Goal: Task Accomplishment & Management: Manage account settings

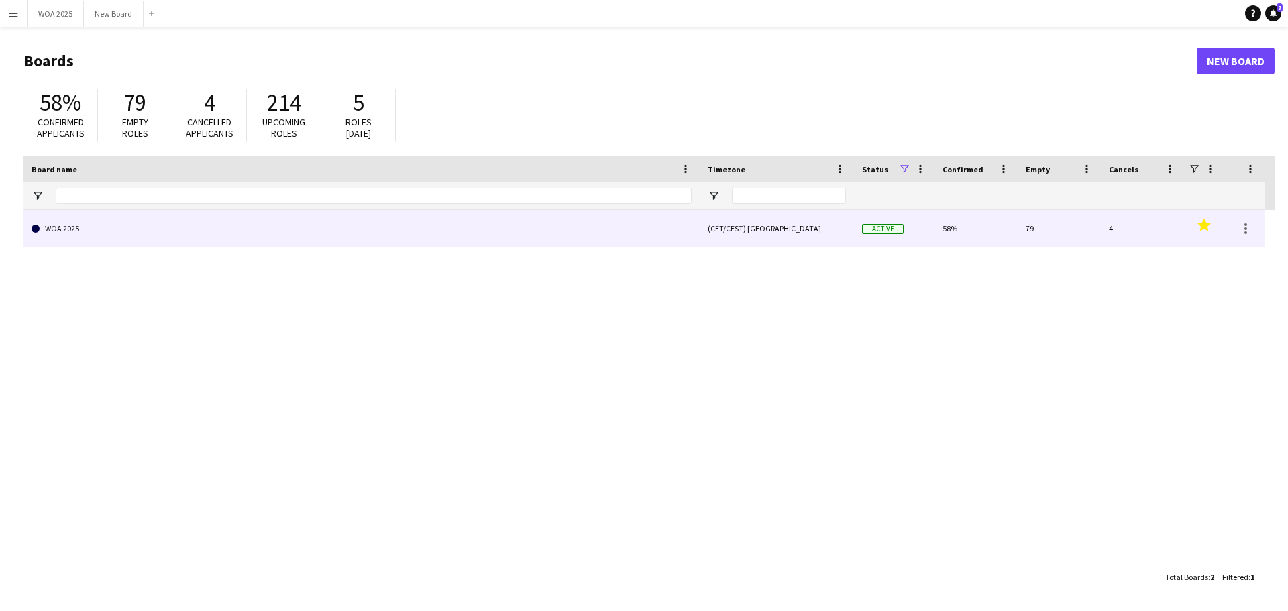
click at [127, 236] on link "WOA 2025" at bounding box center [362, 229] width 660 height 38
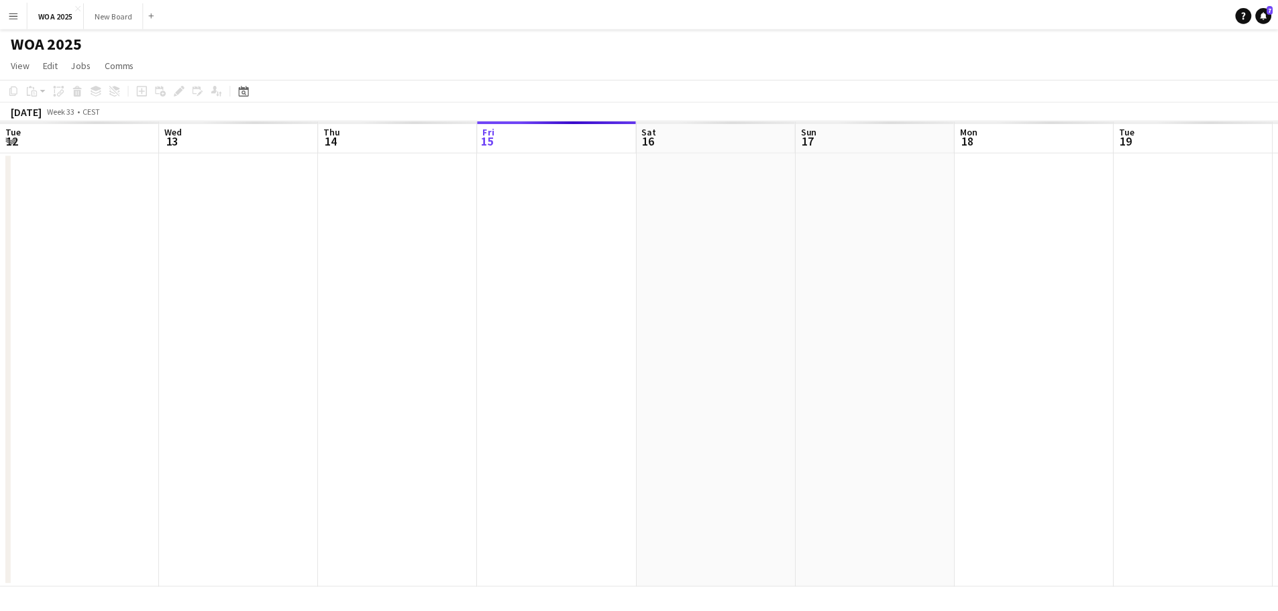
scroll to position [0, 321]
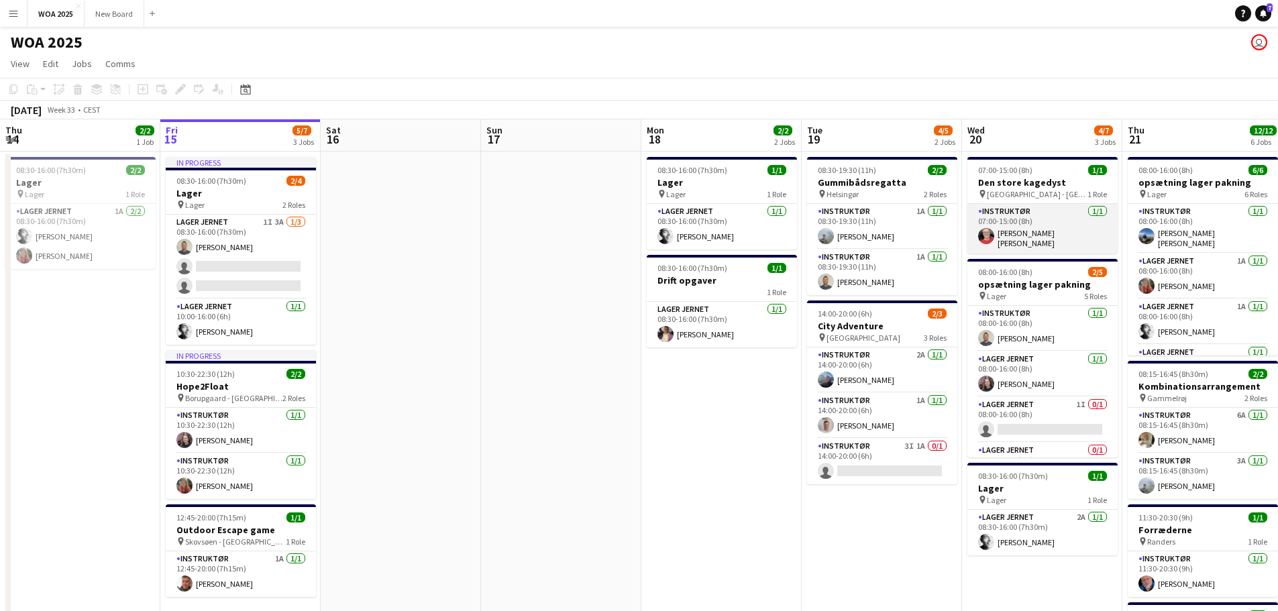
click at [1005, 236] on app-card-role "Instruktør [DATE] 07:00-15:00 (8h) [PERSON_NAME] [PERSON_NAME]" at bounding box center [1042, 229] width 150 height 50
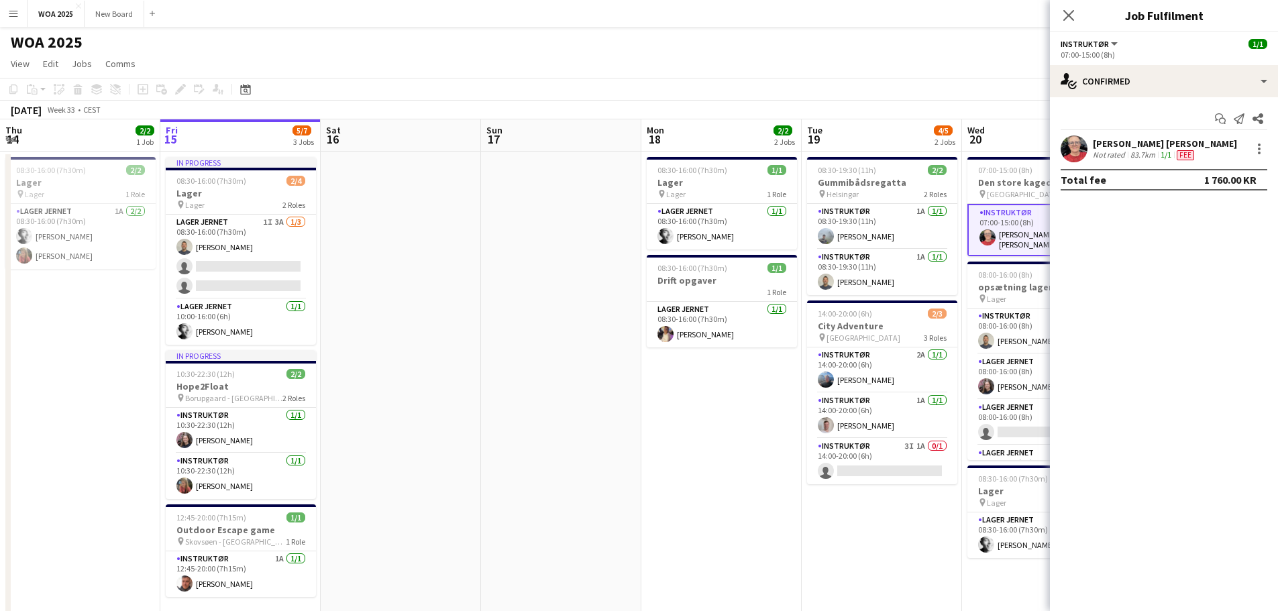
click at [1123, 140] on div "[PERSON_NAME] [PERSON_NAME]" at bounding box center [1165, 144] width 144 height 12
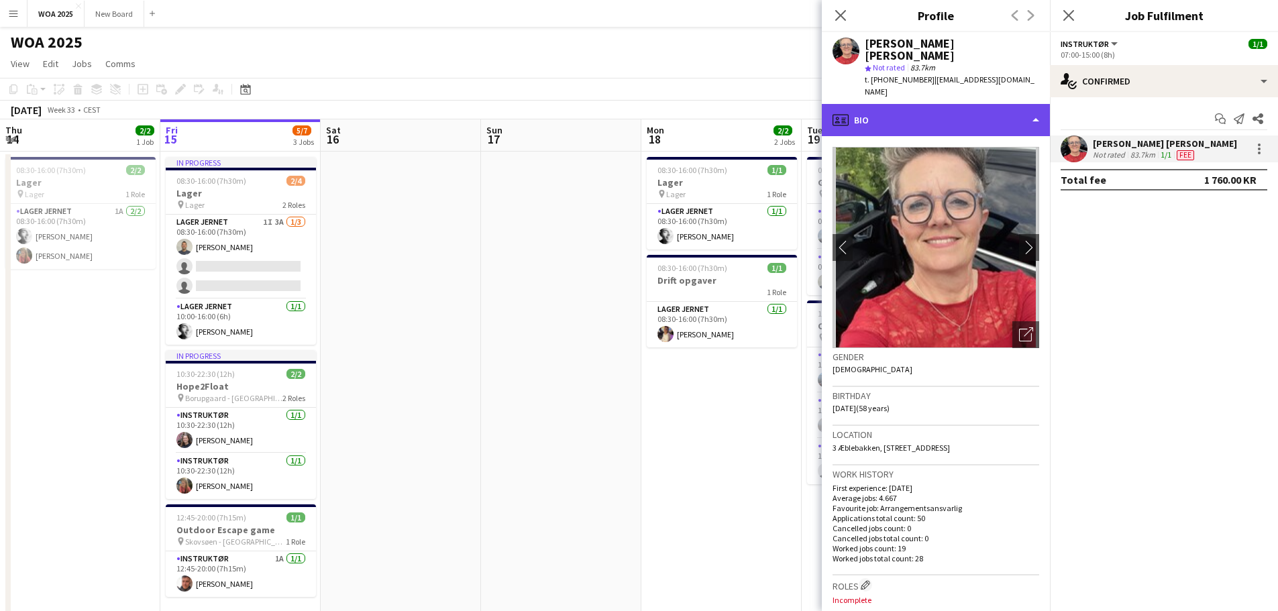
click at [1031, 104] on div "profile Bio" at bounding box center [936, 120] width 228 height 32
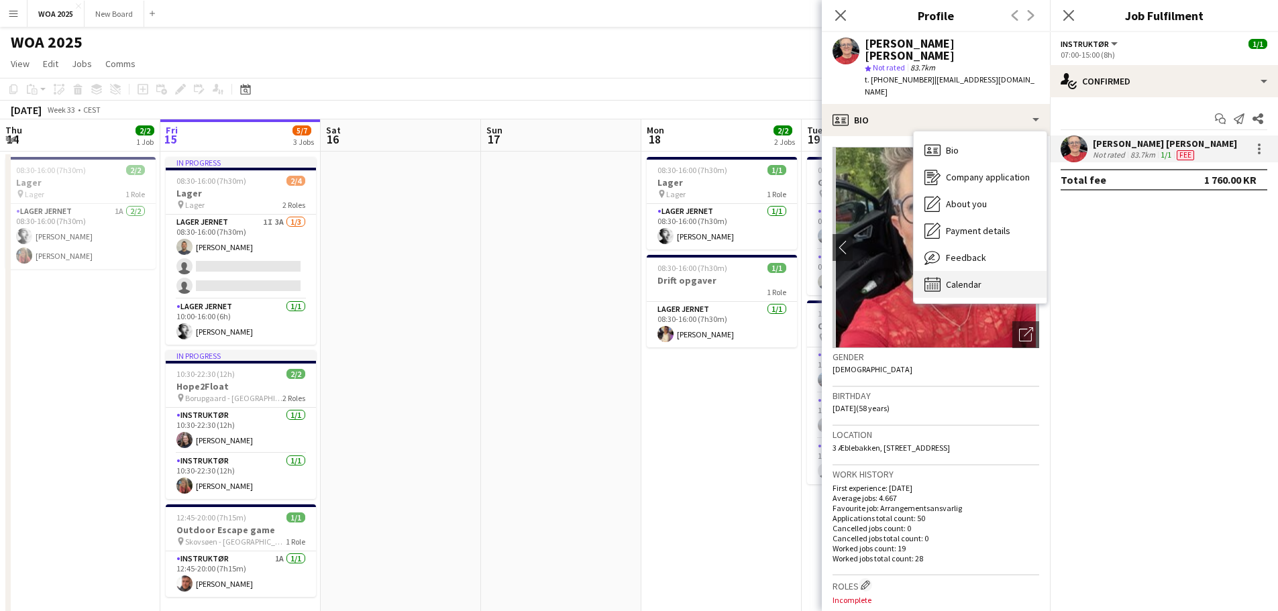
click at [1005, 271] on div "Calendar Calendar" at bounding box center [980, 284] width 133 height 27
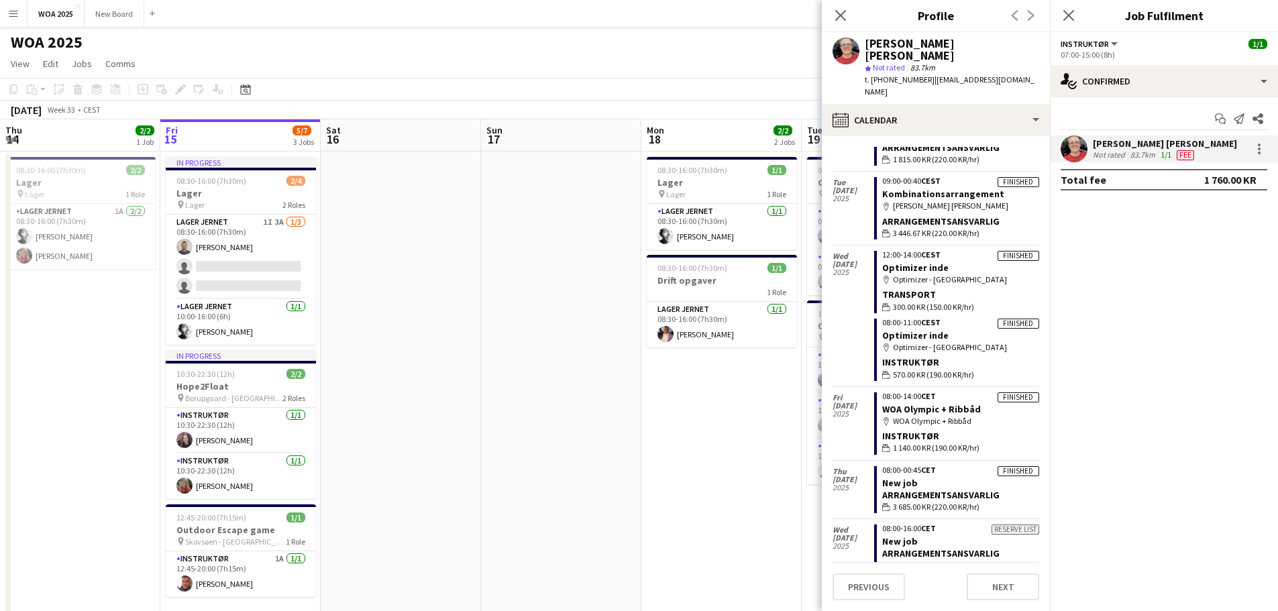
scroll to position [2707, 0]
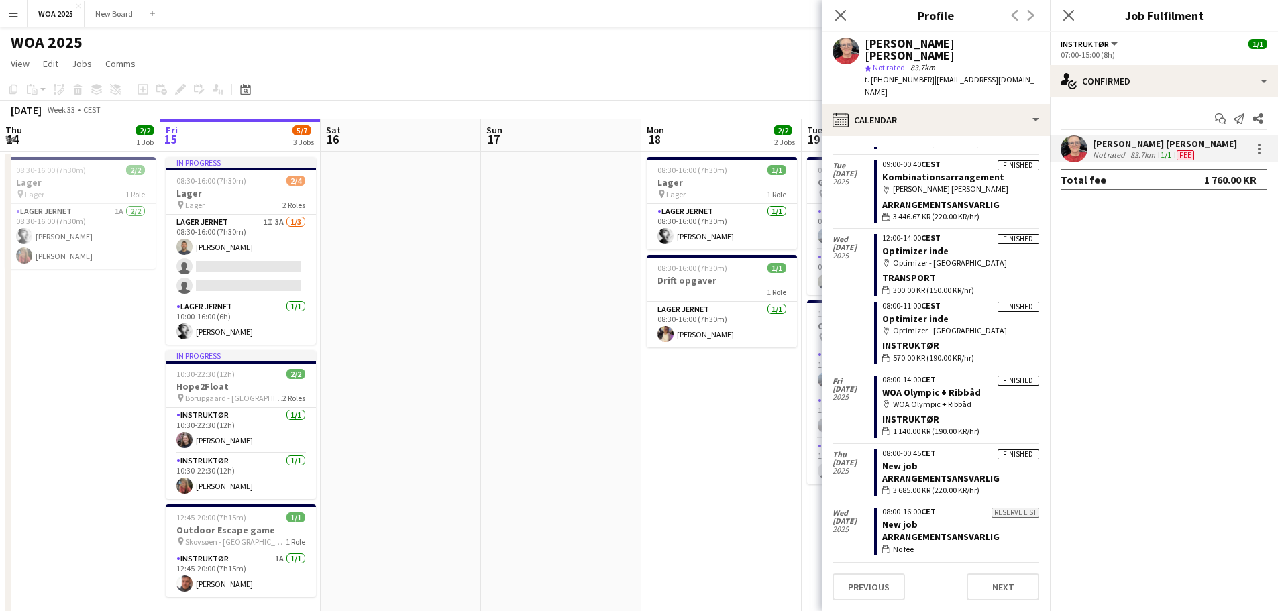
click at [1026, 610] on app-calendar-tab "calendar-full Select date [DATE] Applicant 09:15-11:00 CET Stormester Indendørs…" at bounding box center [936, 373] width 228 height 475
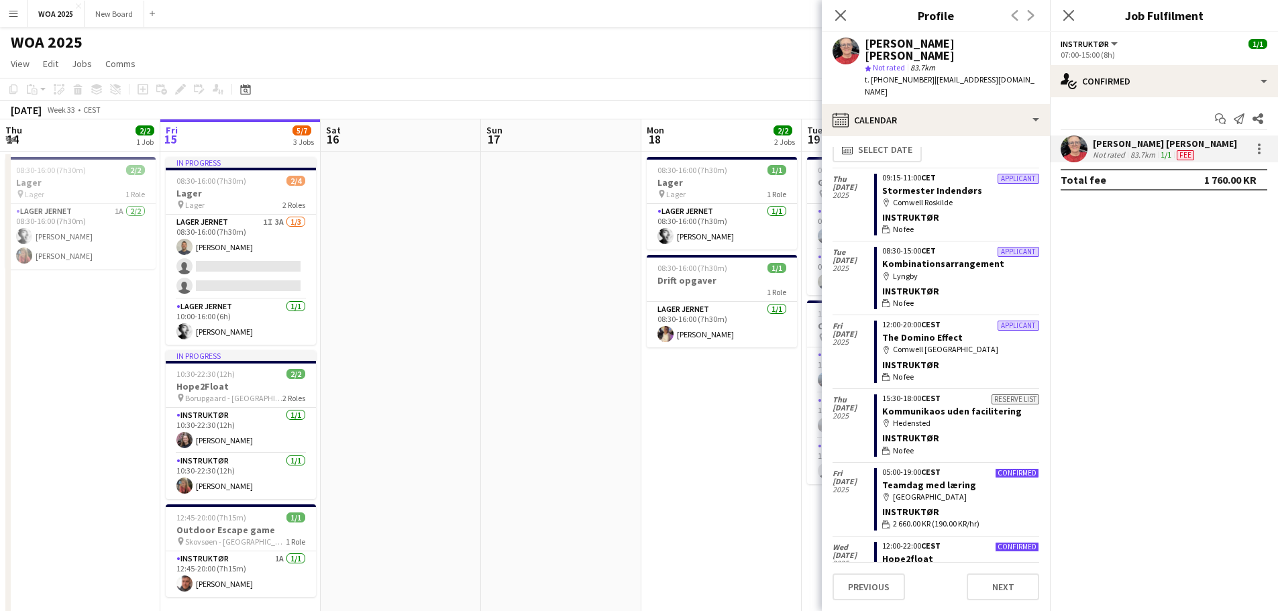
scroll to position [0, 0]
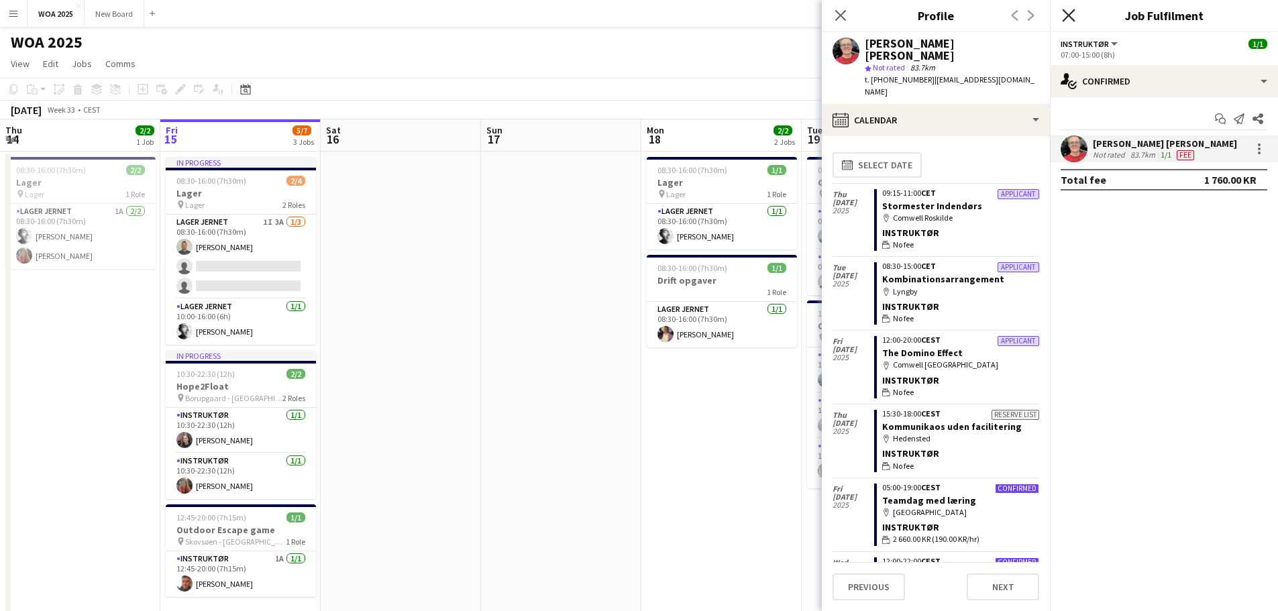
click at [1070, 11] on icon "Close pop-in" at bounding box center [1068, 15] width 13 height 13
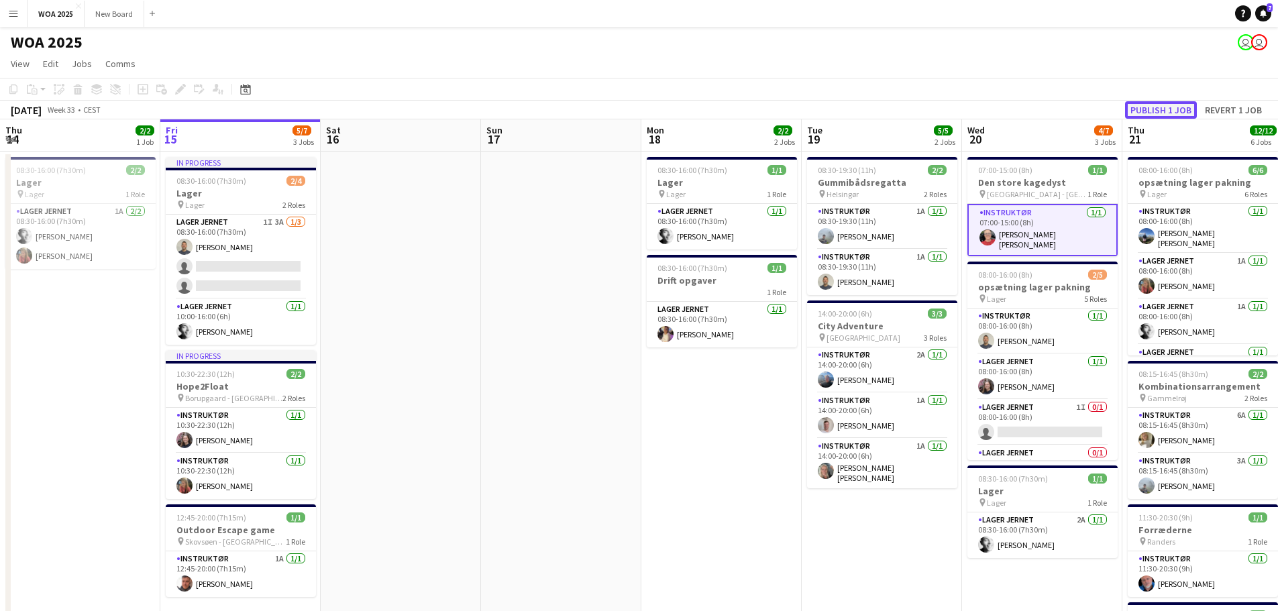
click at [1138, 111] on button "Publish 1 job" at bounding box center [1161, 109] width 72 height 17
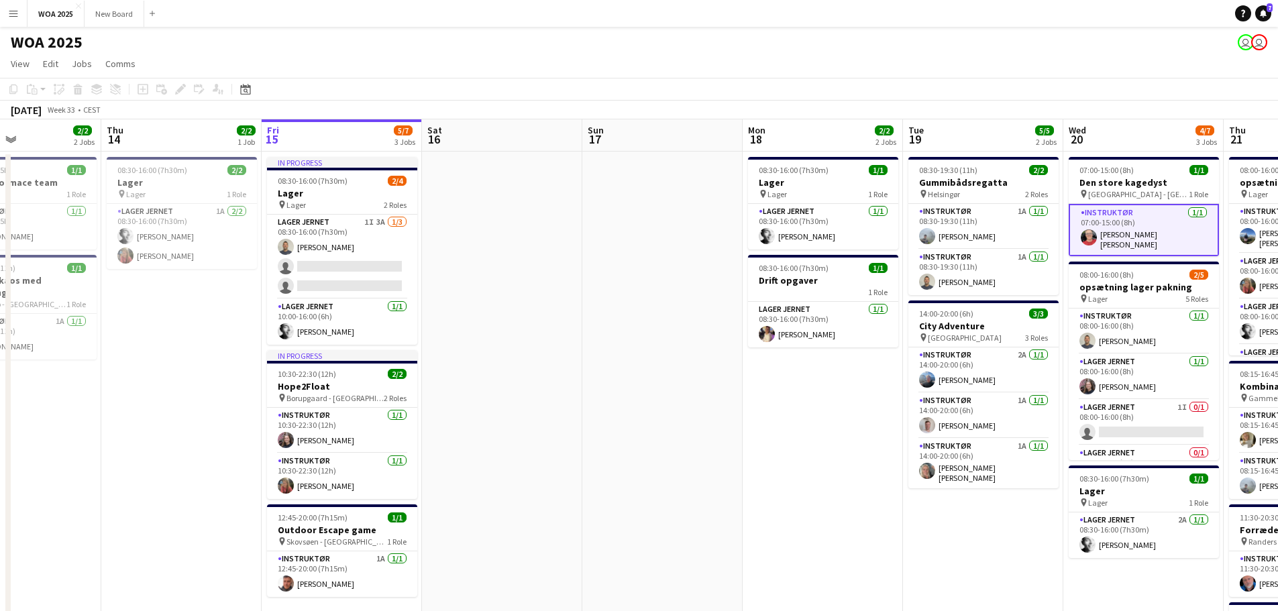
scroll to position [0, 354]
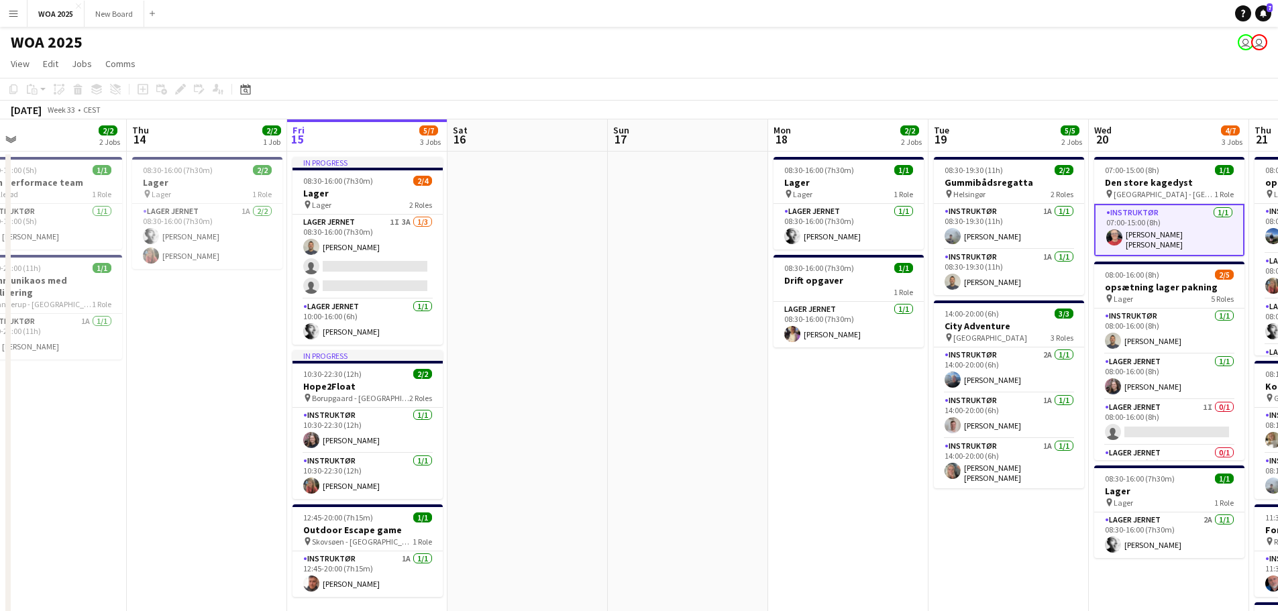
drag, startPoint x: 476, startPoint y: 449, endPoint x: 282, endPoint y: 435, distance: 194.4
click at [282, 435] on app-calendar-viewport "Mon 11 1/1 1 Job Tue 12 9/9 1 Job Wed 13 2/2 2 Jobs Thu 14 2/2 1 Job Fri 15 5/7…" at bounding box center [639, 527] width 1278 height 816
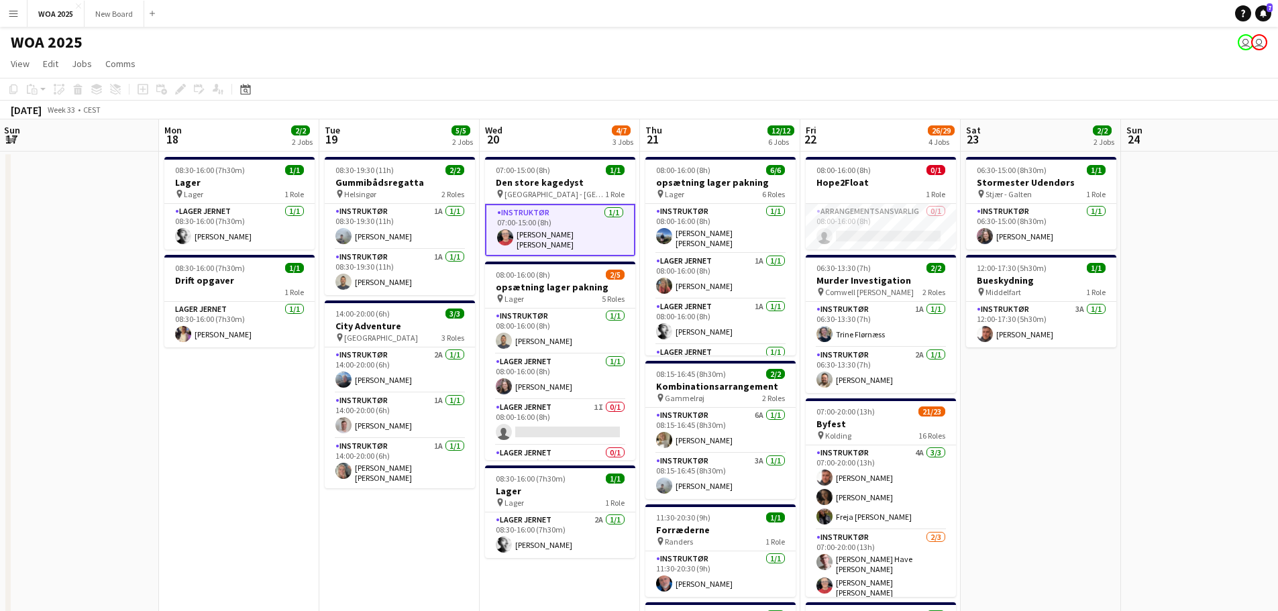
scroll to position [0, 380]
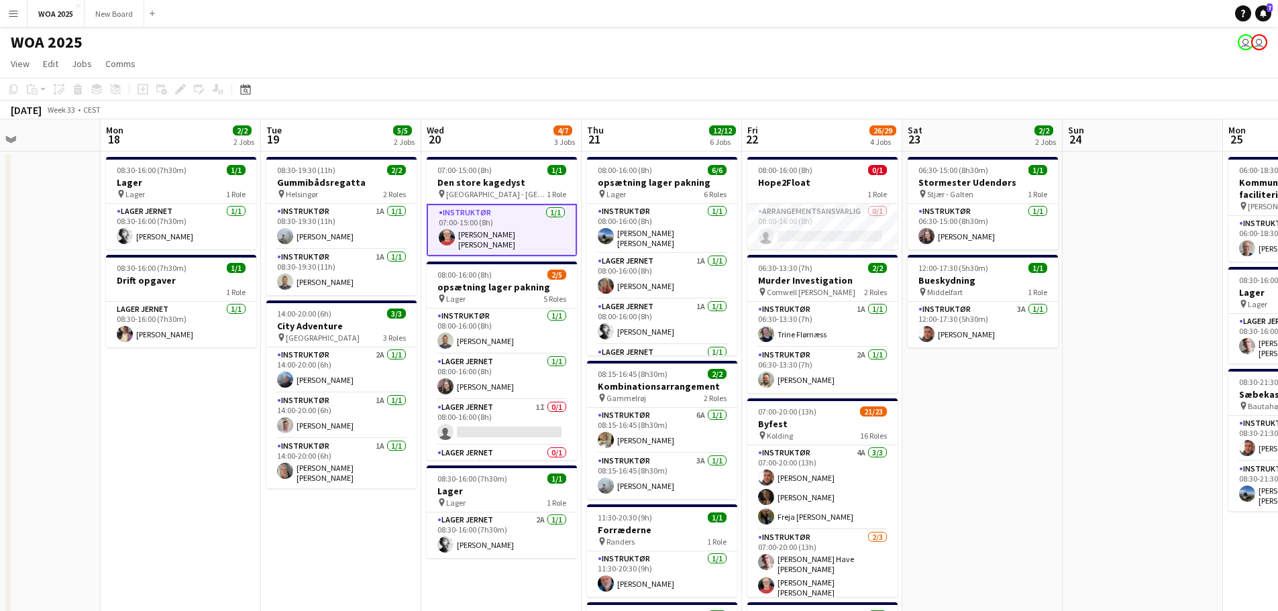
drag, startPoint x: 1273, startPoint y: 450, endPoint x: 926, endPoint y: 465, distance: 347.1
click at [926, 465] on app-calendar-viewport "Fri 15 5/7 3 Jobs Sat 16 Sun 17 Mon 18 2/2 2 Jobs Tue 19 5/5 2 Jobs Wed 20 4/7 …" at bounding box center [639, 527] width 1278 height 816
click at [849, 232] on app-card-role "Arrangementsansvarlig 0/1 08:00-16:00 (8h) single-neutral-actions" at bounding box center [822, 227] width 150 height 46
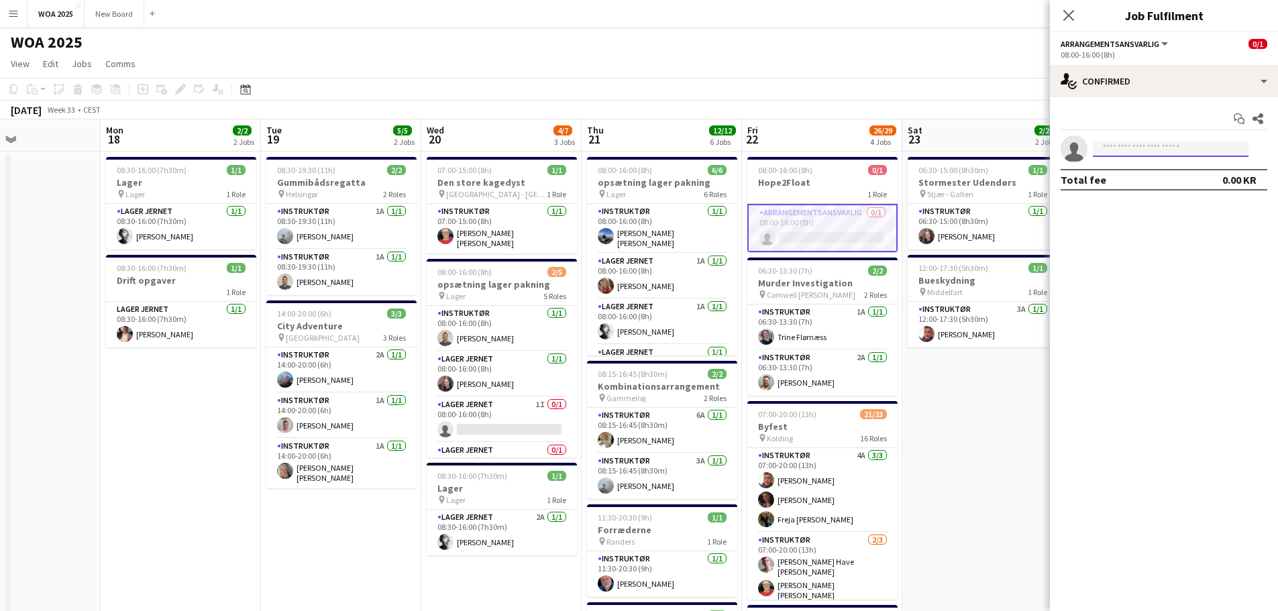
click at [1132, 145] on input at bounding box center [1171, 149] width 156 height 16
type input "****"
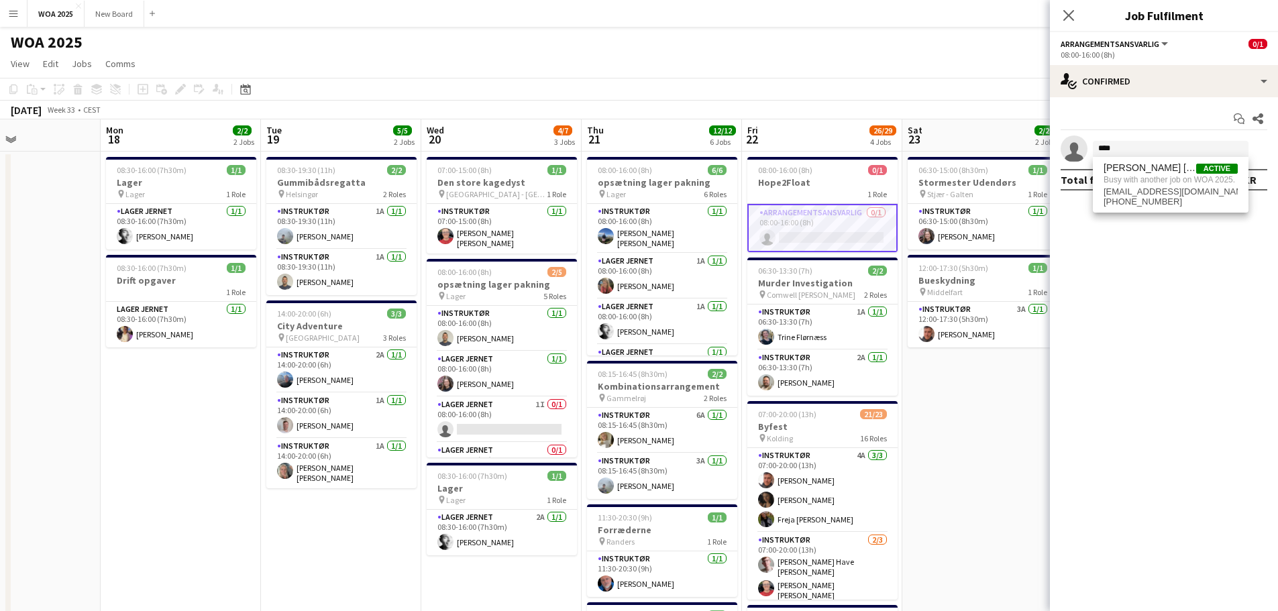
click at [969, 432] on app-date-cell "06:30-15:00 (8h30m) 1/1 Stormester Udendørs pin Stjær - Galten 1 Role Instruktø…" at bounding box center [982, 544] width 160 height 784
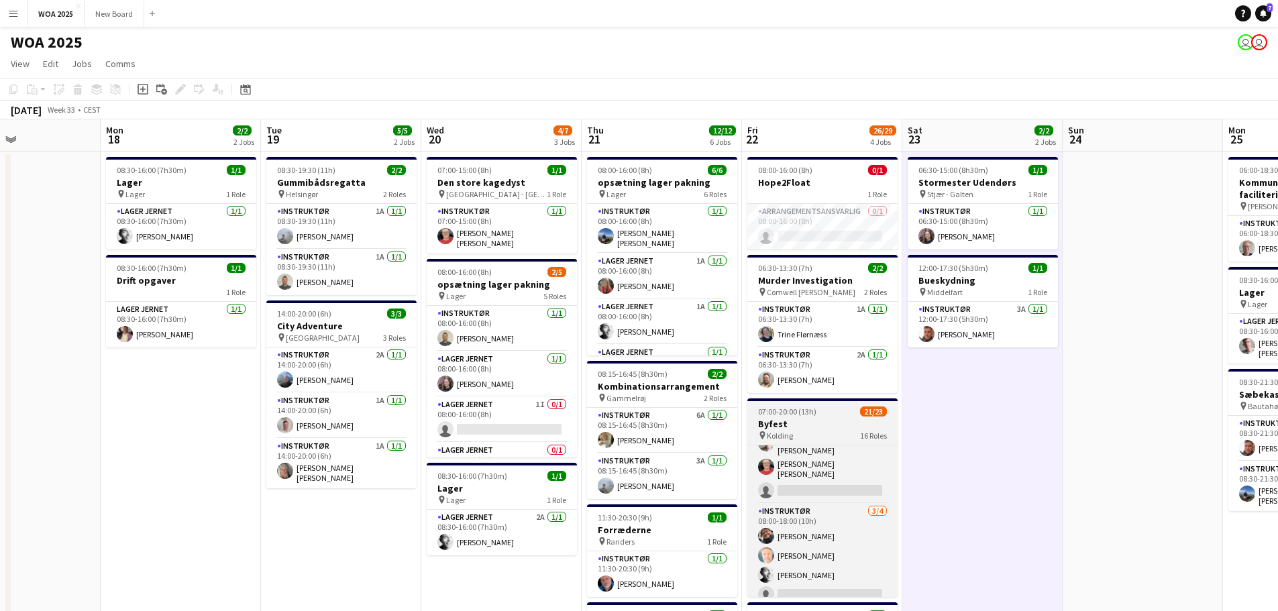
scroll to position [128, 0]
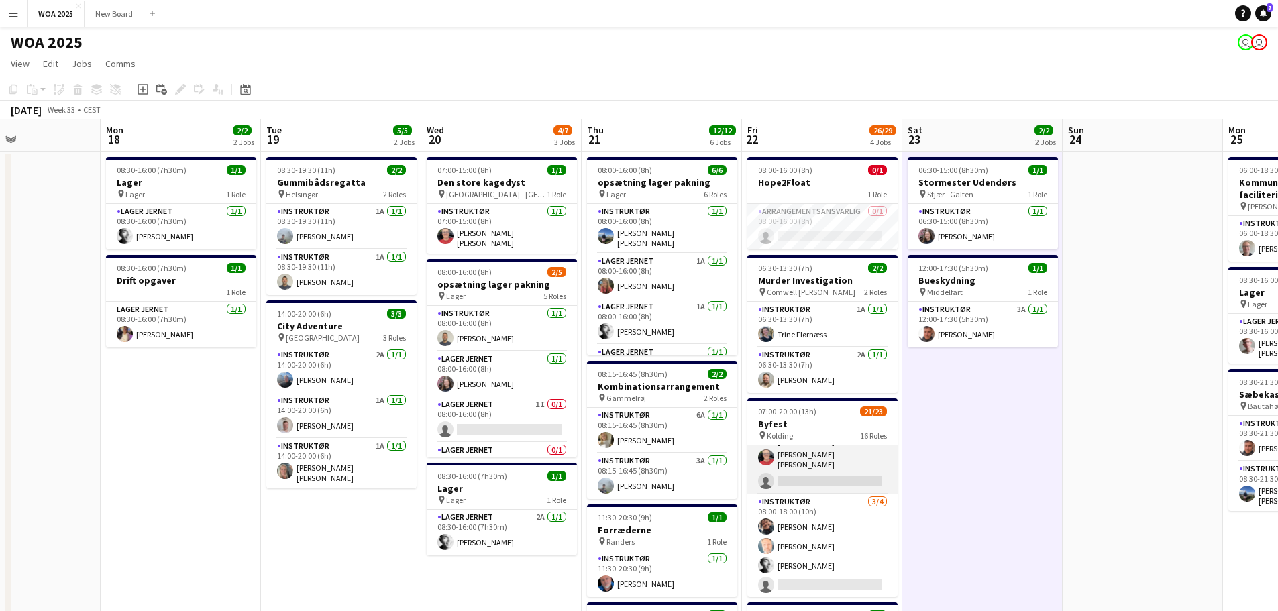
click at [823, 449] on app-card-role "Instruktør [DATE] 07:00-20:00 (13h) [PERSON_NAME] [PERSON_NAME] [PERSON_NAME] […" at bounding box center [822, 448] width 150 height 93
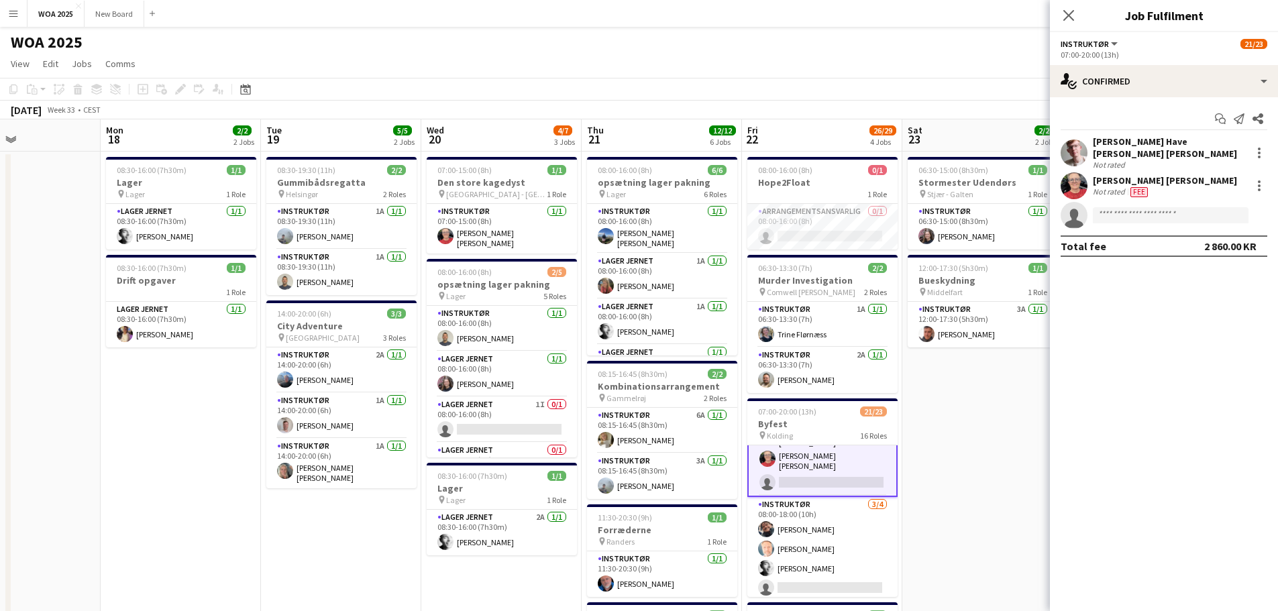
scroll to position [129, 0]
click at [1260, 178] on div at bounding box center [1259, 186] width 16 height 16
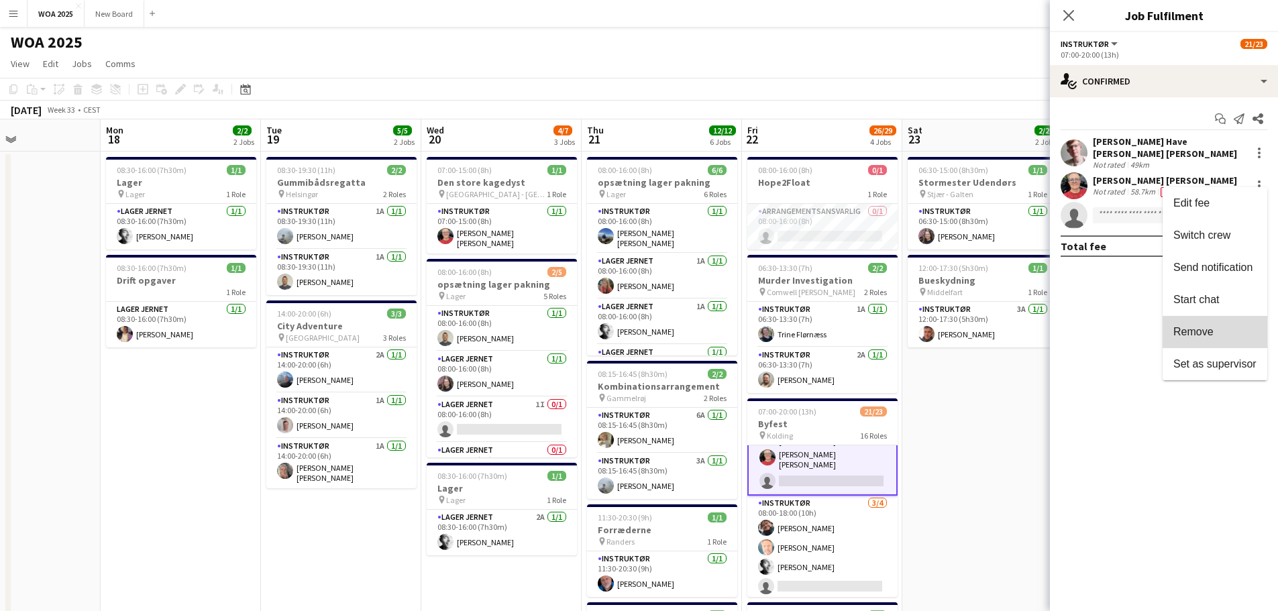
click at [1224, 329] on span "Remove" at bounding box center [1214, 332] width 83 height 12
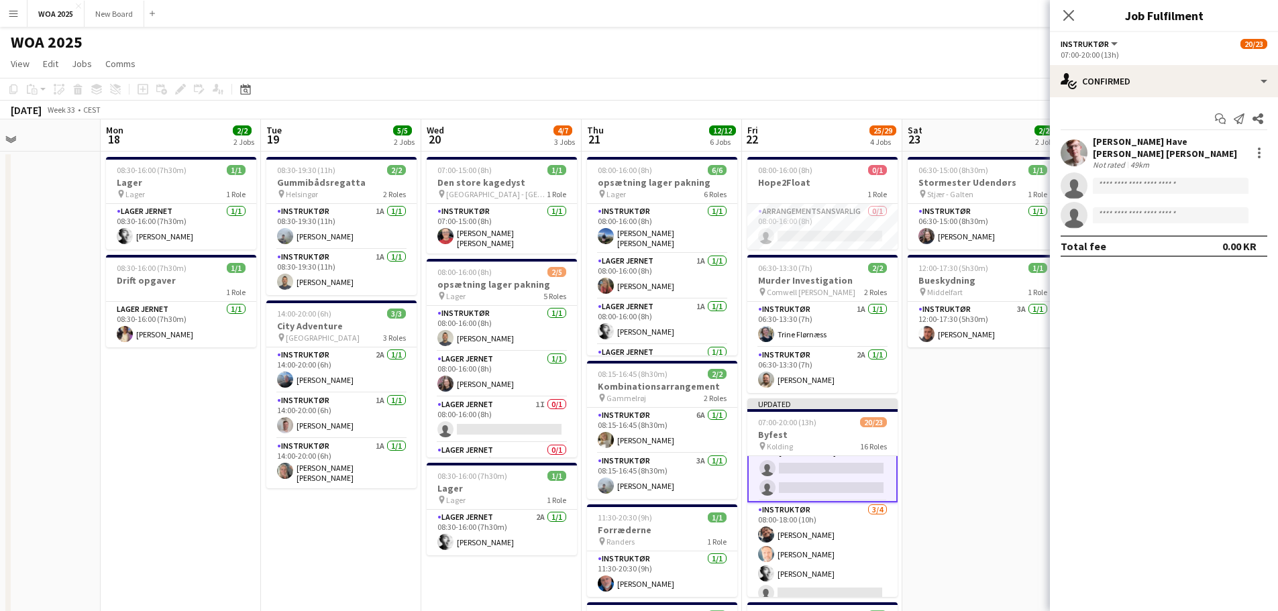
click at [994, 76] on app-page-menu "View Day view expanded Day view collapsed Month view Date picker Jump to [DATE]…" at bounding box center [639, 64] width 1278 height 25
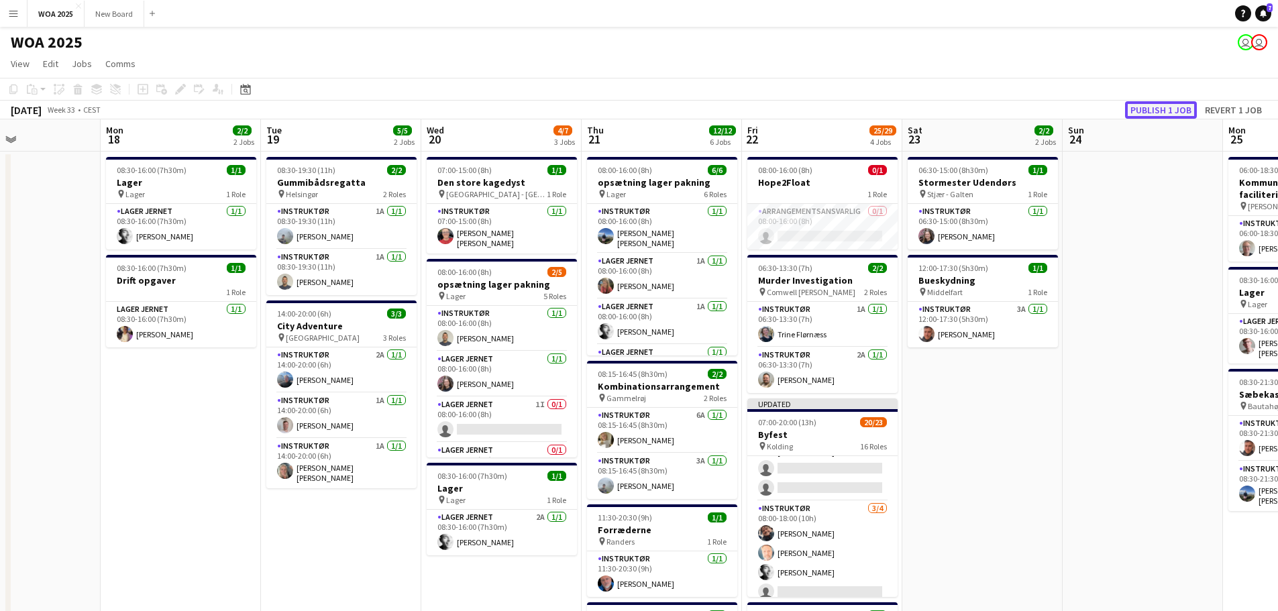
click at [1160, 114] on button "Publish 1 job" at bounding box center [1161, 109] width 72 height 17
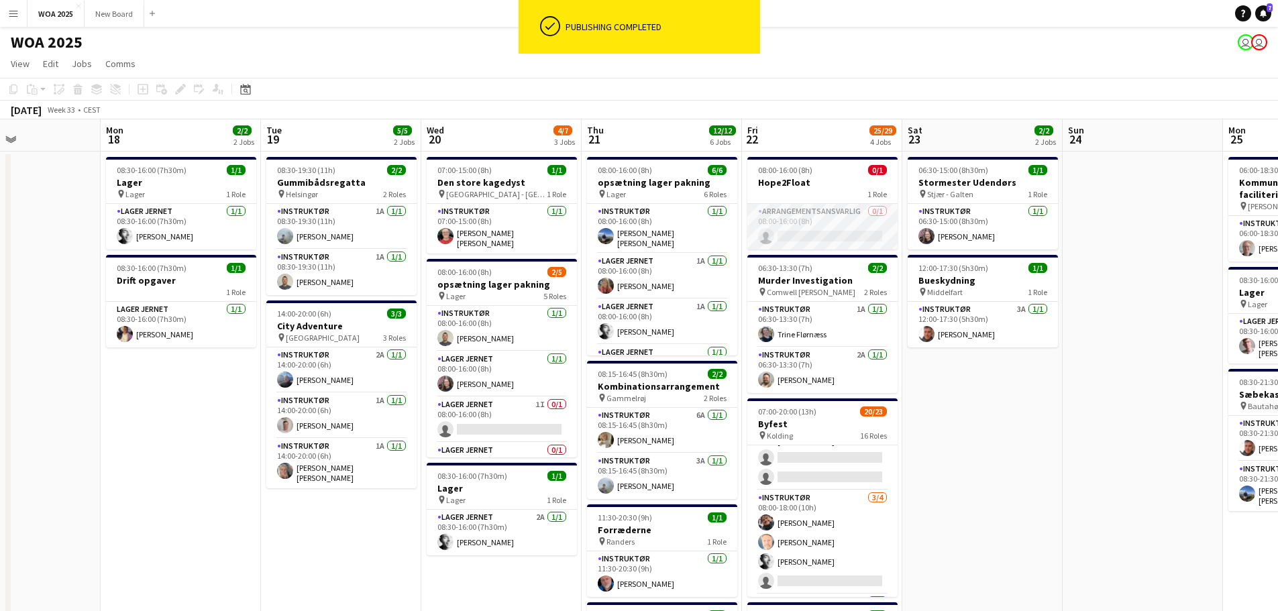
click at [840, 239] on app-card-role "Arrangementsansvarlig 0/1 08:00-16:00 (8h) single-neutral-actions" at bounding box center [822, 227] width 150 height 46
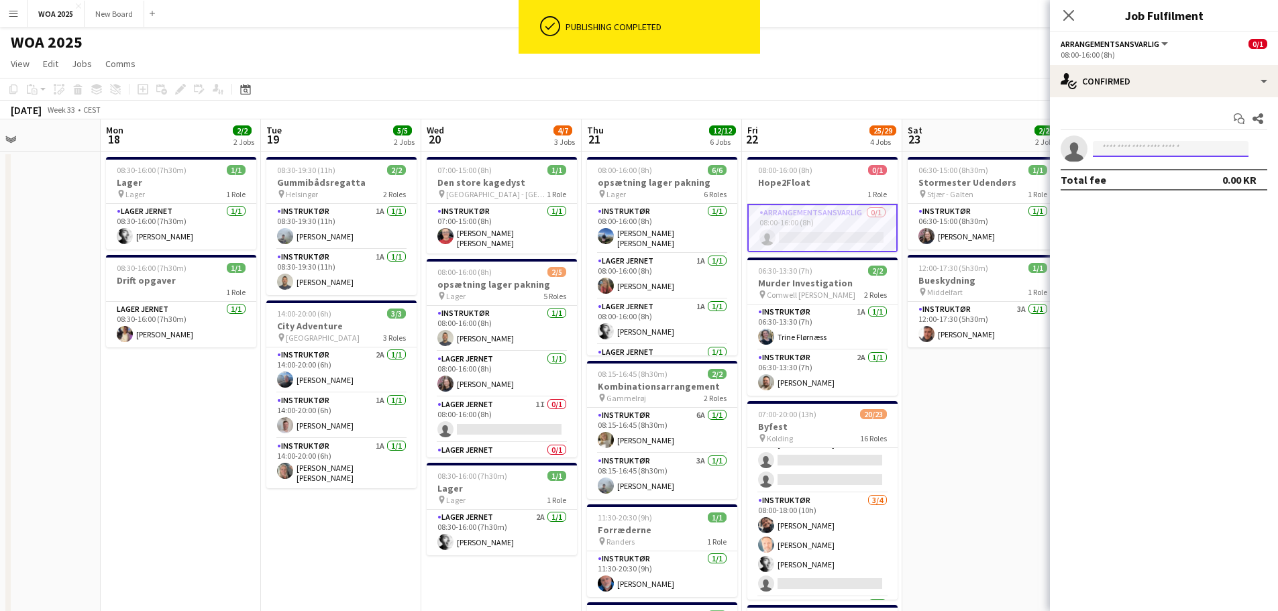
click at [1172, 149] on input at bounding box center [1171, 149] width 156 height 16
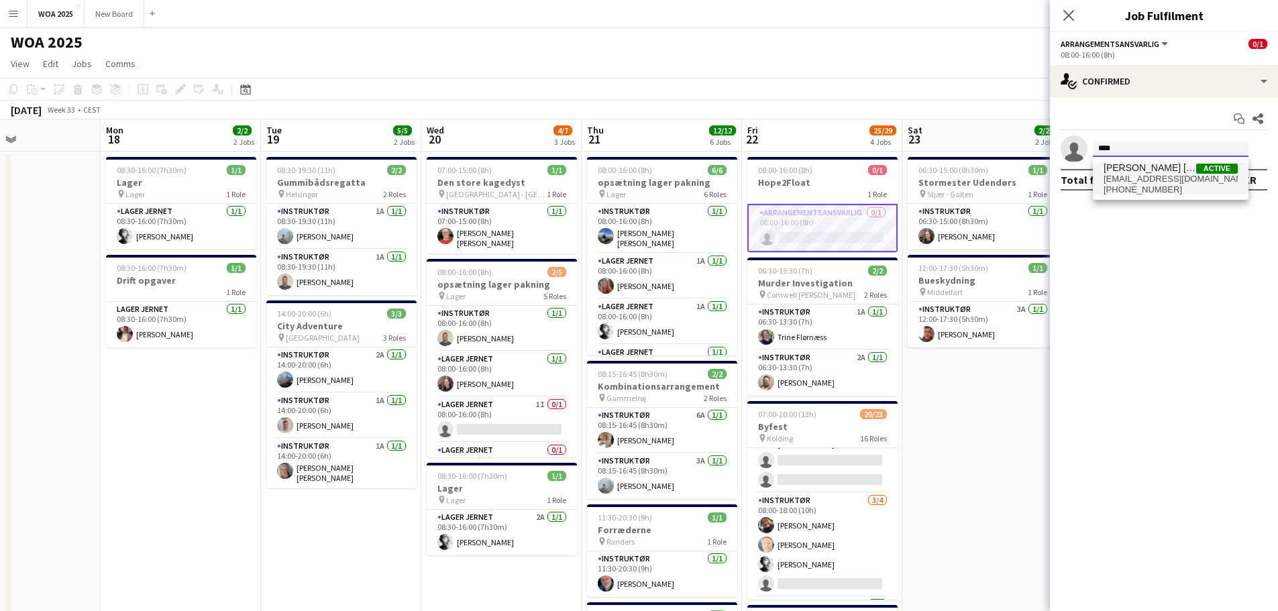
type input "****"
click at [1154, 168] on span "[PERSON_NAME] [PERSON_NAME]" at bounding box center [1150, 167] width 93 height 11
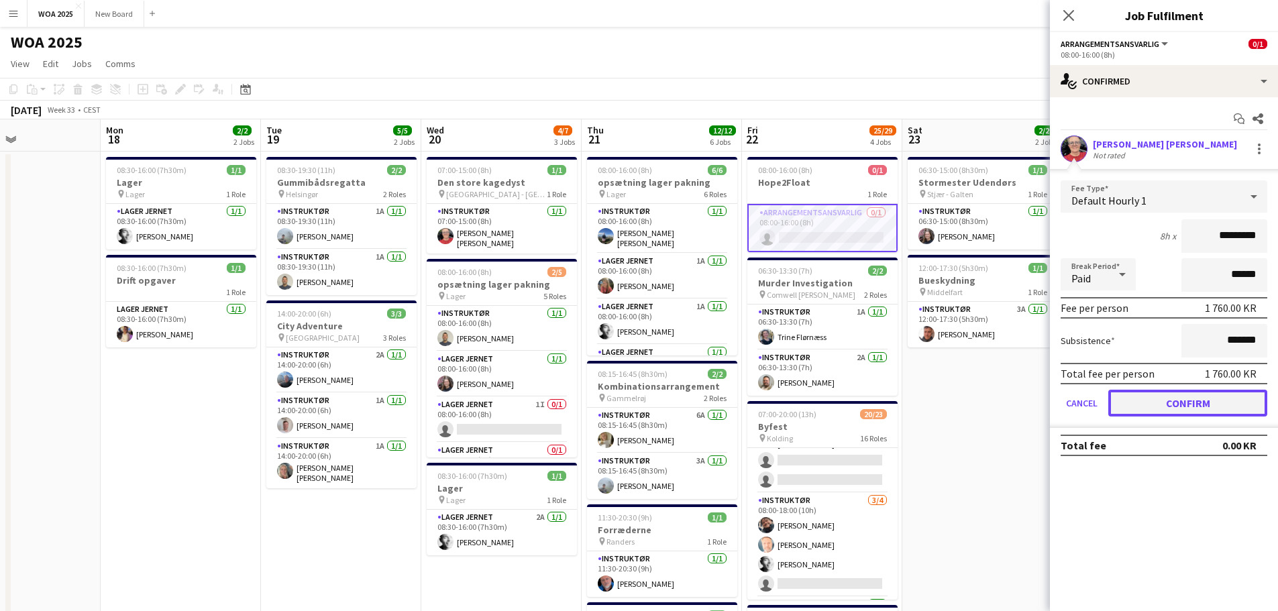
click at [1156, 402] on button "Confirm" at bounding box center [1187, 403] width 159 height 27
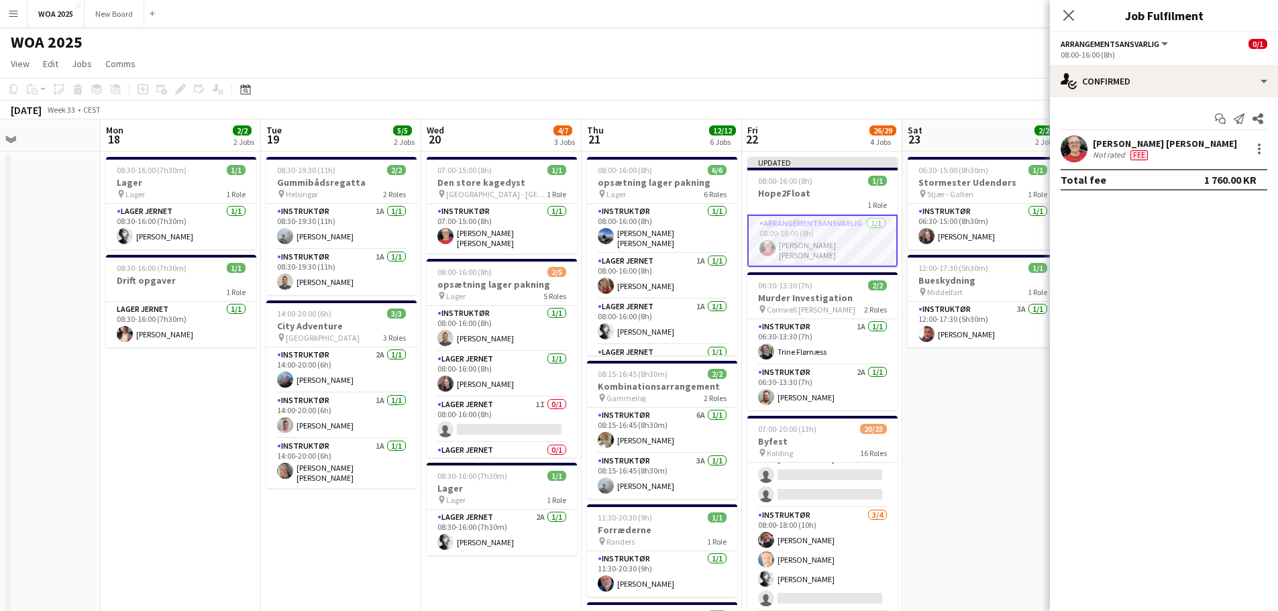
click at [949, 409] on app-date-cell "06:30-15:00 (8h30m) 1/1 Stormester Udendørs pin Stjær - Galten 1 Role Instruktø…" at bounding box center [982, 544] width 160 height 784
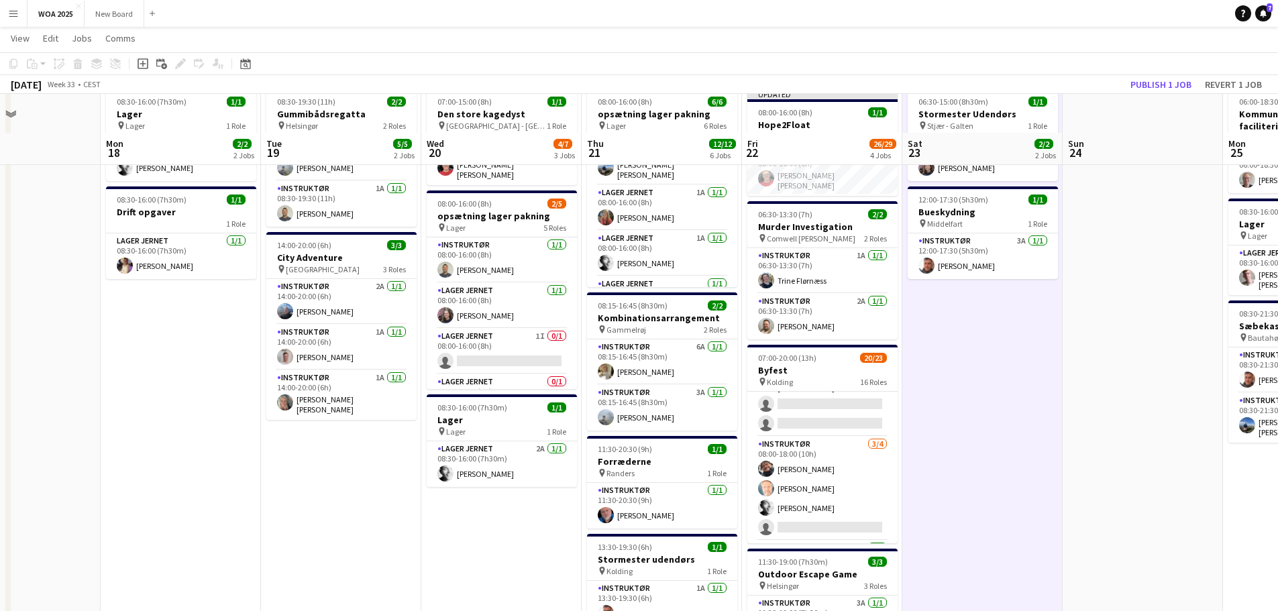
scroll to position [0, 0]
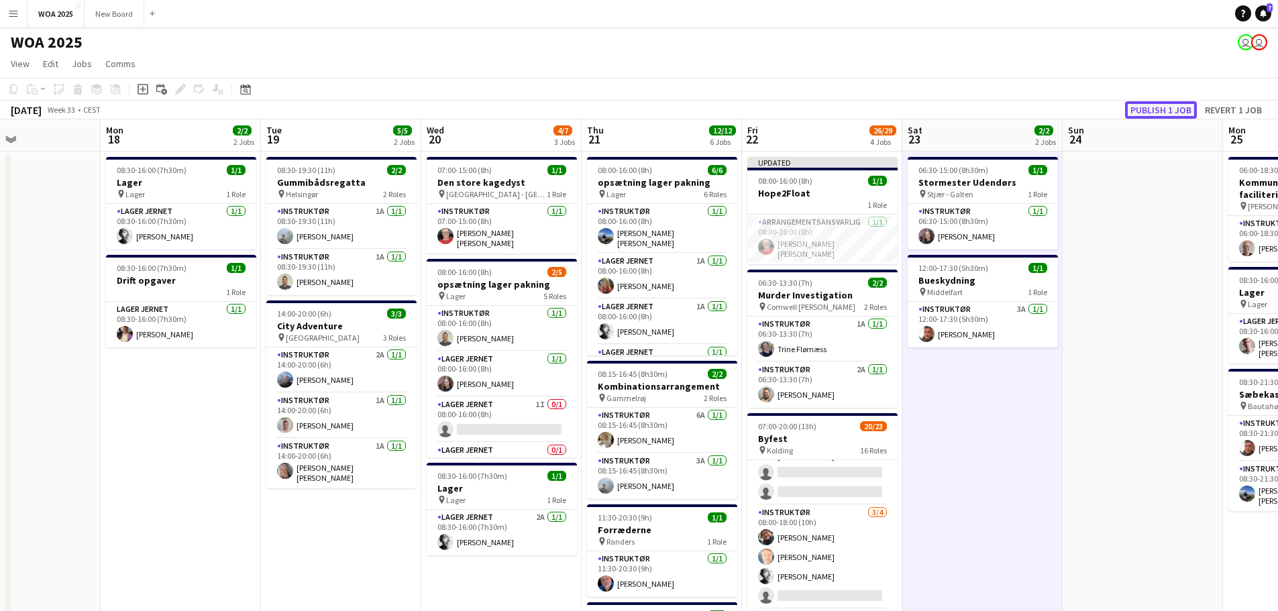
click at [1159, 109] on button "Publish 1 job" at bounding box center [1161, 109] width 72 height 17
click at [1171, 110] on button "Publish 1 job" at bounding box center [1161, 109] width 72 height 17
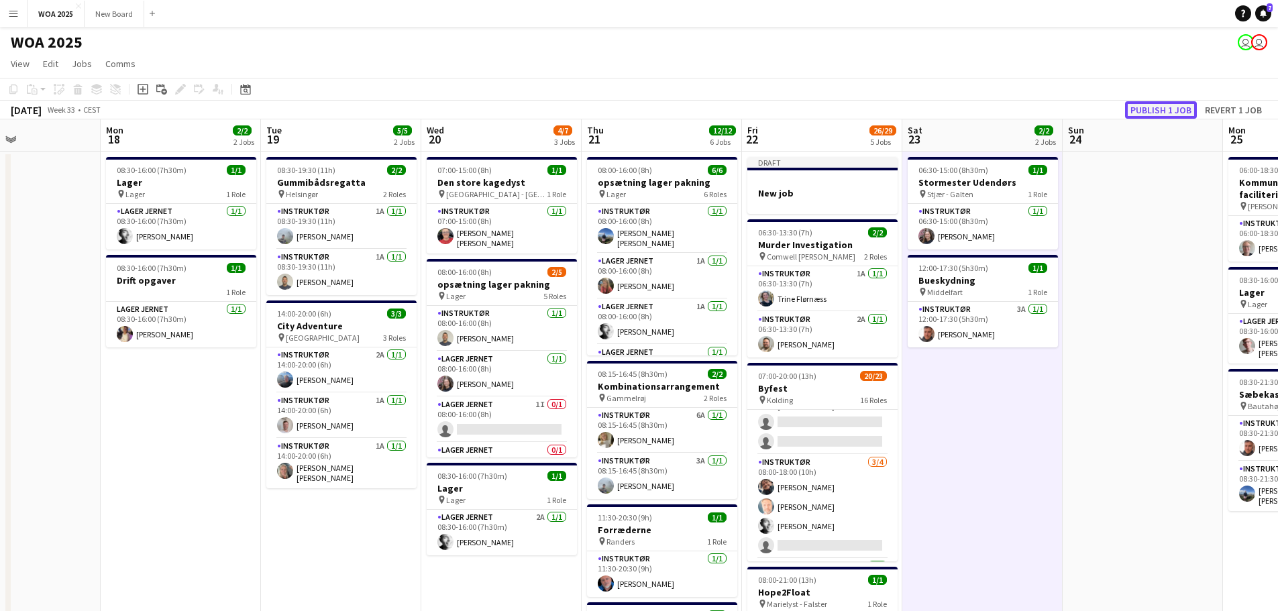
click at [1174, 111] on button "Publish 1 job" at bounding box center [1161, 109] width 72 height 17
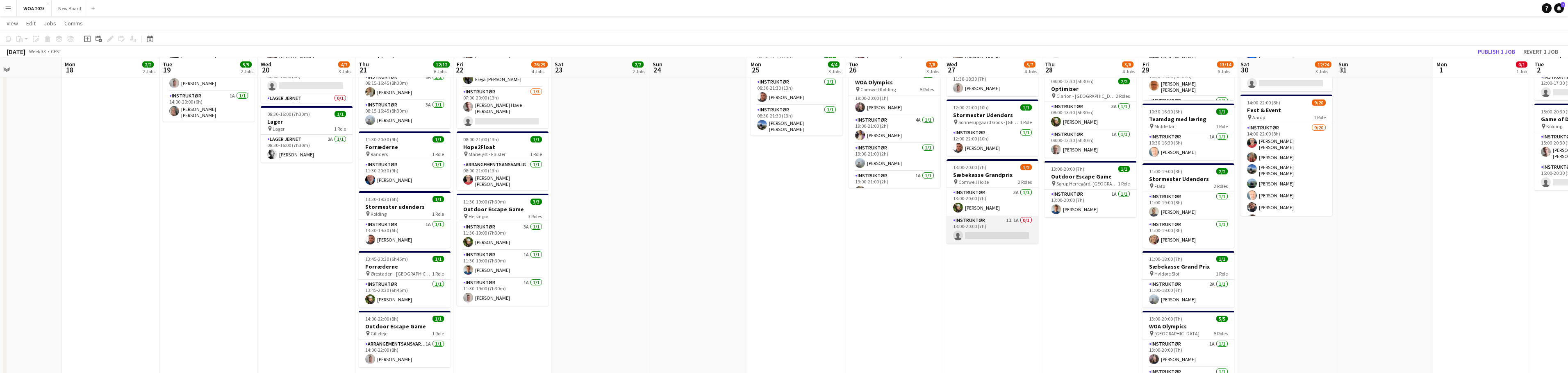
scroll to position [176, 0]
click at [786, 217] on app-card-role "Instruktør 1I 1A 0/1 13:00-20:00 (7h) single-neutral-actions" at bounding box center [992, 230] width 92 height 28
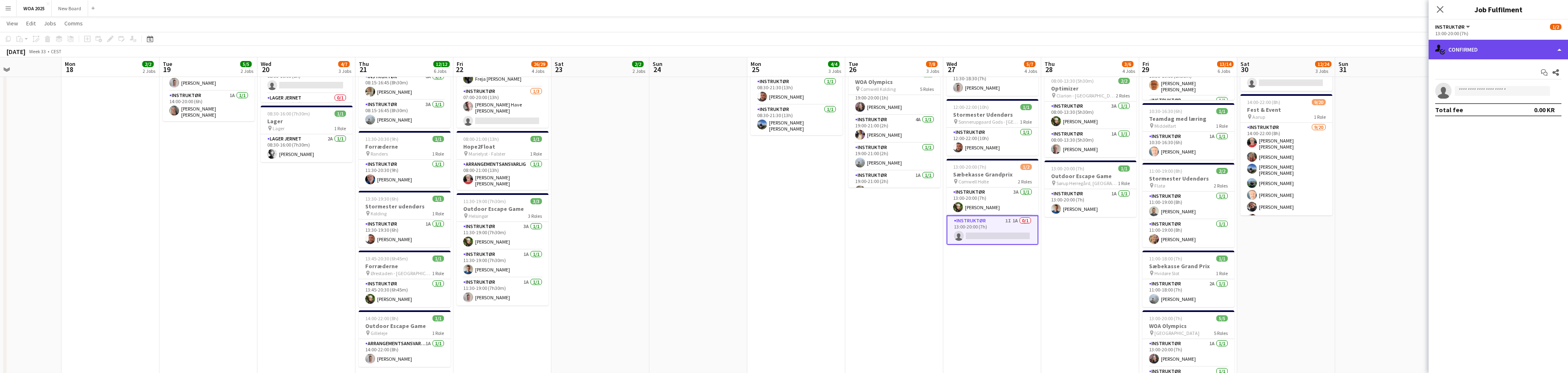
click at [786, 53] on div "single-neutral-actions-check-2 Confirmed" at bounding box center [1498, 49] width 139 height 20
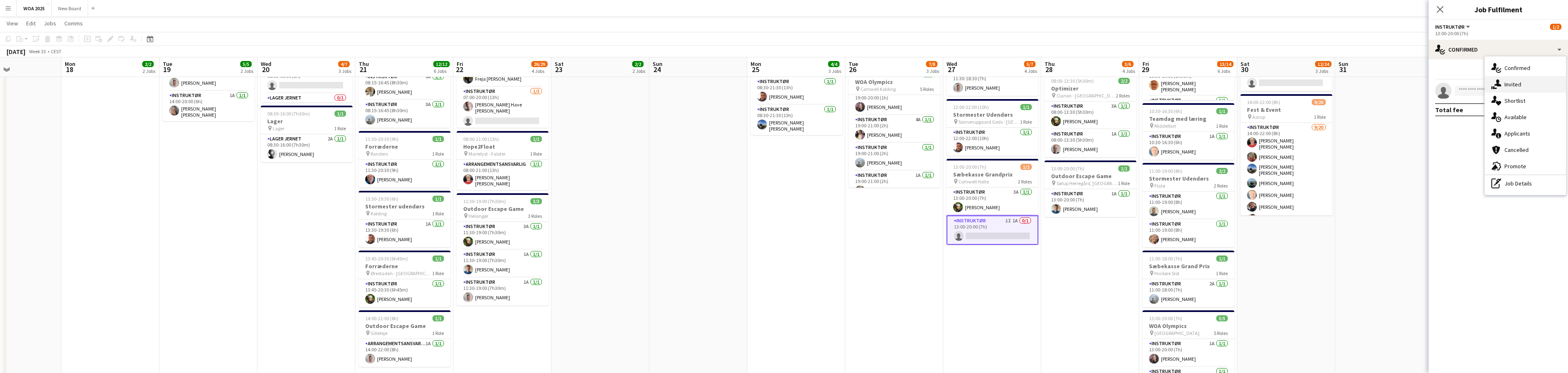
click at [786, 83] on div "single-neutral-actions-share-1 Invited" at bounding box center [1525, 84] width 81 height 16
click at [786, 222] on app-card-role "Instruktør 1I 1A 0/1 13:00-20:00 (7h) single-neutral-actions" at bounding box center [992, 230] width 92 height 29
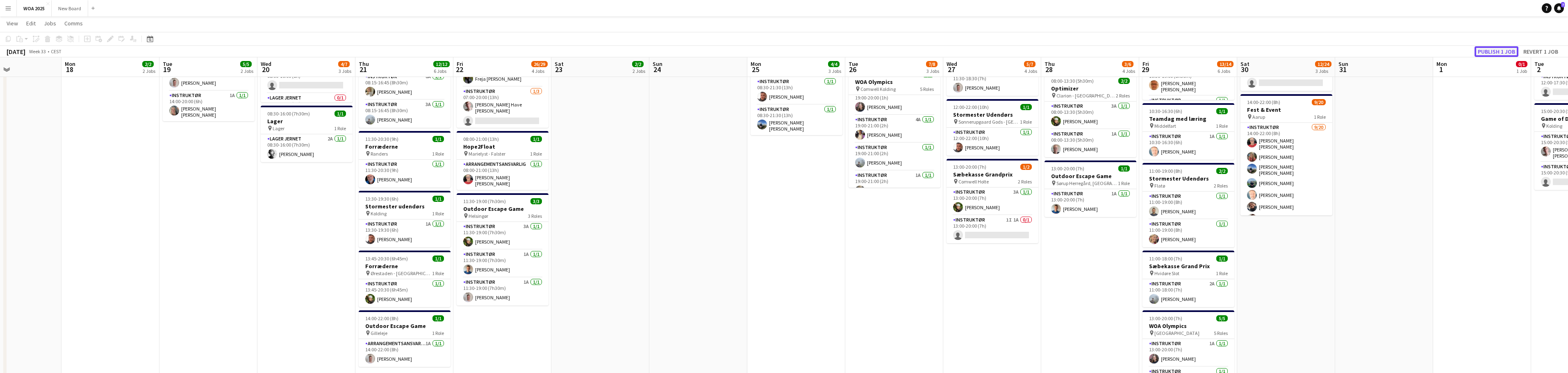
click at [786, 54] on button "Publish 1 job" at bounding box center [1497, 51] width 44 height 10
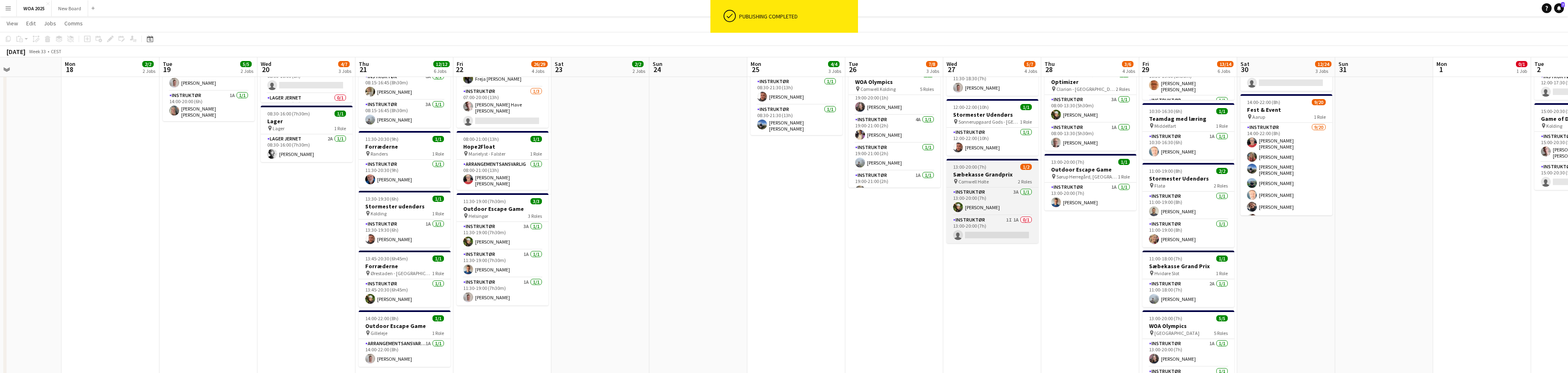
click at [786, 171] on h3 "Sæbekasse Grandprix" at bounding box center [992, 175] width 92 height 7
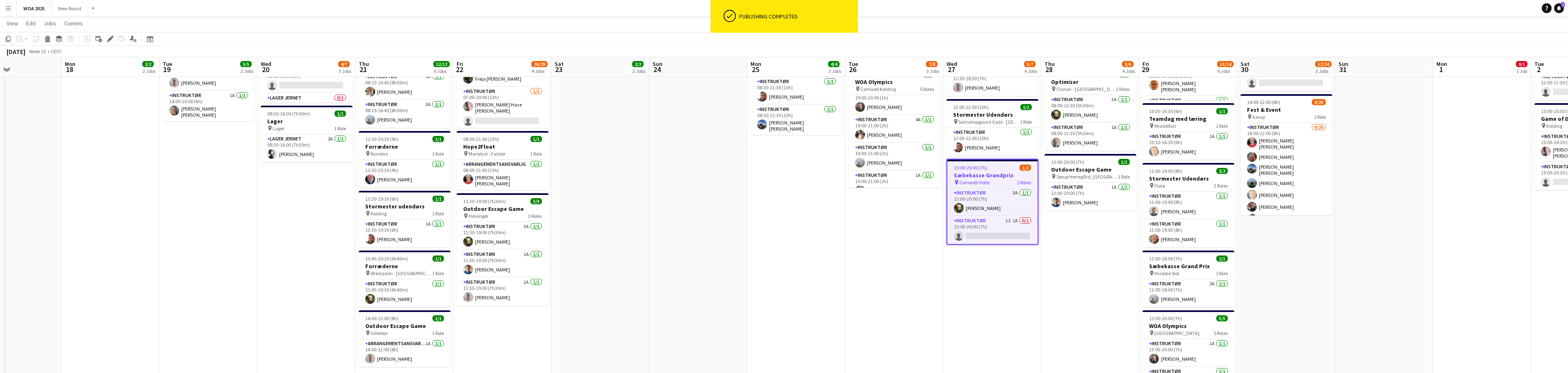
click at [786, 166] on app-job-card "13:00-20:00 (7h) 1/2 Sæbekasse Grandprix pin [PERSON_NAME] 2 Roles Instruktør 3…" at bounding box center [992, 201] width 92 height 86
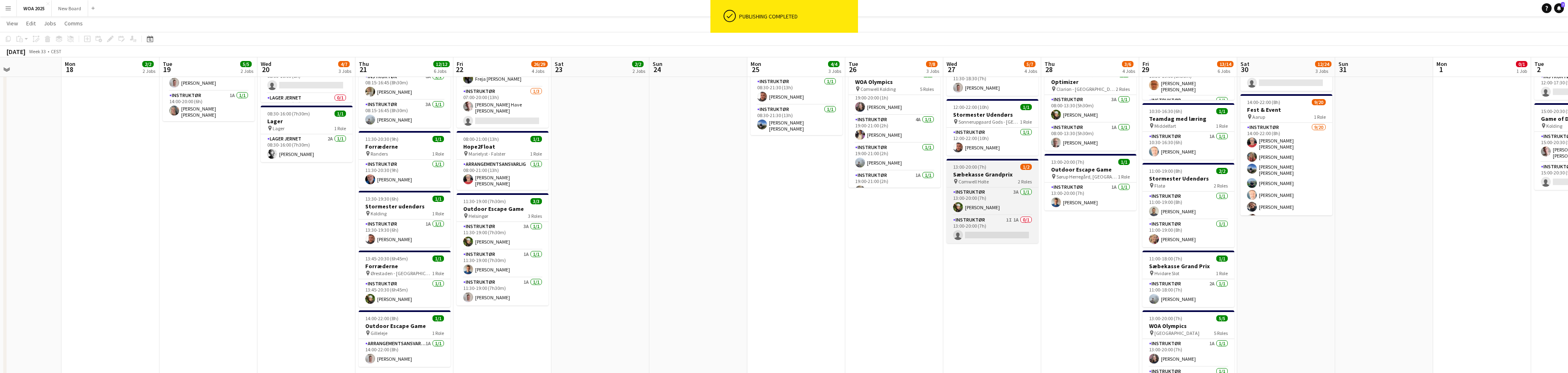
click at [786, 171] on h3 "Sæbekasse Grandprix" at bounding box center [992, 175] width 92 height 7
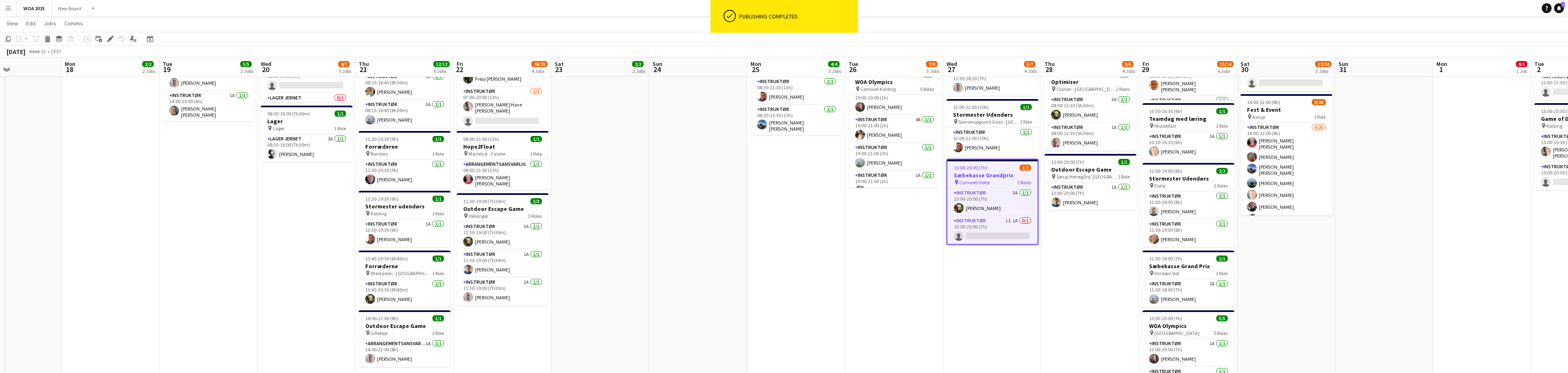
click at [786, 165] on div "13:00-20:00 (7h) 1/2" at bounding box center [992, 168] width 90 height 6
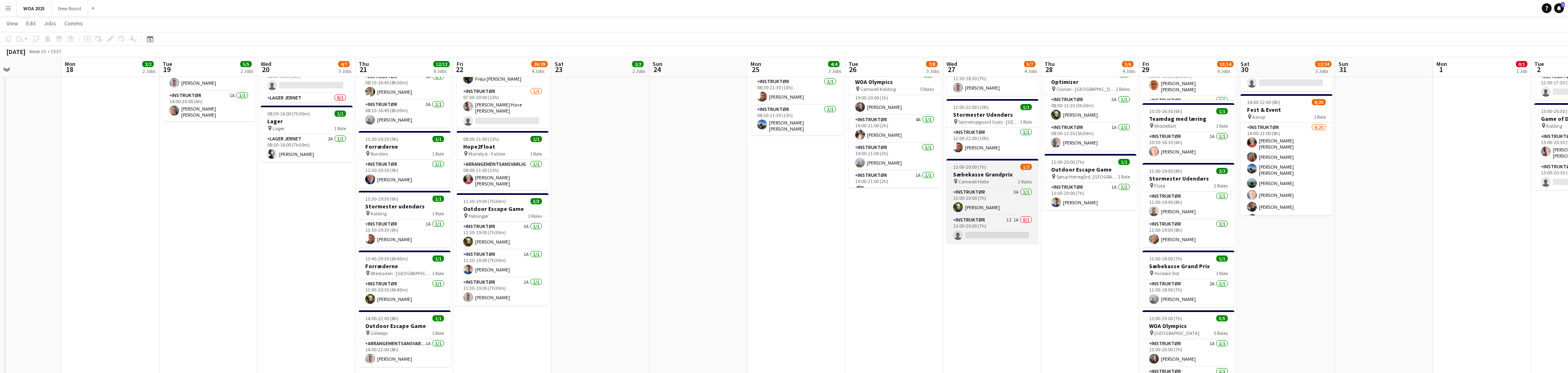
click at [786, 171] on h3 "Sæbekasse Grandprix" at bounding box center [992, 175] width 92 height 7
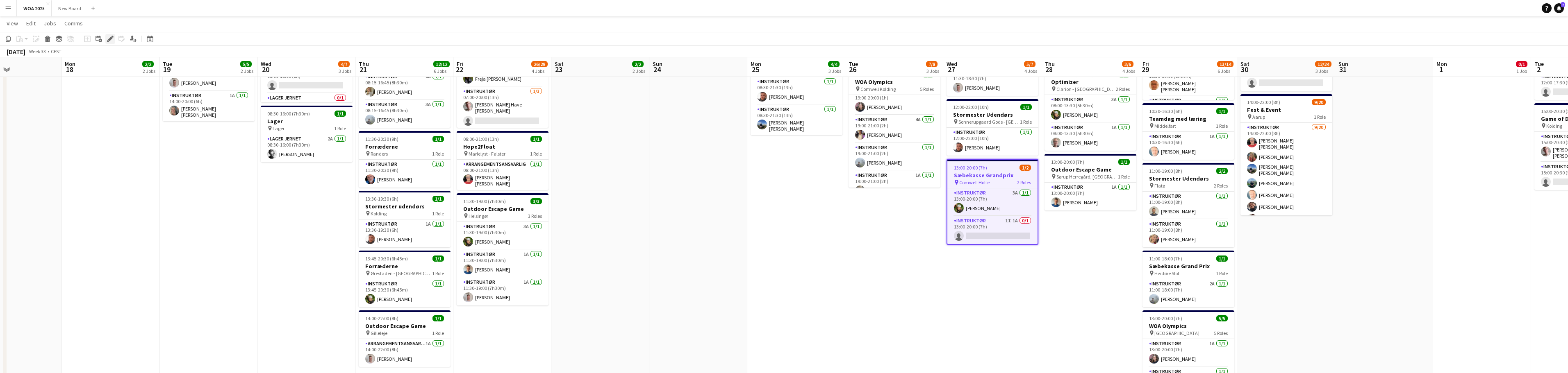
click at [109, 39] on icon at bounding box center [109, 38] width 4 height 4
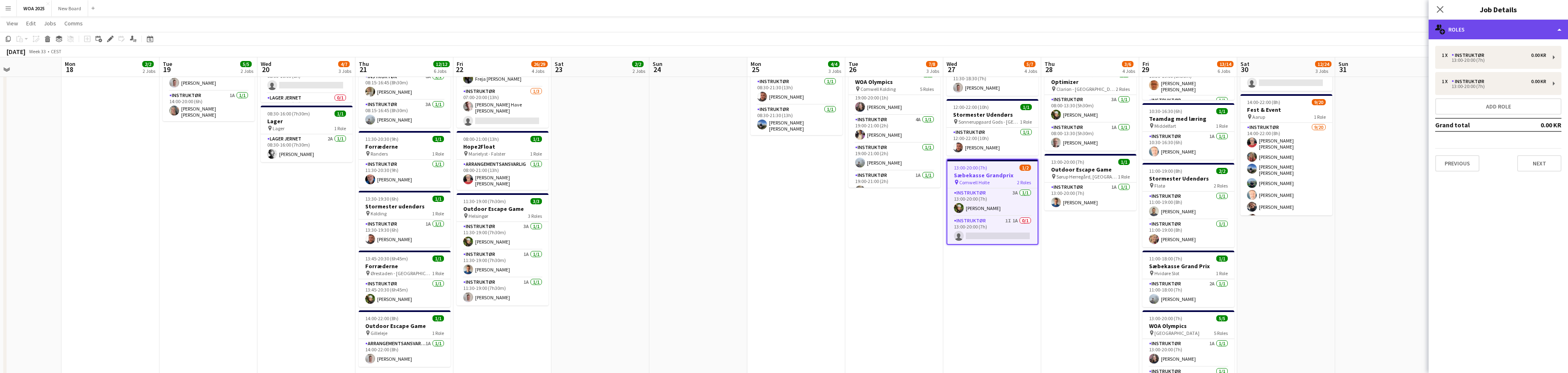
click at [786, 31] on div "multiple-users-add Roles" at bounding box center [1498, 29] width 139 height 20
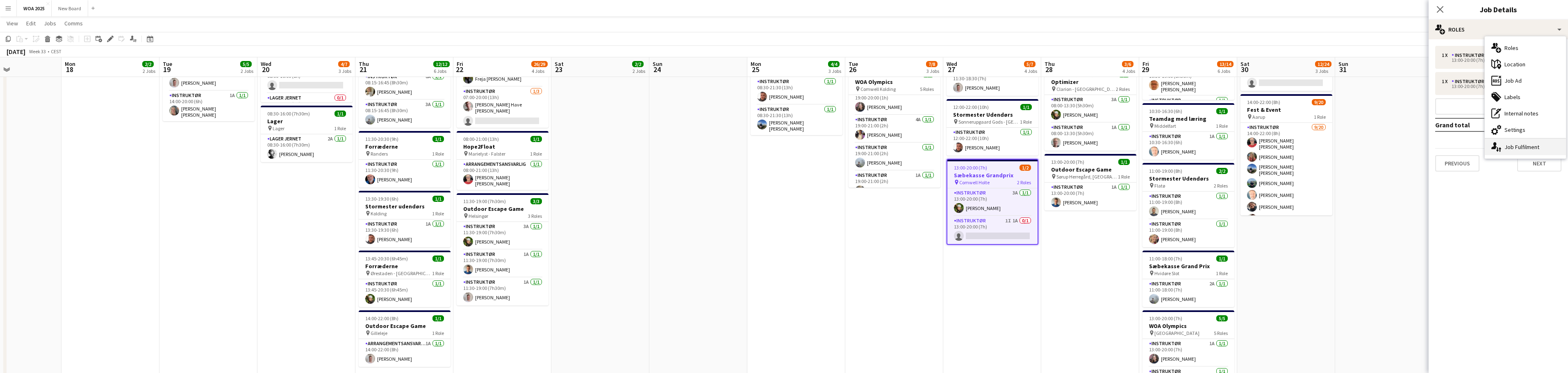
click at [786, 154] on div "multiple-users-add Roles maps-pin-1 Location ads-window Job Ad tags-double Labe…" at bounding box center [1525, 98] width 81 height 122
click at [786, 146] on div "single-neutral-actions-up-down Job Fulfilment" at bounding box center [1525, 147] width 81 height 16
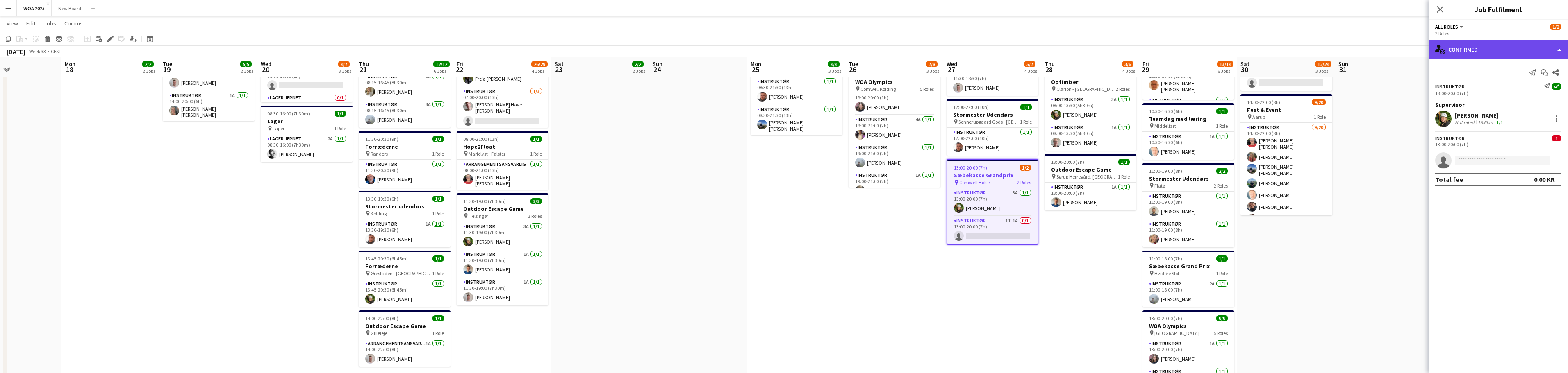
click at [786, 48] on div "single-neutral-actions-check-2 Confirmed" at bounding box center [1498, 49] width 139 height 20
click at [786, 85] on div "pen-write Job Details" at bounding box center [1525, 85] width 81 height 16
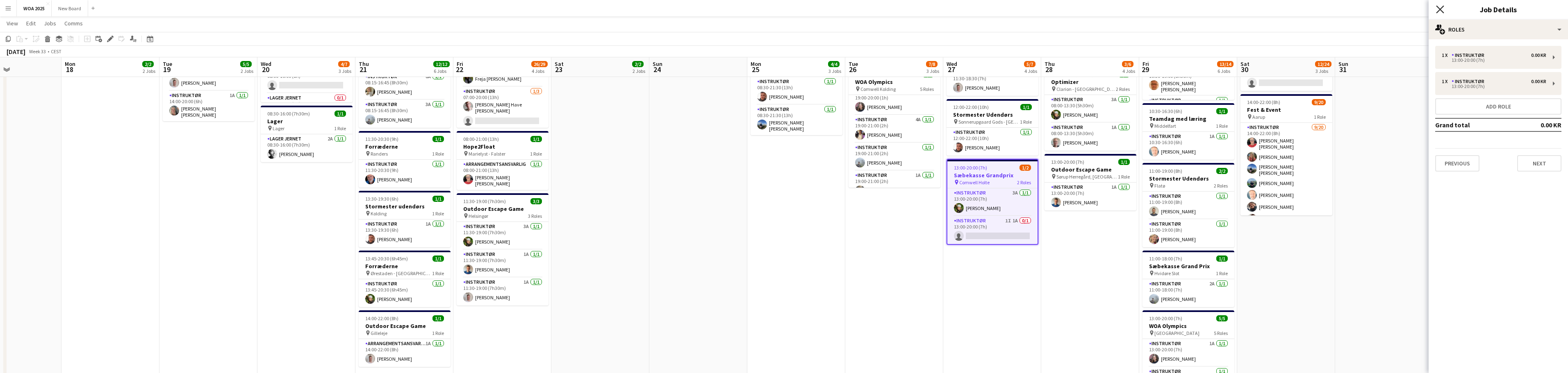
click at [786, 7] on icon "Close pop-in" at bounding box center [1440, 9] width 8 height 8
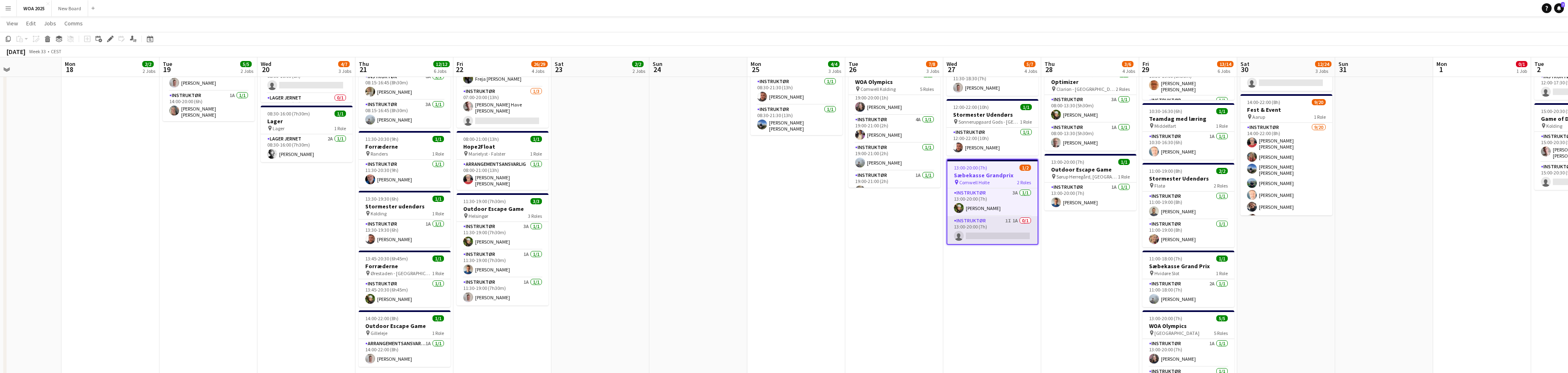
click at [786, 216] on app-card-role "Instruktør 1I 1A 0/1 13:00-20:00 (7h) single-neutral-actions" at bounding box center [992, 230] width 90 height 28
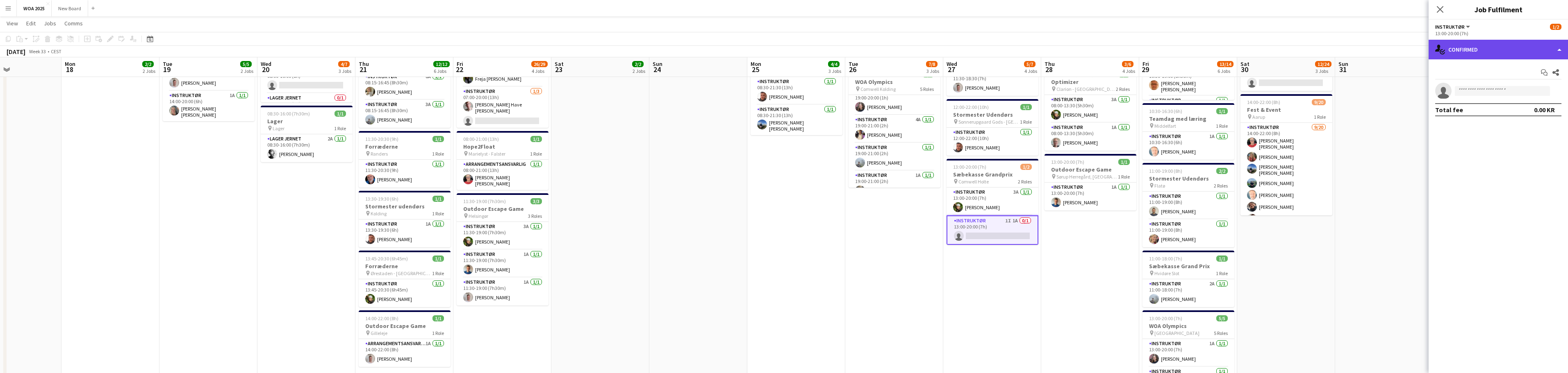
click at [786, 51] on div "single-neutral-actions-check-2 Confirmed" at bounding box center [1498, 49] width 139 height 20
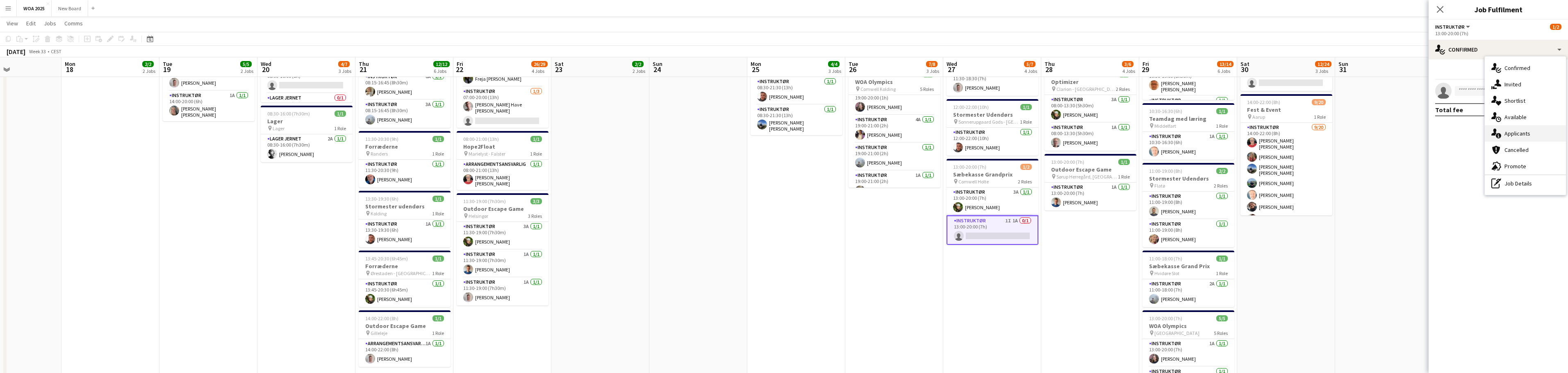
click at [786, 131] on div "single-neutral-actions-information Applicants" at bounding box center [1525, 133] width 81 height 16
click at [786, 228] on app-card-role "Instruktør 1I 1A 0/1 13:00-20:00 (7h) single-neutral-actions" at bounding box center [992, 230] width 92 height 29
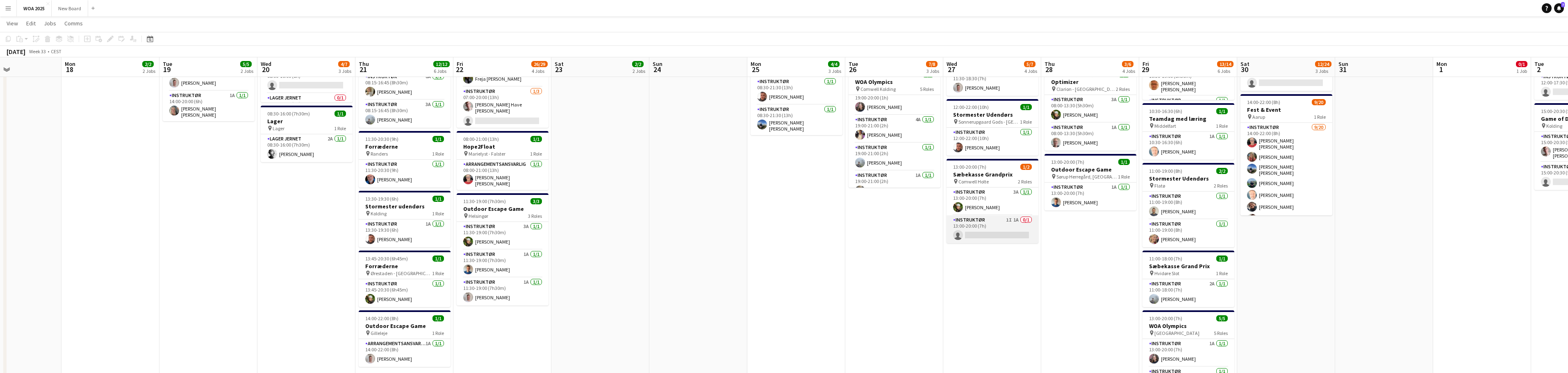
click at [786, 228] on app-card-role "Instruktør 1I 1A 0/1 13:00-20:00 (7h) single-neutral-actions" at bounding box center [992, 230] width 92 height 28
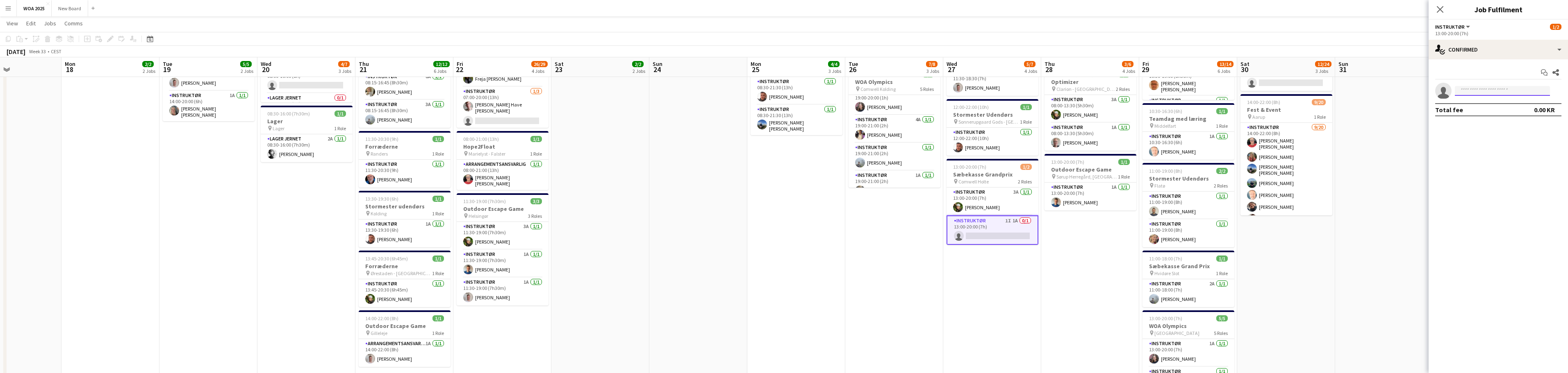
click at [786, 88] on input at bounding box center [1503, 91] width 95 height 10
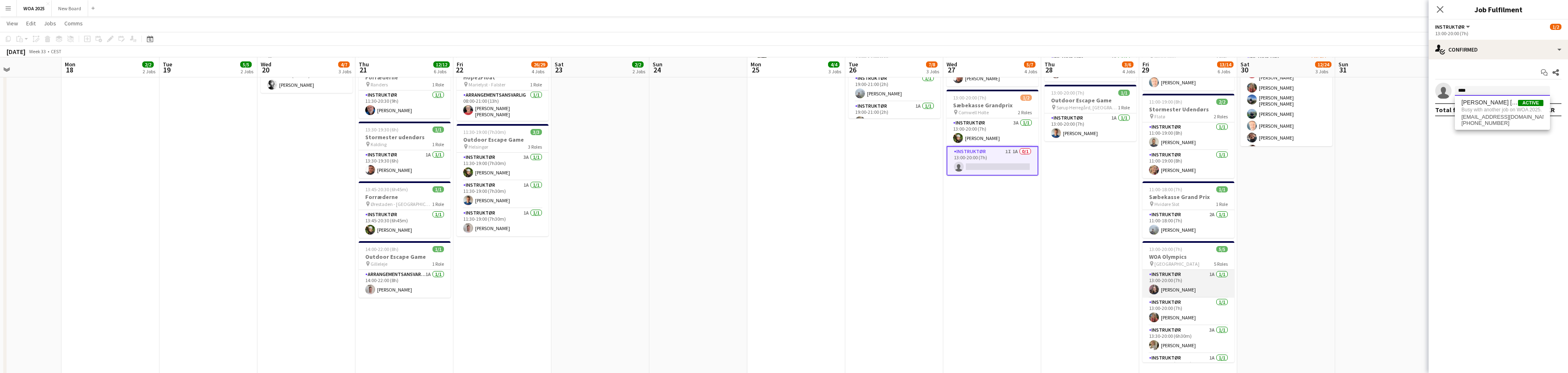
scroll to position [253, 0]
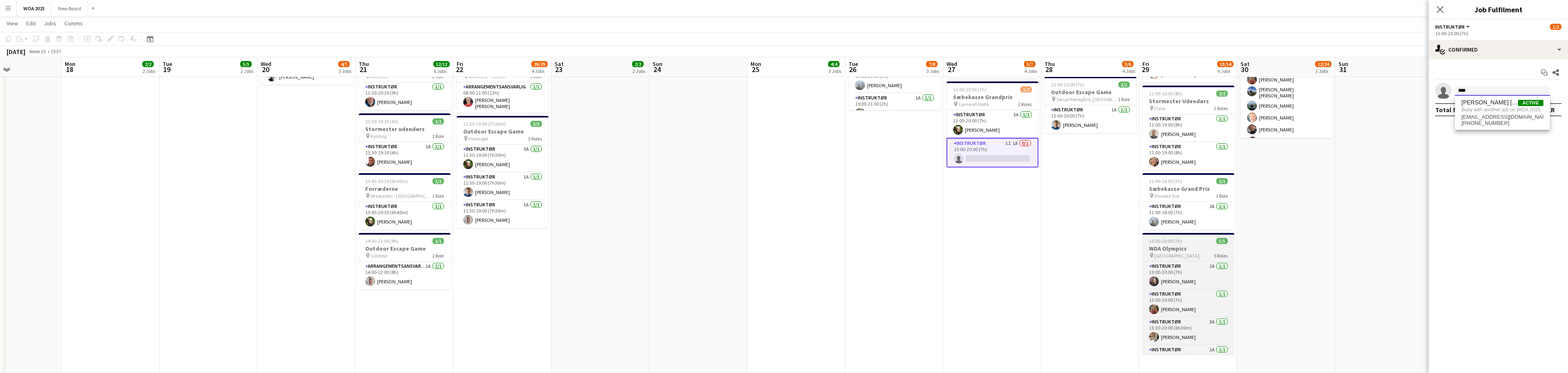
type input "****"
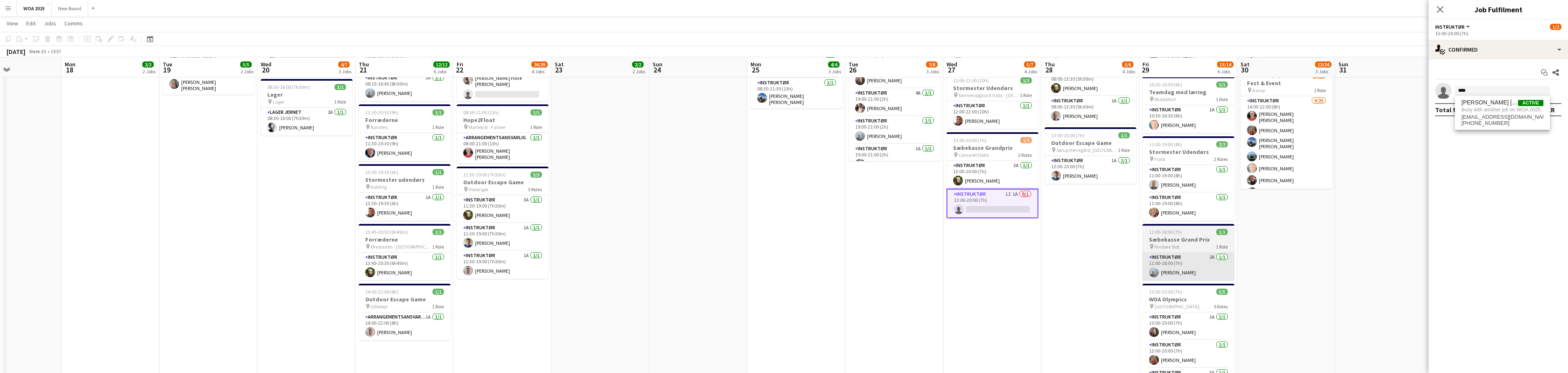
scroll to position [203, 0]
click at [786, 205] on app-card-role "Instruktør 1I 1A 0/1 13:00-20:00 (7h) single-neutral-actions" at bounding box center [992, 203] width 92 height 29
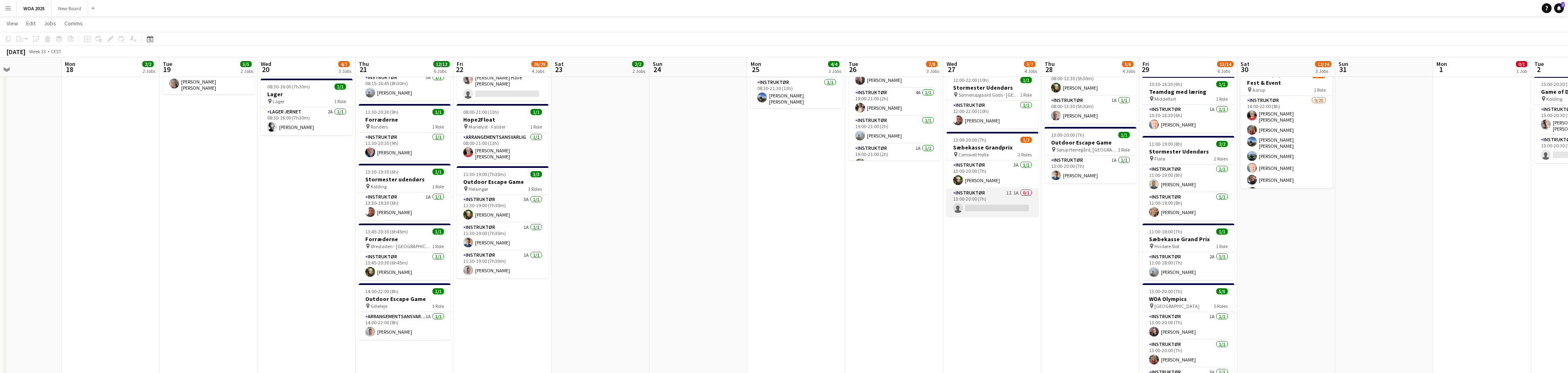
click at [786, 204] on app-card-role "Instruktør 1I 1A 0/1 13:00-20:00 (7h) single-neutral-actions" at bounding box center [992, 203] width 92 height 28
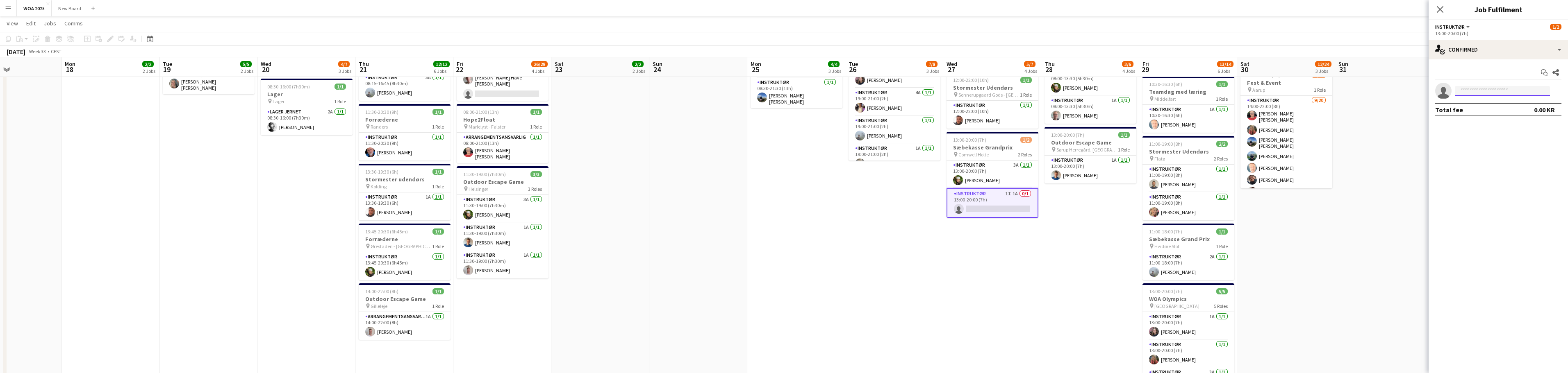
click at [786, 95] on input at bounding box center [1503, 91] width 95 height 10
type input "****"
click at [786, 196] on app-card-role "Instruktør 1I 1A 0/1 13:00-20:00 (7h) single-neutral-actions" at bounding box center [992, 203] width 92 height 29
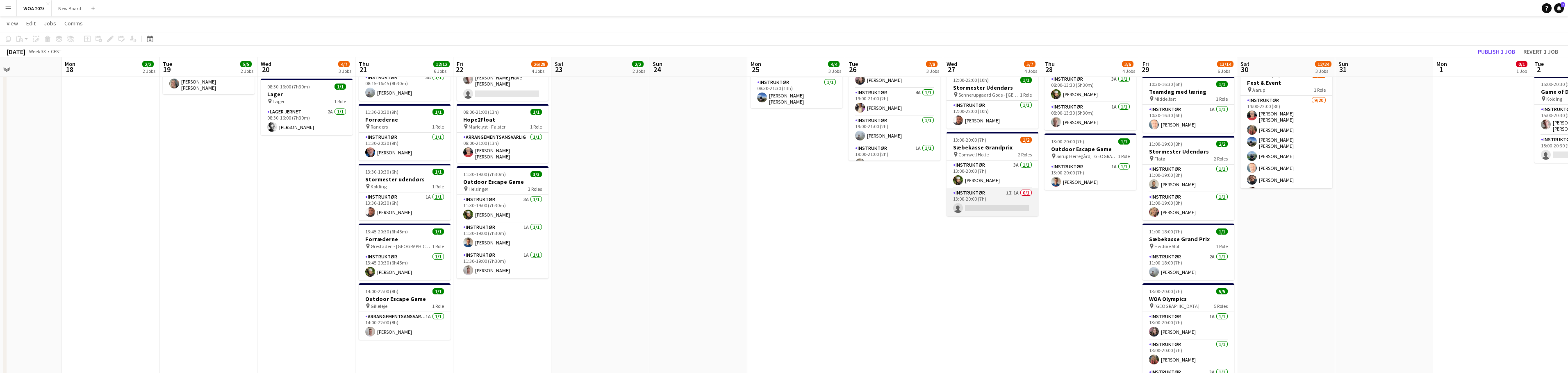
click at [786, 196] on app-card-role "Instruktør 1I 1A 0/1 13:00-20:00 (7h) single-neutral-actions" at bounding box center [992, 203] width 92 height 28
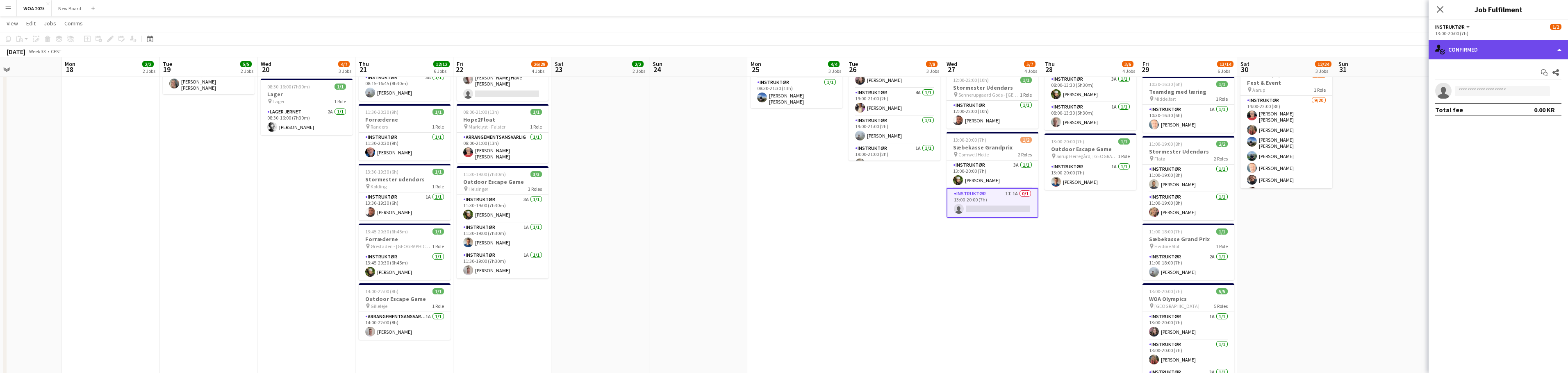
click at [786, 50] on div "single-neutral-actions-check-2 Confirmed" at bounding box center [1498, 49] width 139 height 20
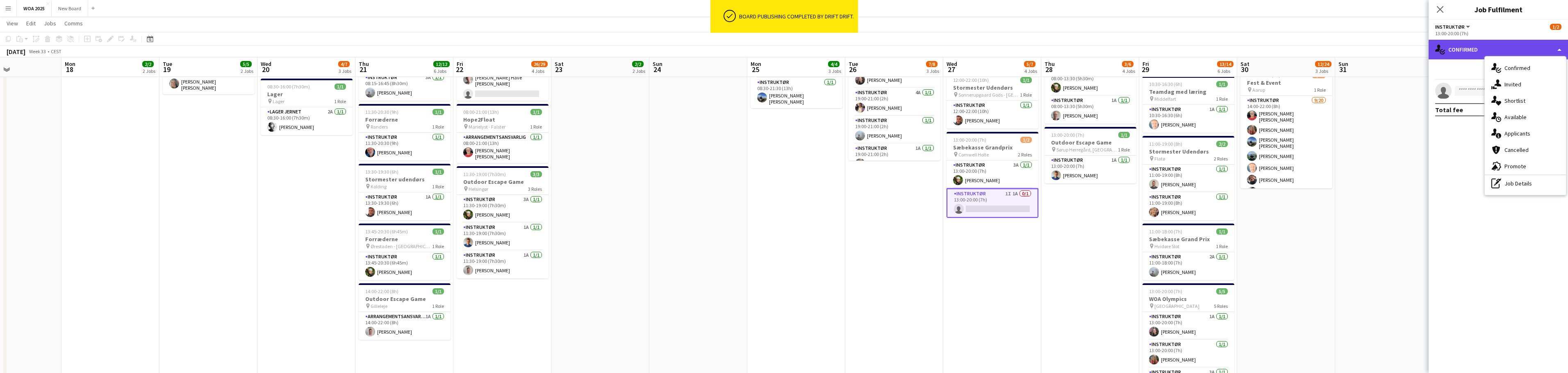
click at [786, 46] on div "single-neutral-actions-check-2 Confirmed" at bounding box center [1498, 49] width 139 height 20
click at [786, 181] on div "pen-write Job Details" at bounding box center [1525, 183] width 81 height 16
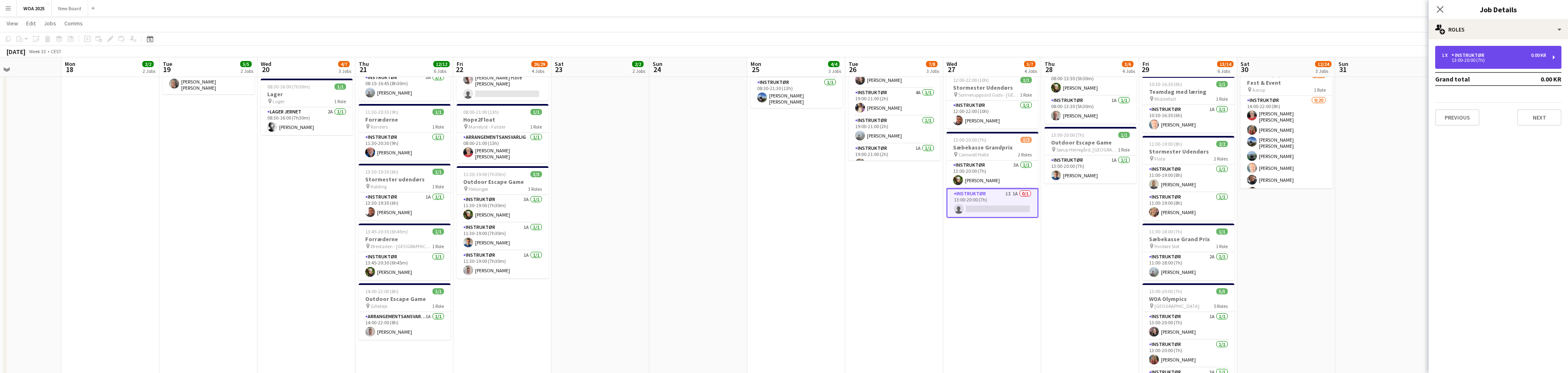
click at [786, 59] on div "13:00-20:00 (7h)" at bounding box center [1493, 60] width 104 height 4
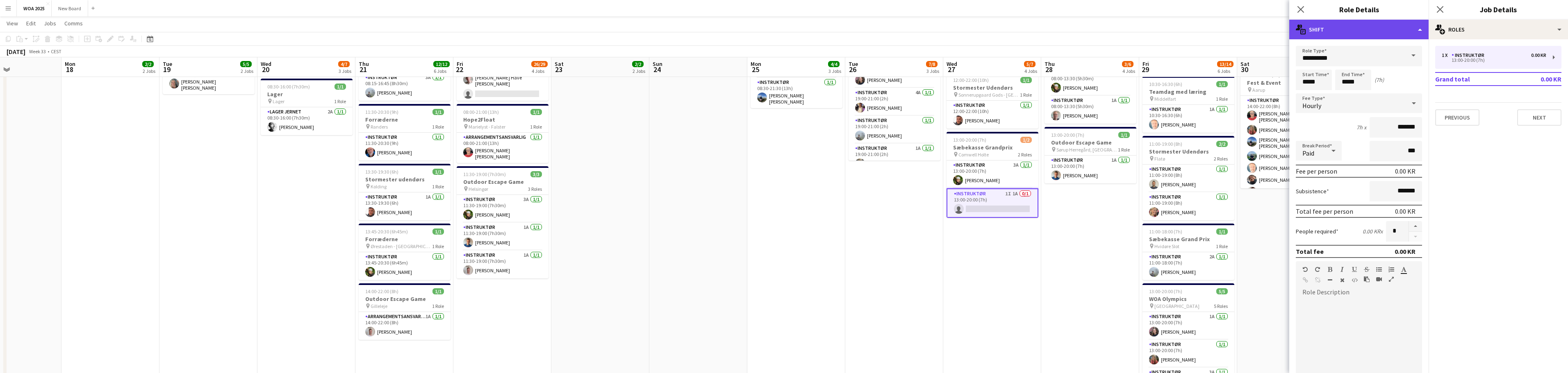
click at [786, 29] on div "multiple-actions-text Shift" at bounding box center [1359, 29] width 139 height 20
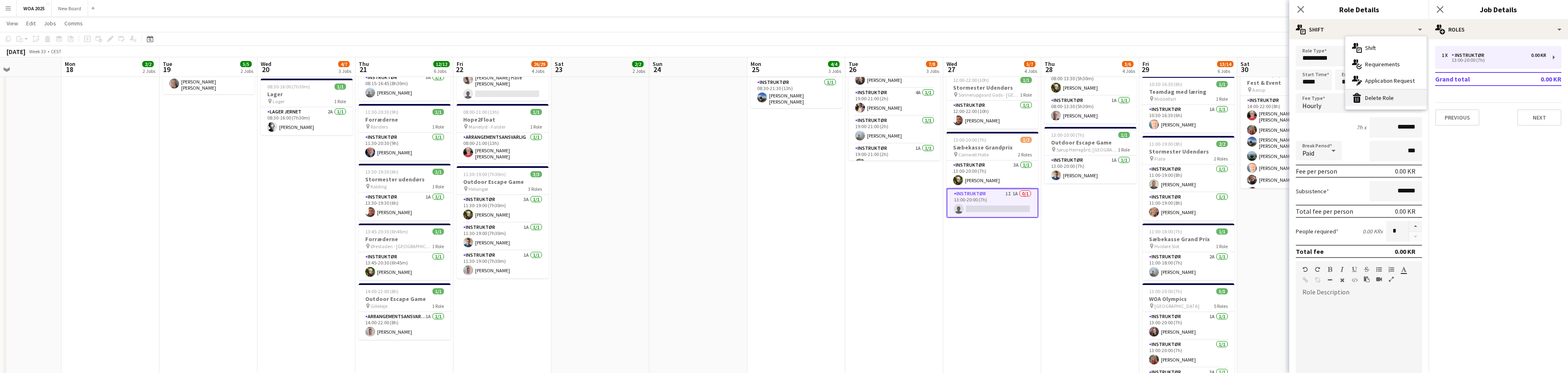
click at [786, 95] on div "bin-2 Delete Role" at bounding box center [1386, 98] width 81 height 16
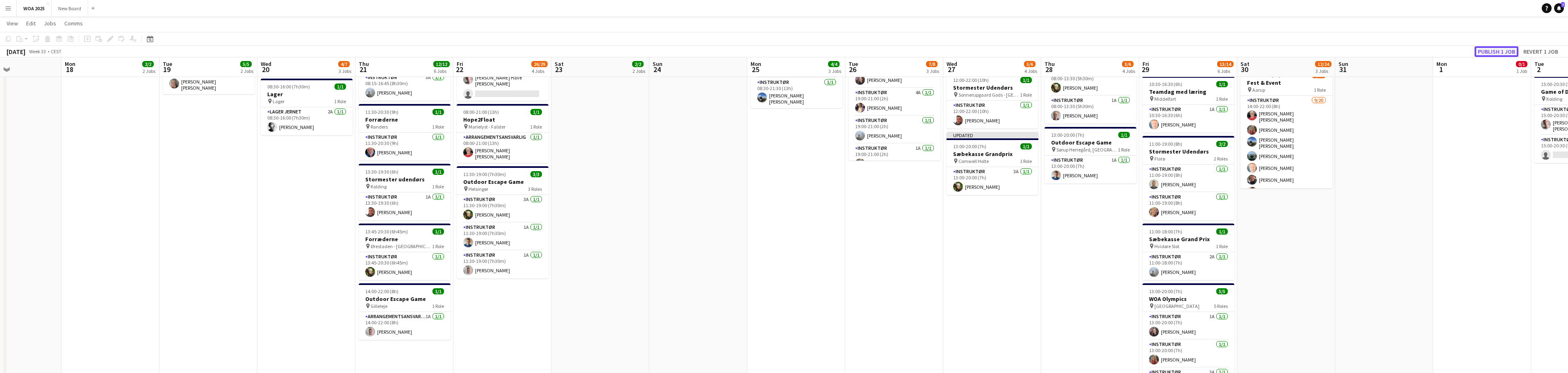
click at [786, 52] on button "Publish 1 job" at bounding box center [1497, 51] width 44 height 10
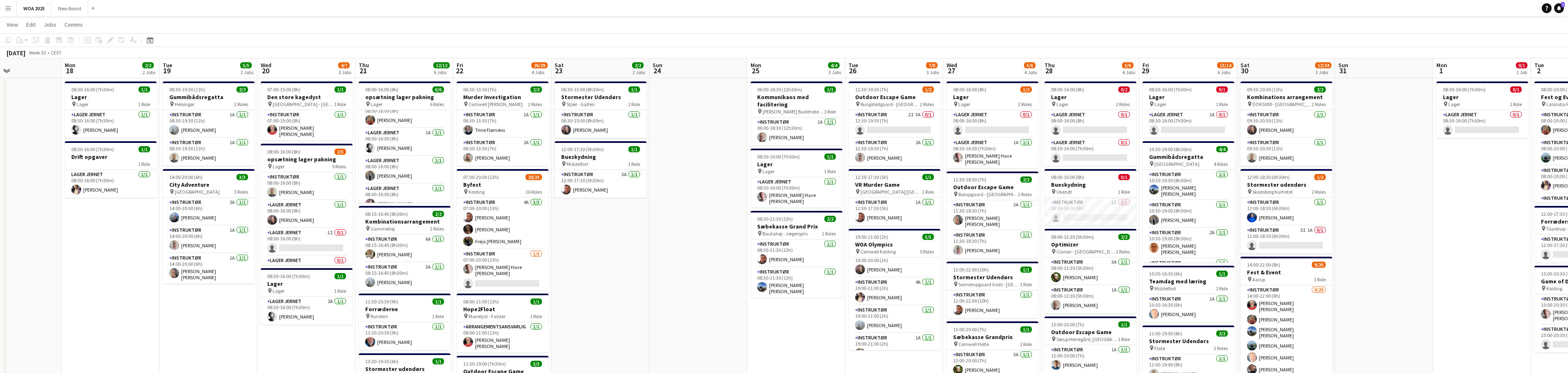
scroll to position [0, 0]
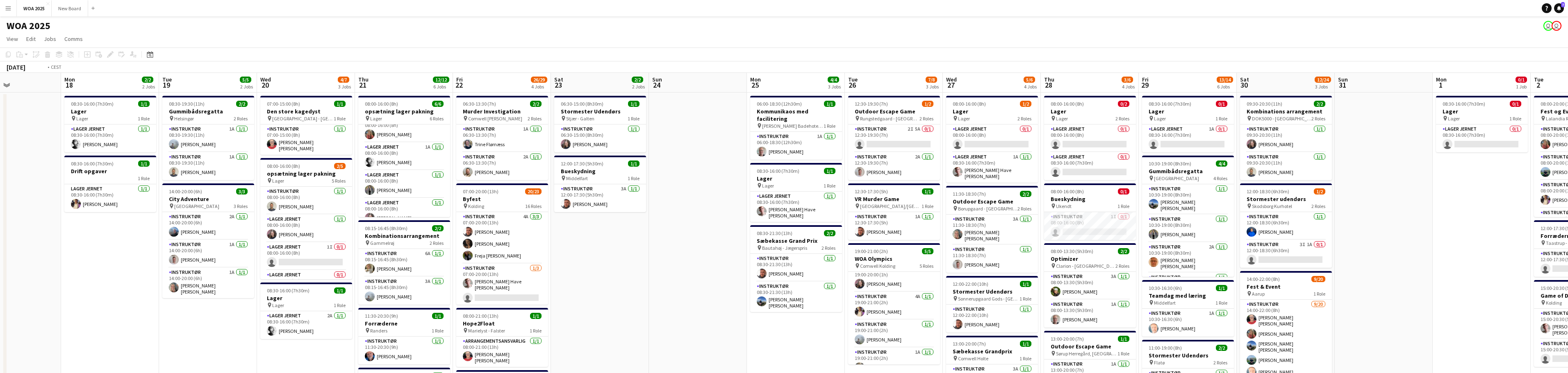
drag, startPoint x: 1472, startPoint y: 172, endPoint x: 1240, endPoint y: 148, distance: 233.2
click at [786, 154] on app-calendar-viewport "Fri 15 5/7 3 Jobs Sat 16 Sun 17 Mon 18 2/2 2 Jobs Tue 19 5/5 2 Jobs Wed 20 4/7 …" at bounding box center [784, 350] width 1568 height 554
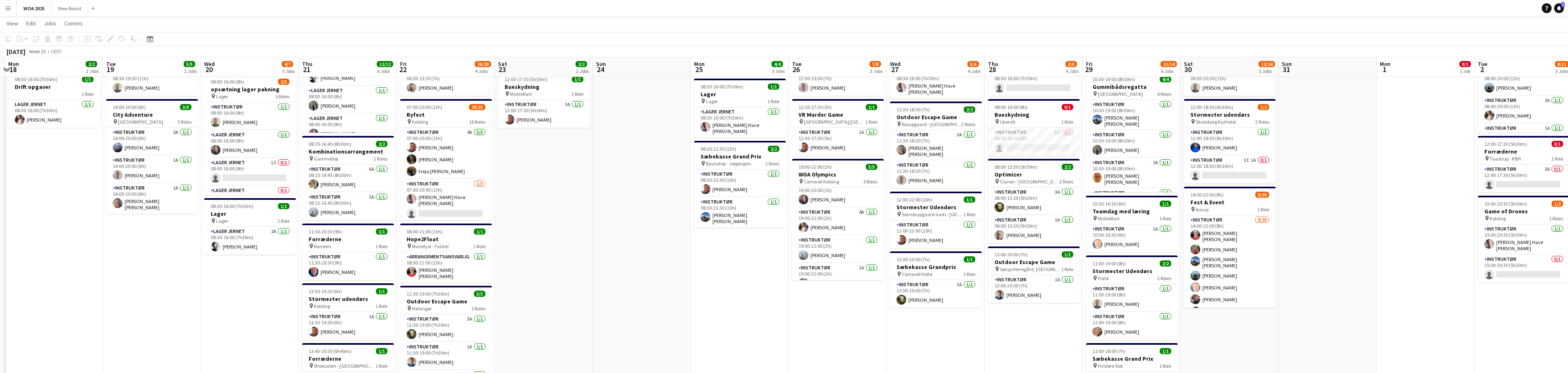
scroll to position [0, 243]
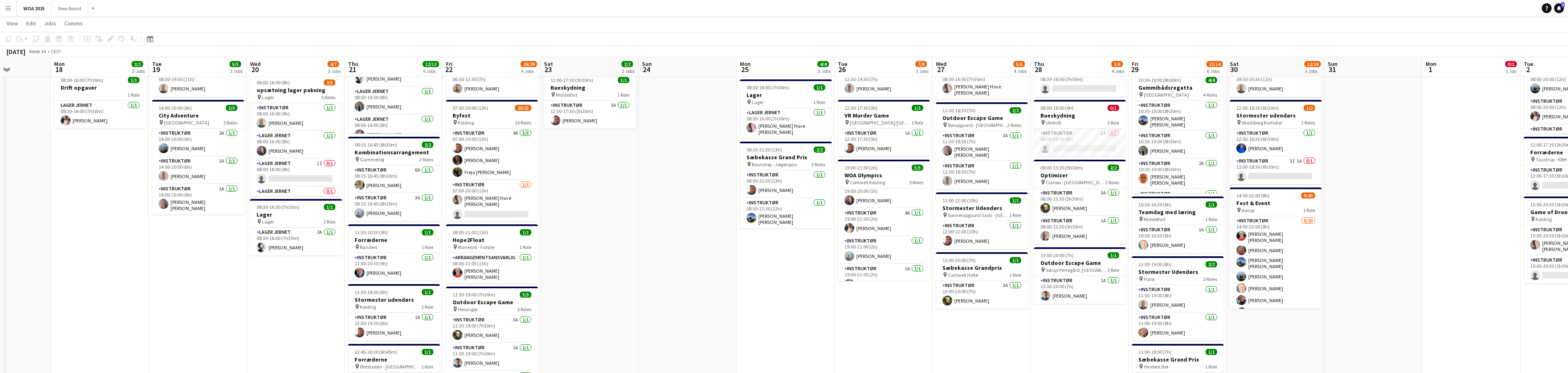
drag, startPoint x: 408, startPoint y: 190, endPoint x: 618, endPoint y: 201, distance: 210.3
click at [618, 201] on app-calendar-viewport "Fri 15 5/7 3 Jobs Sat 16 Sun 17 Mon 18 2/2 2 Jobs Tue 19 5/5 2 Jobs Wed 20 4/7 …" at bounding box center [784, 247] width 1568 height 595
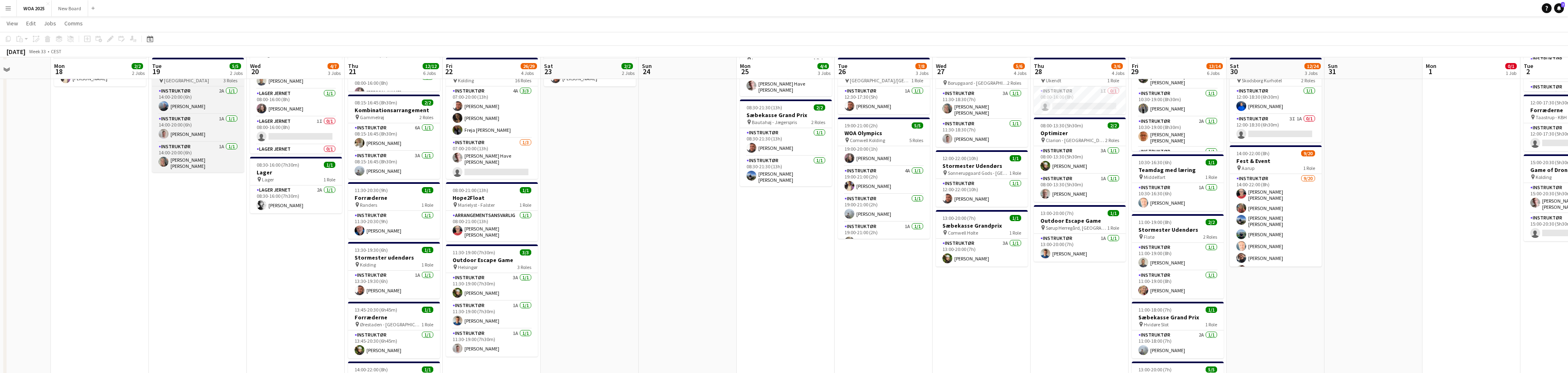
scroll to position [123, 0]
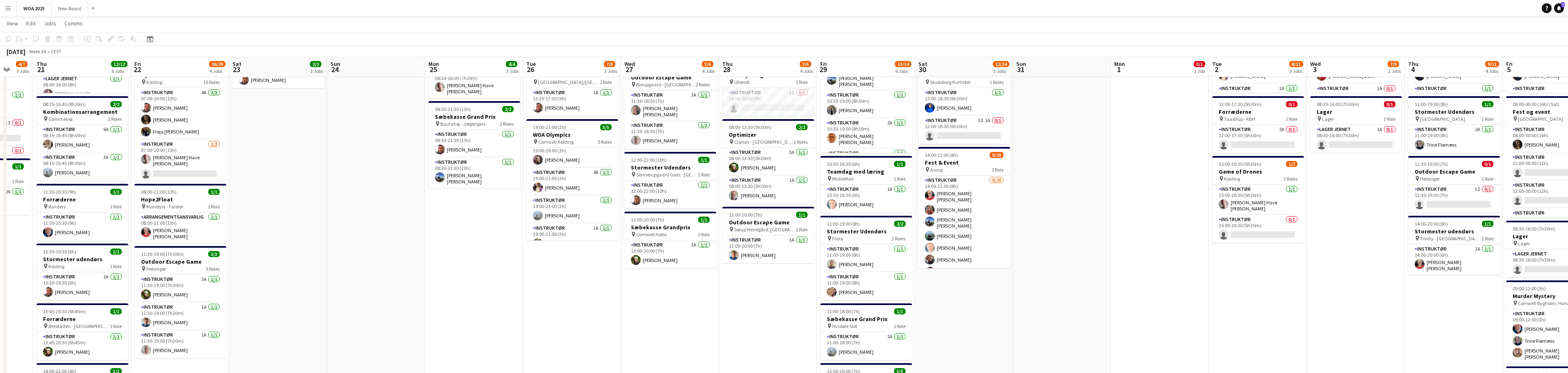
drag, startPoint x: 1253, startPoint y: 316, endPoint x: 936, endPoint y: 306, distance: 317.2
click at [786, 306] on app-calendar-viewport "Sun 17 Mon 18 2/2 2 Jobs Tue 19 5/5 2 Jobs Wed 20 4/7 3 Jobs Thu 21 12/12 6 Job…" at bounding box center [784, 206] width 1568 height 595
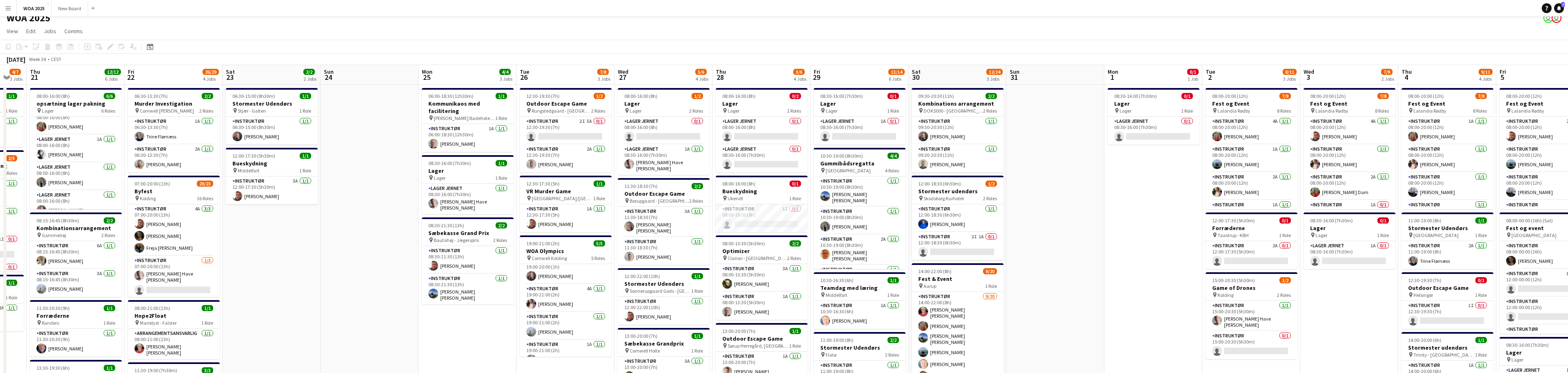
scroll to position [0, 0]
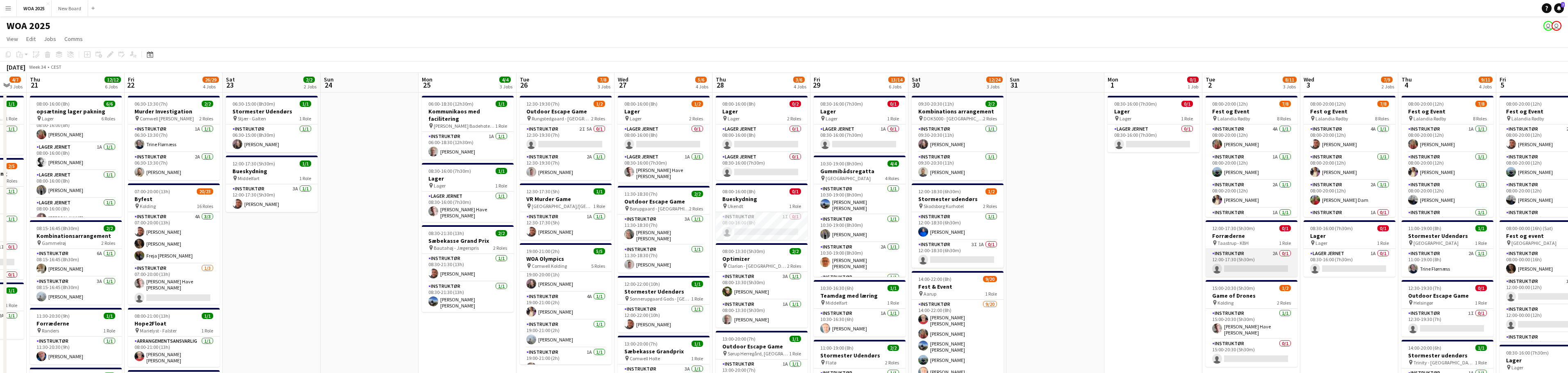
click at [786, 257] on app-card-role "Instruktør 2A 0/1 12:00-17:30 (5h30m) single-neutral-actions" at bounding box center [1251, 263] width 92 height 28
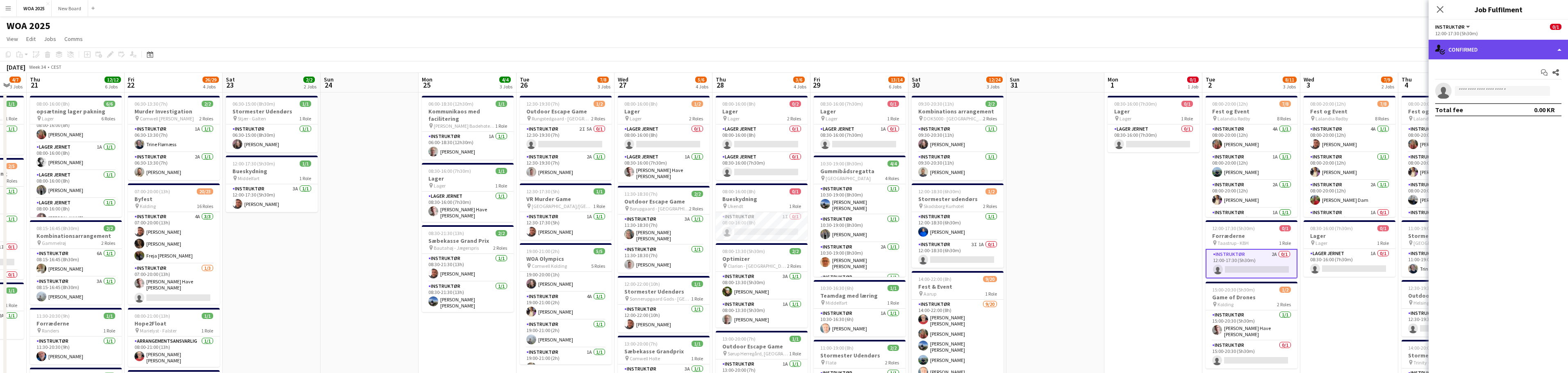
click at [786, 53] on div "single-neutral-actions-check-2 Confirmed" at bounding box center [1498, 49] width 139 height 20
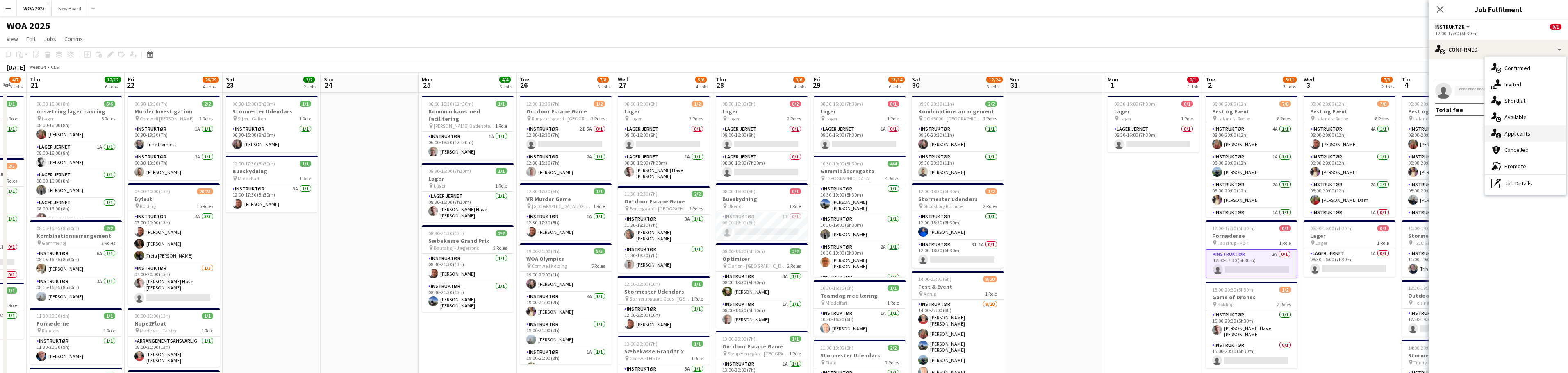
click at [786, 133] on div "single-neutral-actions-information Applicants" at bounding box center [1525, 133] width 81 height 16
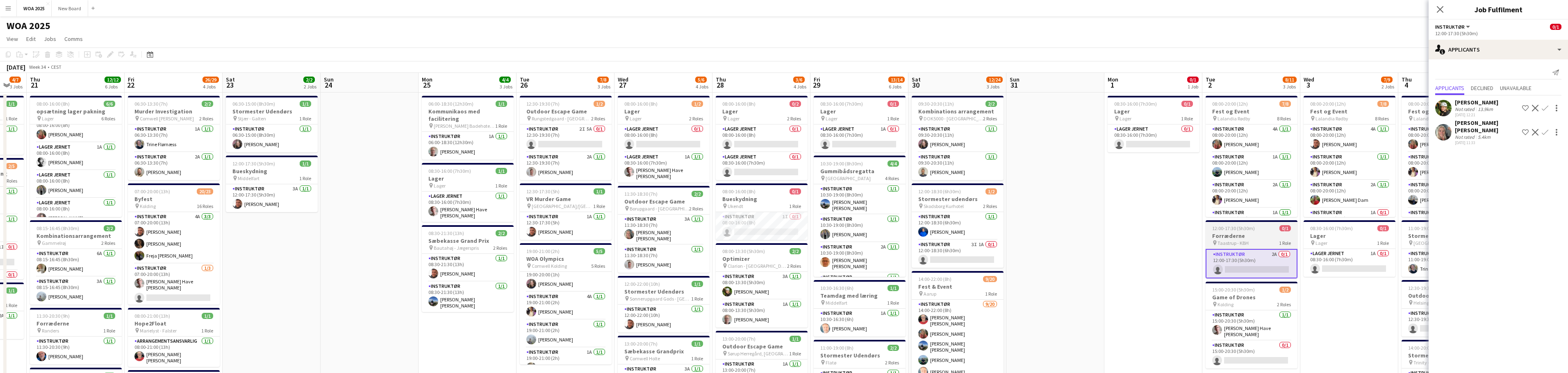
click at [786, 240] on span "Taastrup - KBH" at bounding box center [1233, 243] width 31 height 6
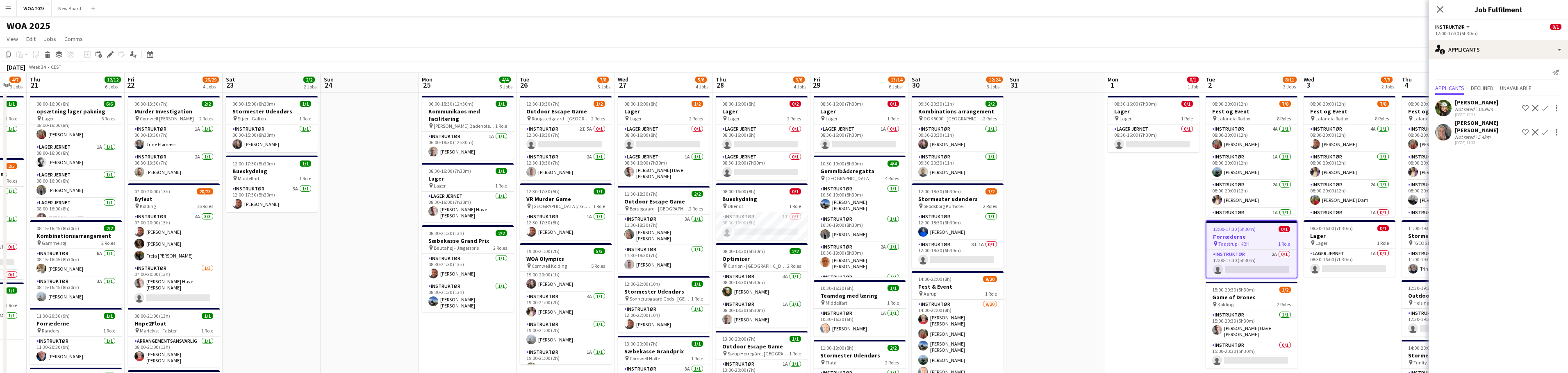
click at [786, 239] on h3 "Forræderne" at bounding box center [1251, 237] width 90 height 7
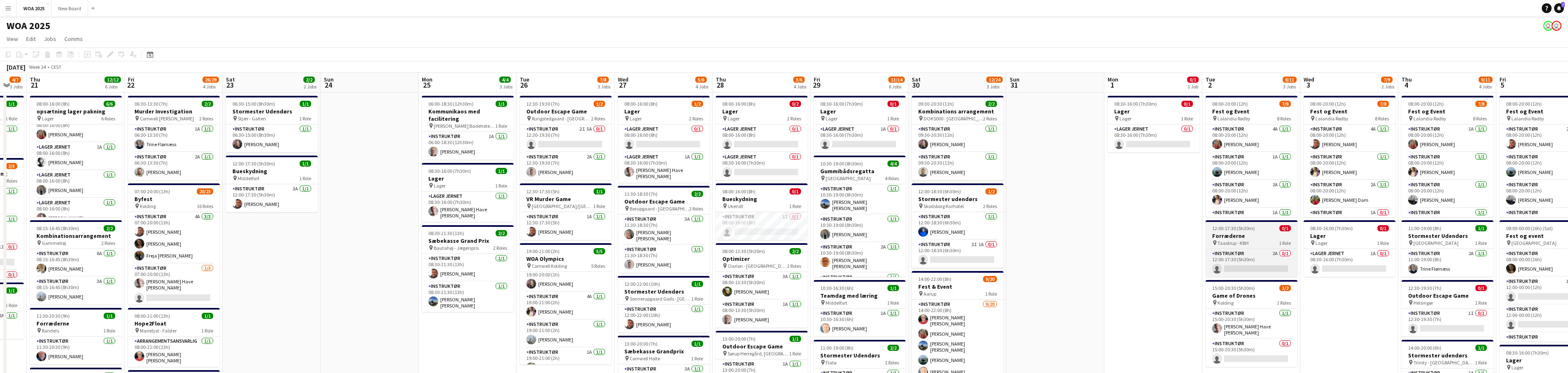
click at [786, 240] on span "Taastrup - KBH" at bounding box center [1233, 243] width 31 height 6
click at [786, 239] on h3 "Forræderne" at bounding box center [1251, 237] width 90 height 7
click at [786, 239] on h3 "Forræderne" at bounding box center [1251, 236] width 92 height 7
click at [786, 261] on app-card-role "Instruktør 2A 0/1 12:00-17:30 (5h30m) single-neutral-actions" at bounding box center [1251, 264] width 90 height 28
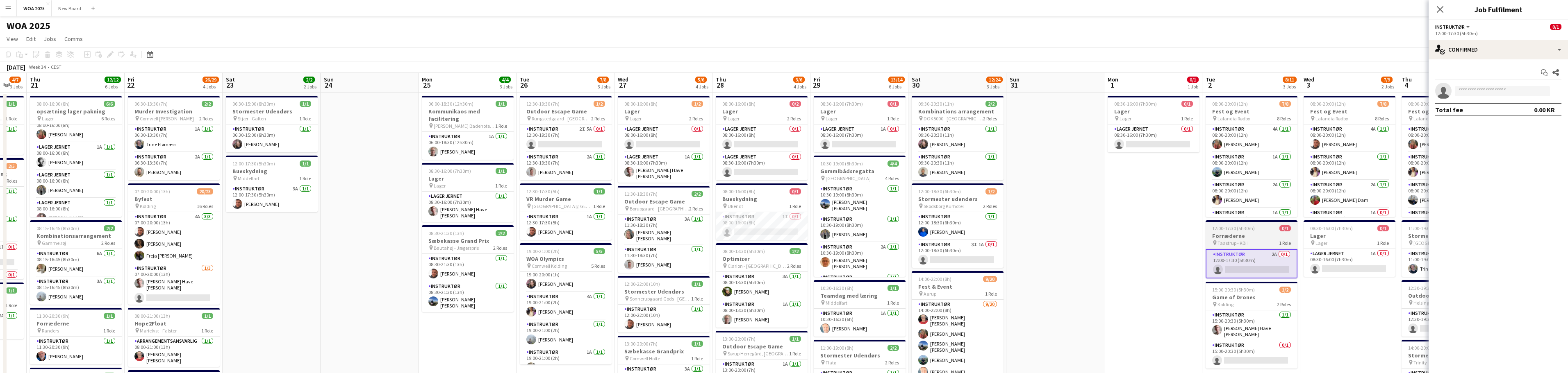
click at [786, 235] on h3 "Forræderne" at bounding box center [1251, 236] width 92 height 7
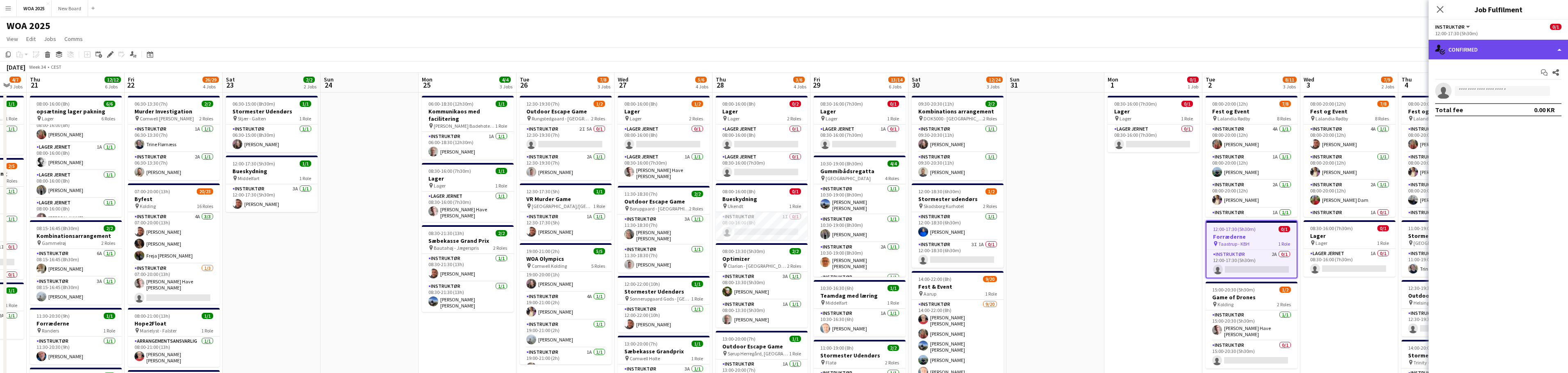
click at [786, 49] on div "single-neutral-actions-check-2 Confirmed" at bounding box center [1498, 49] width 139 height 20
click at [786, 48] on div "single-neutral-actions-check-2 Confirmed" at bounding box center [1498, 49] width 139 height 20
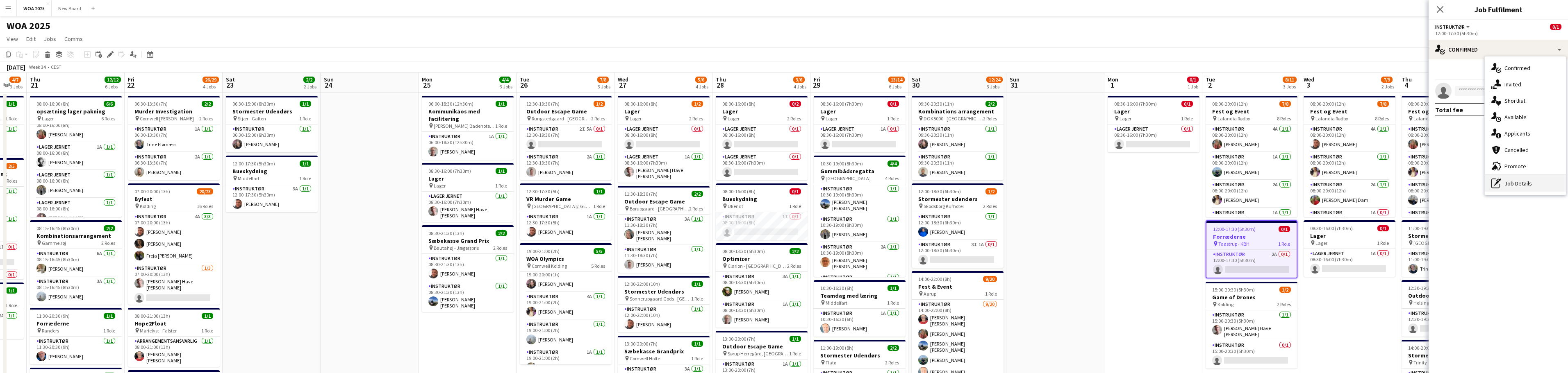
click at [786, 183] on div "pen-write Job Details" at bounding box center [1525, 183] width 81 height 16
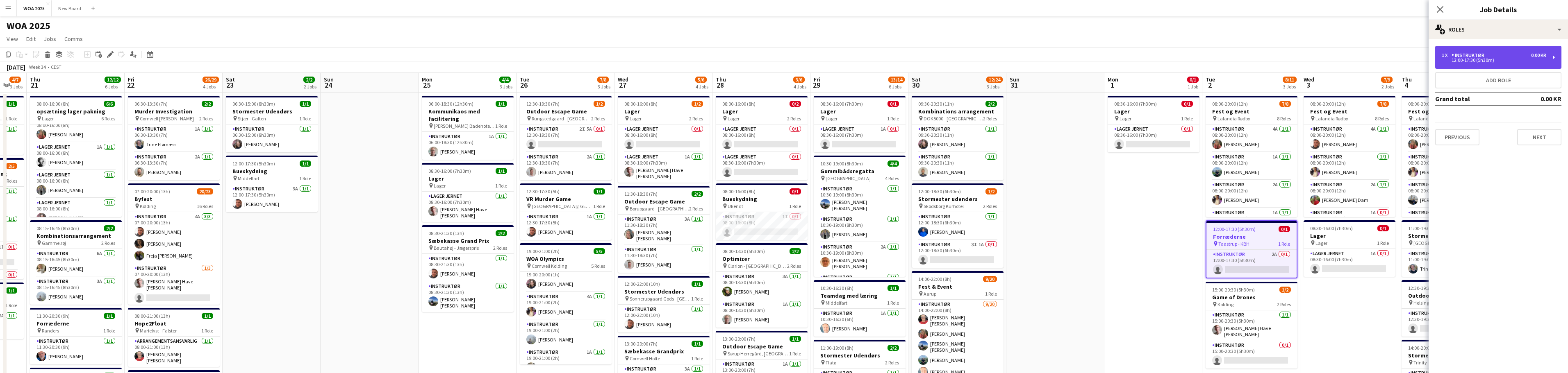
click at [786, 57] on div "1 x Instruktør 0.00 KR" at bounding box center [1493, 55] width 104 height 5
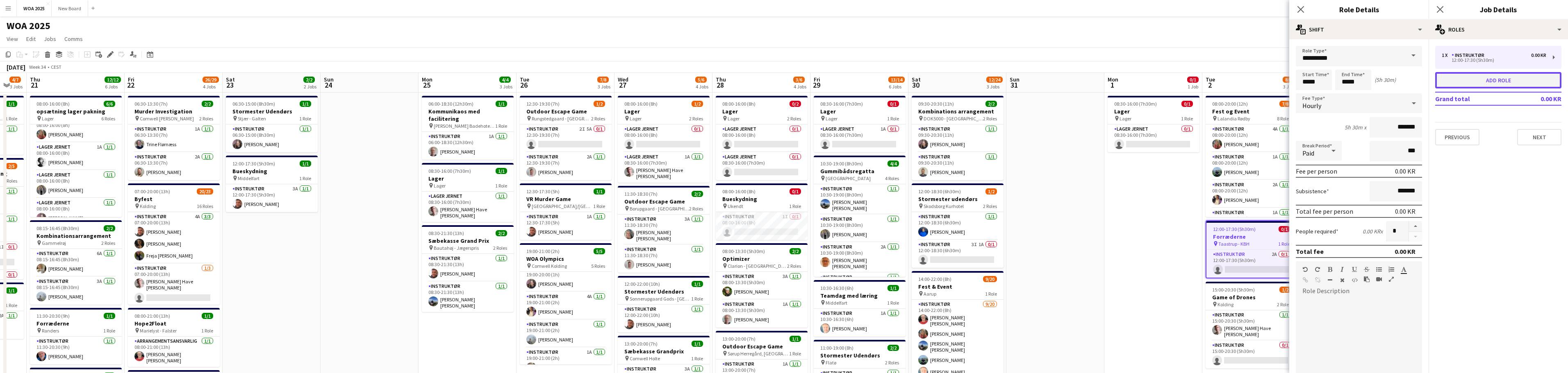
click at [786, 80] on button "Add role" at bounding box center [1498, 80] width 126 height 16
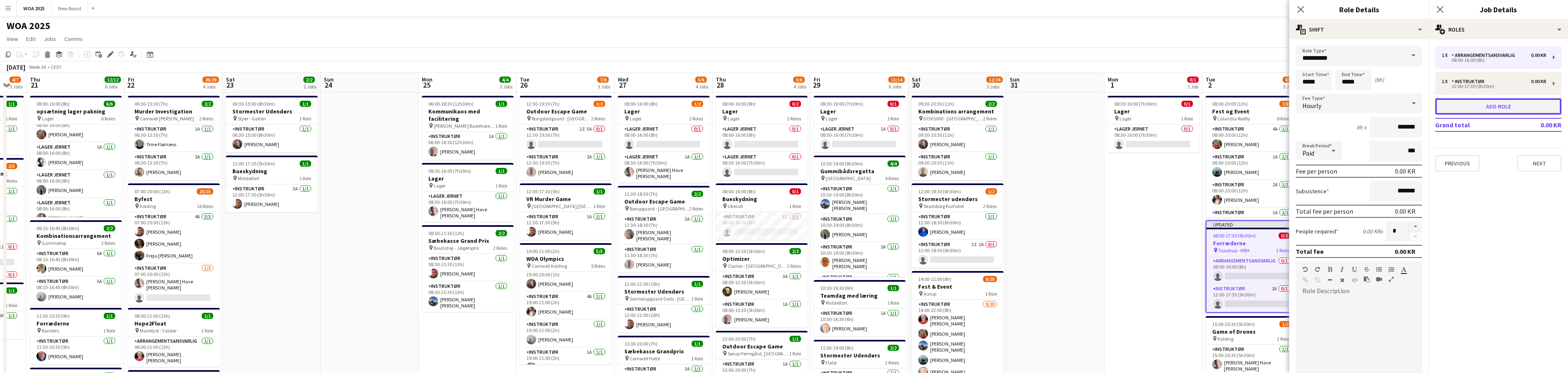
type input "**********"
type input "*****"
click at [786, 57] on span at bounding box center [1413, 56] width 17 height 20
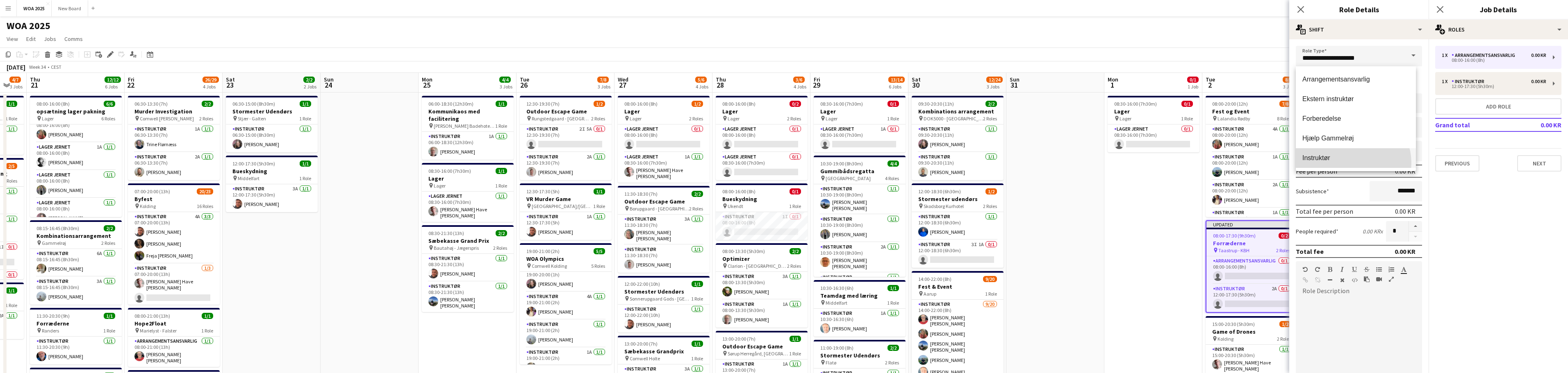
click at [786, 163] on mat-option "Instruktør" at bounding box center [1356, 158] width 120 height 20
type input "**********"
click at [786, 80] on input "*****" at bounding box center [1314, 80] width 36 height 21
click at [786, 64] on div at bounding box center [1305, 65] width 16 height 8
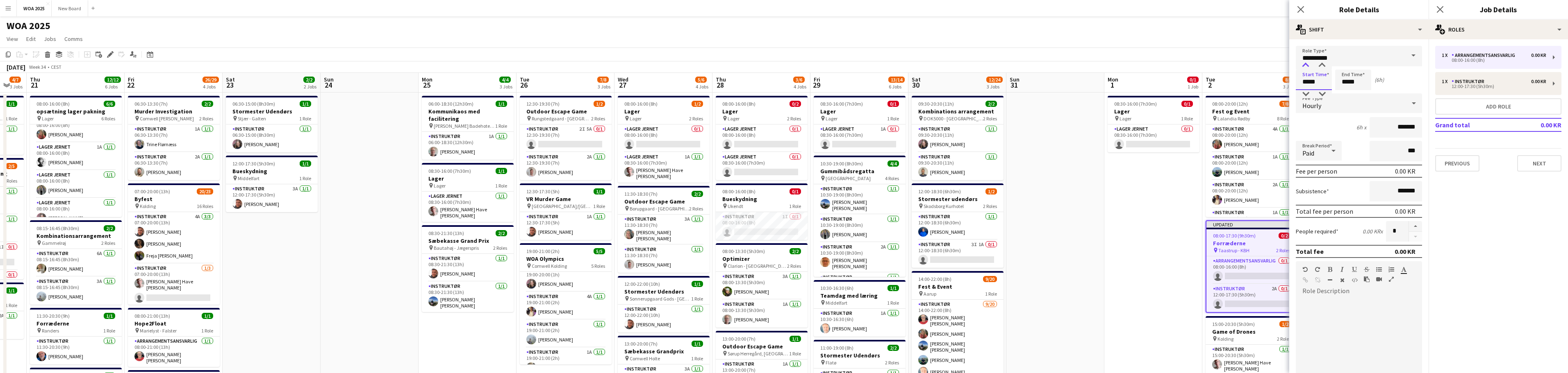
click at [786, 64] on div at bounding box center [1305, 65] width 16 height 8
type input "*****"
click at [786, 64] on div at bounding box center [1305, 65] width 16 height 8
click at [786, 83] on input "*****" at bounding box center [1353, 80] width 36 height 21
click at [786, 67] on div at bounding box center [1345, 65] width 16 height 8
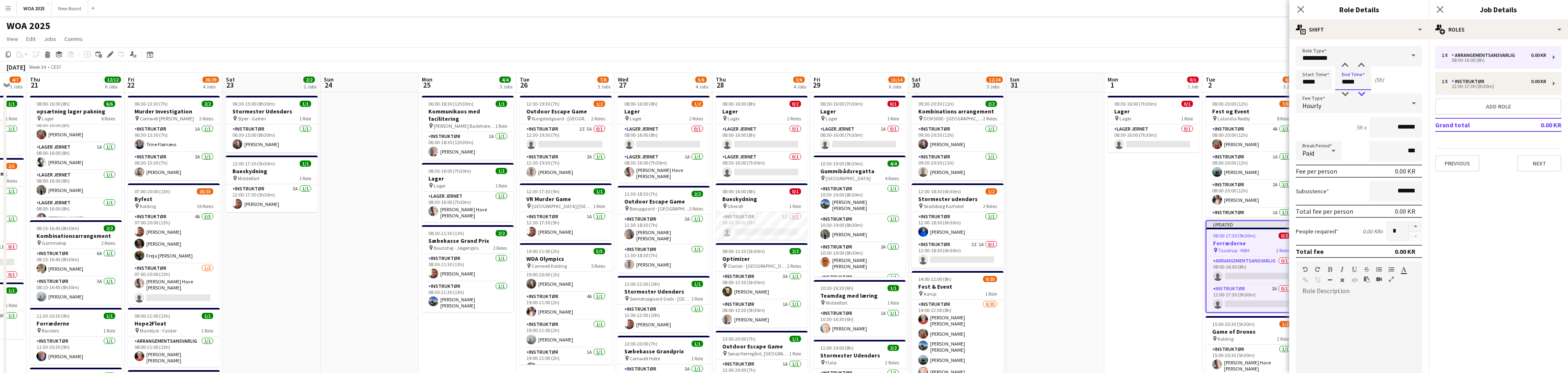
click at [786, 95] on div at bounding box center [1361, 94] width 16 height 8
type input "*****"
click at [786, 95] on div at bounding box center [1361, 94] width 16 height 8
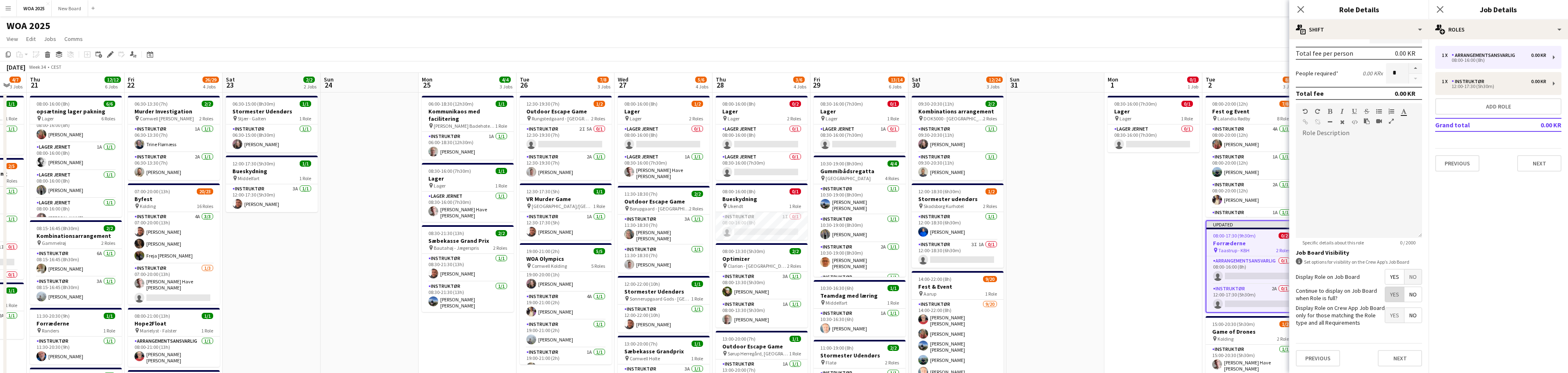
click at [786, 293] on span "Yes" at bounding box center [1394, 294] width 19 height 15
click at [786, 58] on div "08:00-16:00 (8h)" at bounding box center [1493, 60] width 104 height 4
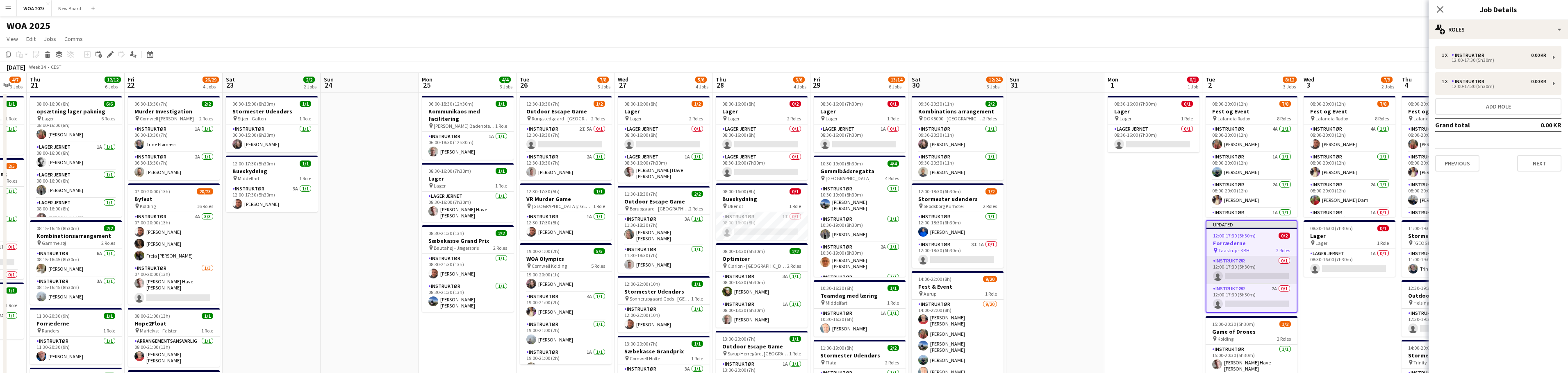
click at [786, 260] on app-card-role "Instruktør 0/1 12:00-17:30 (5h30m) single-neutral-actions" at bounding box center [1251, 270] width 90 height 28
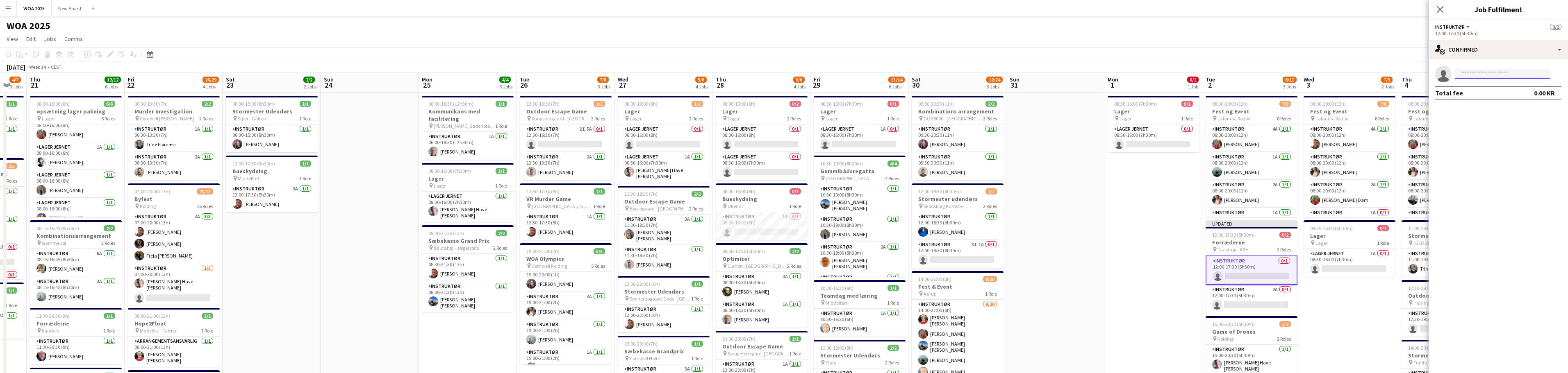
click at [786, 74] on input at bounding box center [1503, 74] width 95 height 10
click at [786, 53] on div "single-neutral-actions-check-2 Confirmed" at bounding box center [1498, 49] width 139 height 20
click at [786, 132] on div "single-neutral-actions-information Applicants" at bounding box center [1525, 133] width 81 height 16
click at [786, 272] on app-card-role "Instruktør 0/1 12:00-17:30 (5h30m) single-neutral-actions" at bounding box center [1251, 270] width 92 height 29
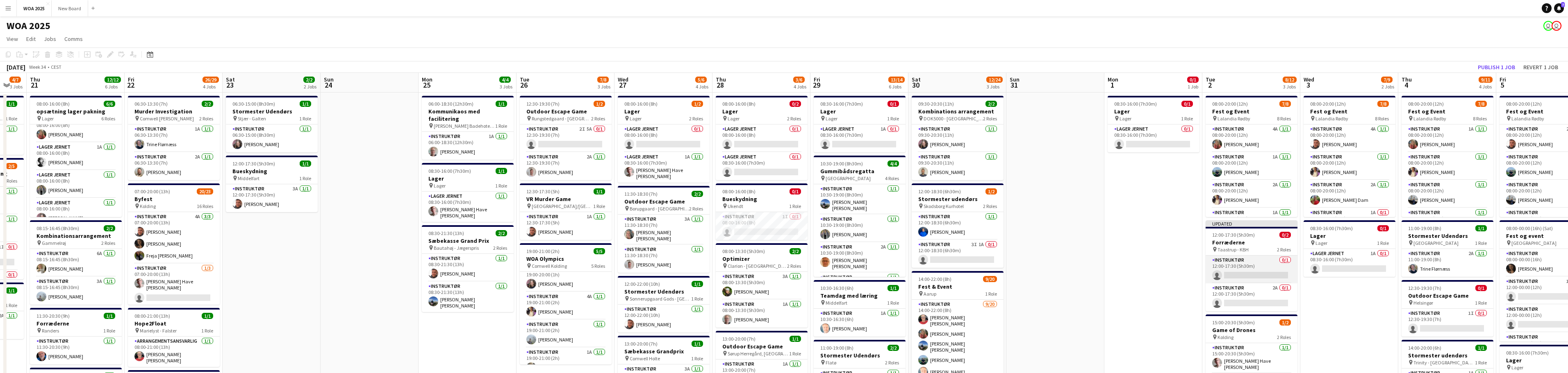
click at [786, 264] on app-card-role "Instruktør 0/1 12:00-17:30 (5h30m) single-neutral-actions" at bounding box center [1251, 270] width 92 height 28
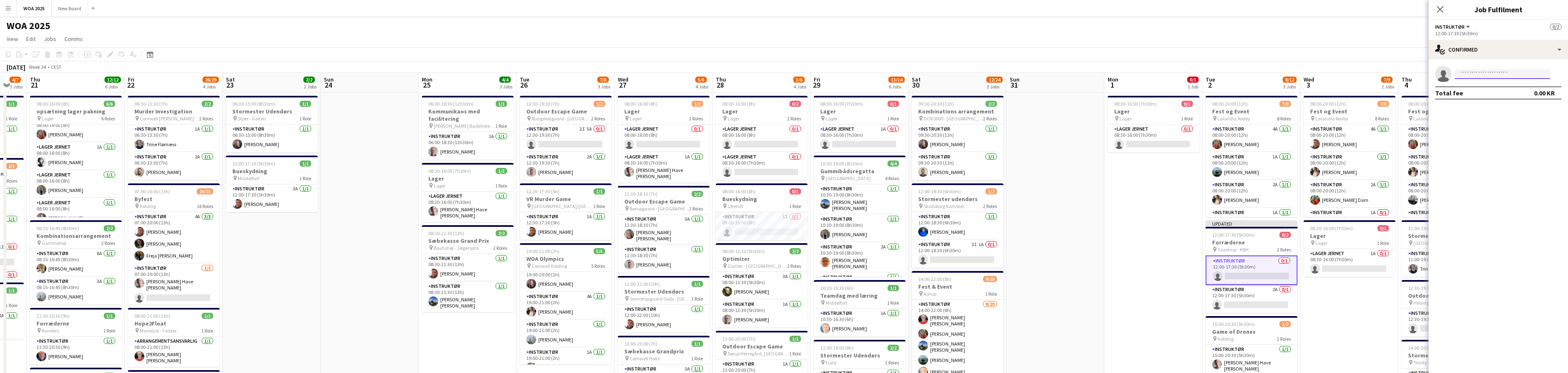
click at [786, 72] on input at bounding box center [1503, 74] width 95 height 10
type input "****"
click at [786, 85] on span "[PERSON_NAME]" at bounding box center [1485, 85] width 47 height 7
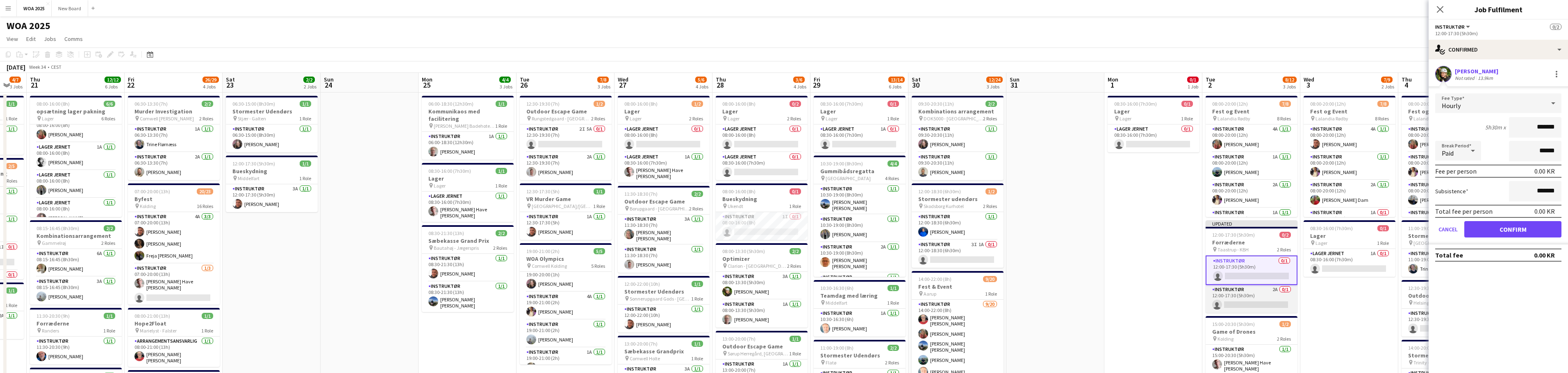
click at [786, 309] on app-card-role "Instruktør 2A 0/1 12:00-17:30 (5h30m) single-neutral-actions" at bounding box center [1251, 299] width 92 height 28
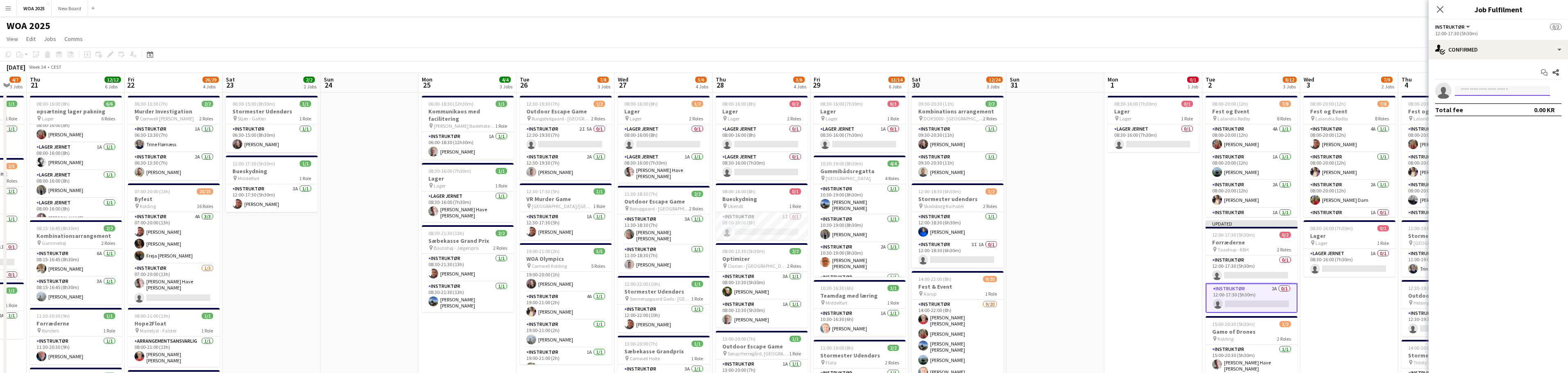
click at [786, 89] on input at bounding box center [1503, 91] width 95 height 10
click at [786, 46] on div "single-neutral-actions-check-2 Confirmed" at bounding box center [1498, 49] width 139 height 20
click at [786, 135] on div "single-neutral-actions-information Applicants" at bounding box center [1525, 133] width 81 height 16
click at [786, 130] on app-icon "Confirm" at bounding box center [1545, 132] width 7 height 7
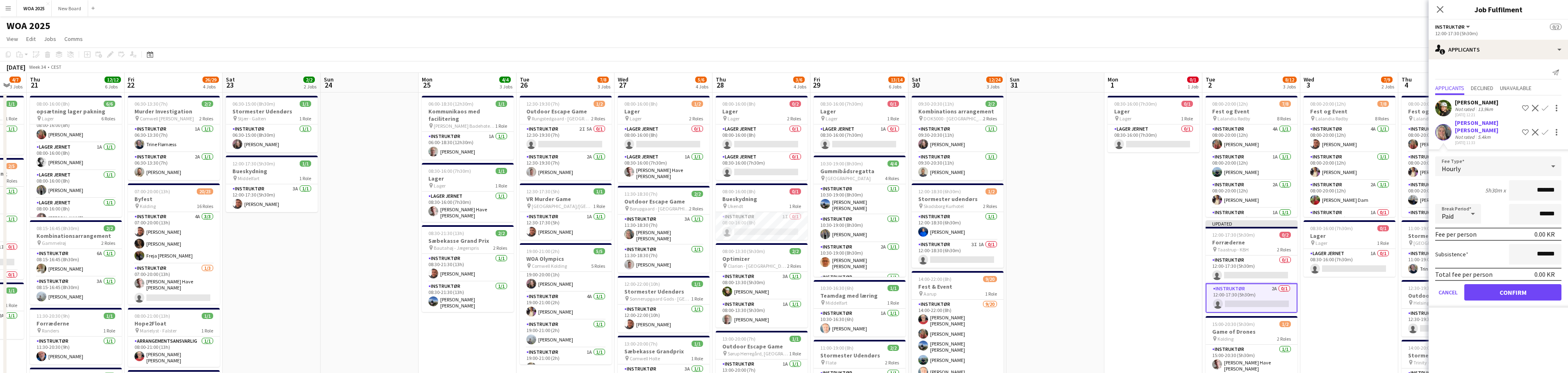
click at [786, 33] on app-page-menu "View Day view expanded Day view collapsed Month view Date picker Jump to [DATE]…" at bounding box center [784, 39] width 1568 height 15
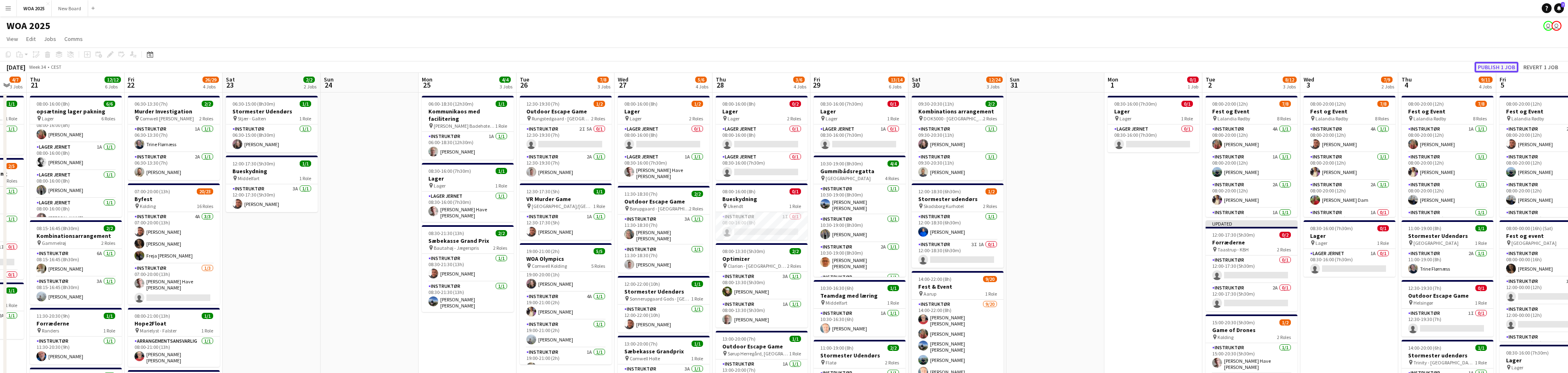
click at [786, 68] on button "Publish 1 job" at bounding box center [1497, 67] width 44 height 10
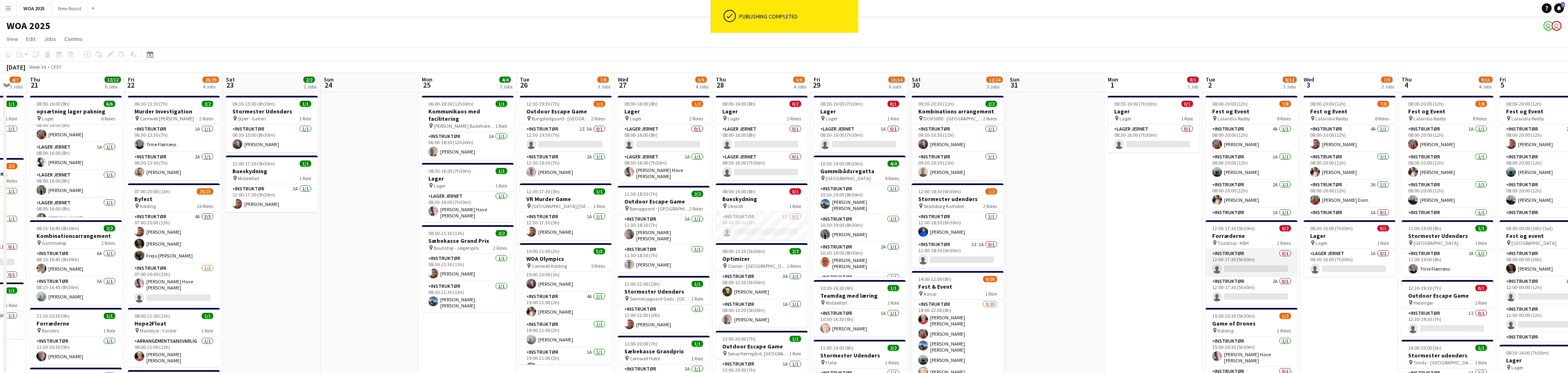
click at [786, 268] on app-card-role "Instruktør 0/1 12:00-17:30 (5h30m) single-neutral-actions" at bounding box center [1251, 263] width 92 height 28
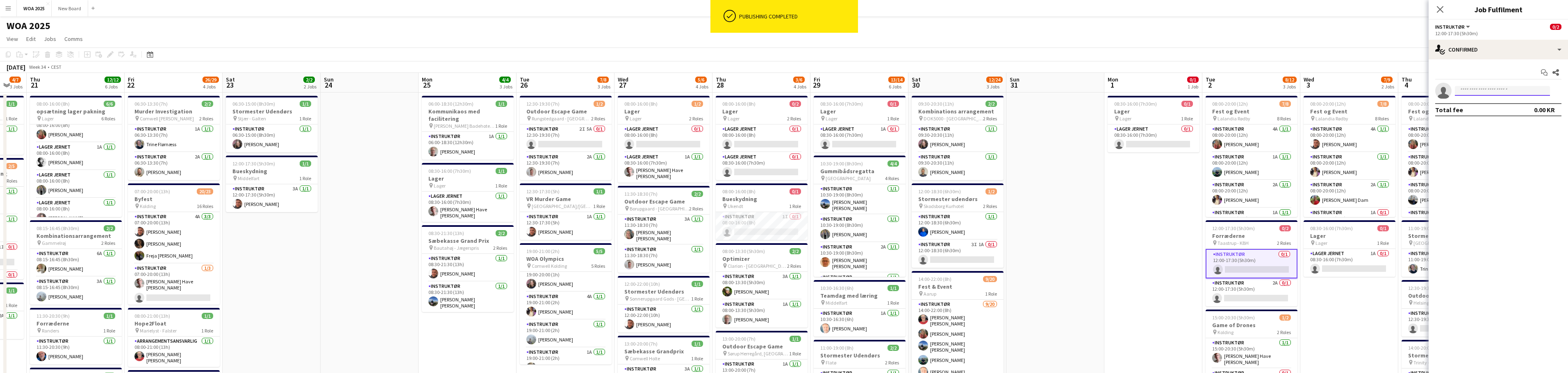
click at [786, 88] on input at bounding box center [1503, 91] width 95 height 10
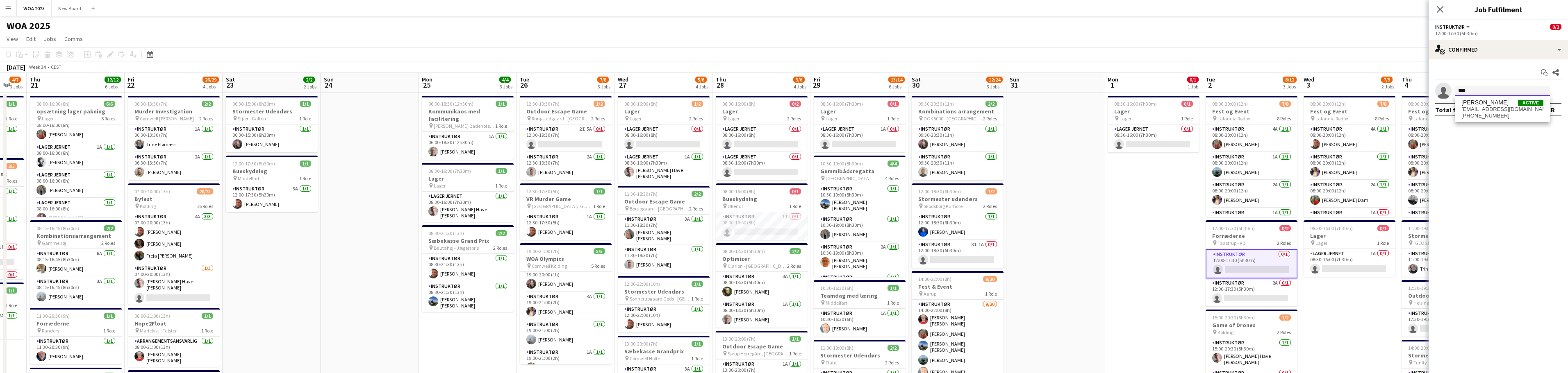
type input "****"
click at [786, 110] on span "[EMAIL_ADDRESS][DOMAIN_NAME]" at bounding box center [1503, 109] width 82 height 7
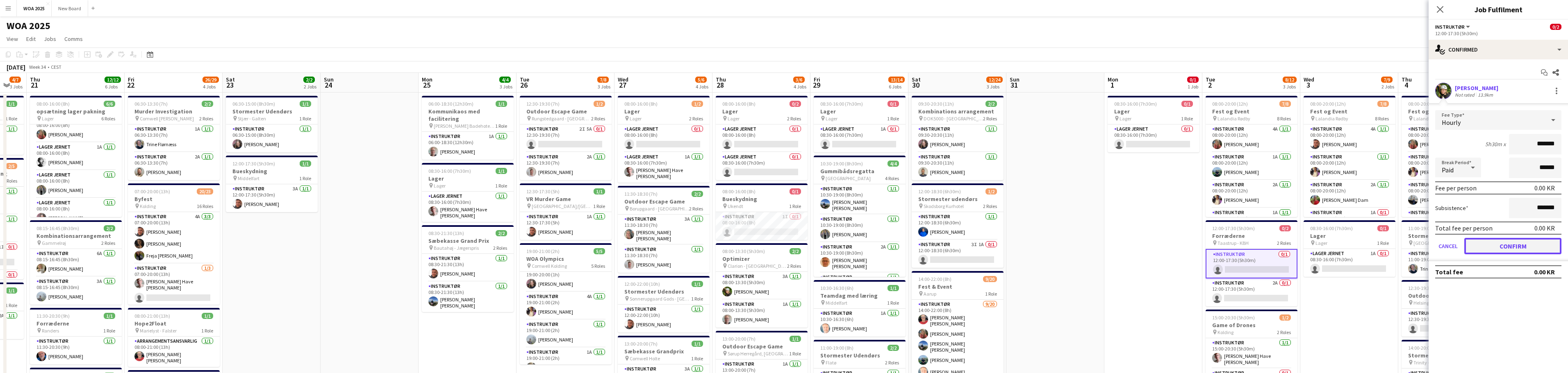
click at [786, 247] on button "Confirm" at bounding box center [1512, 246] width 97 height 16
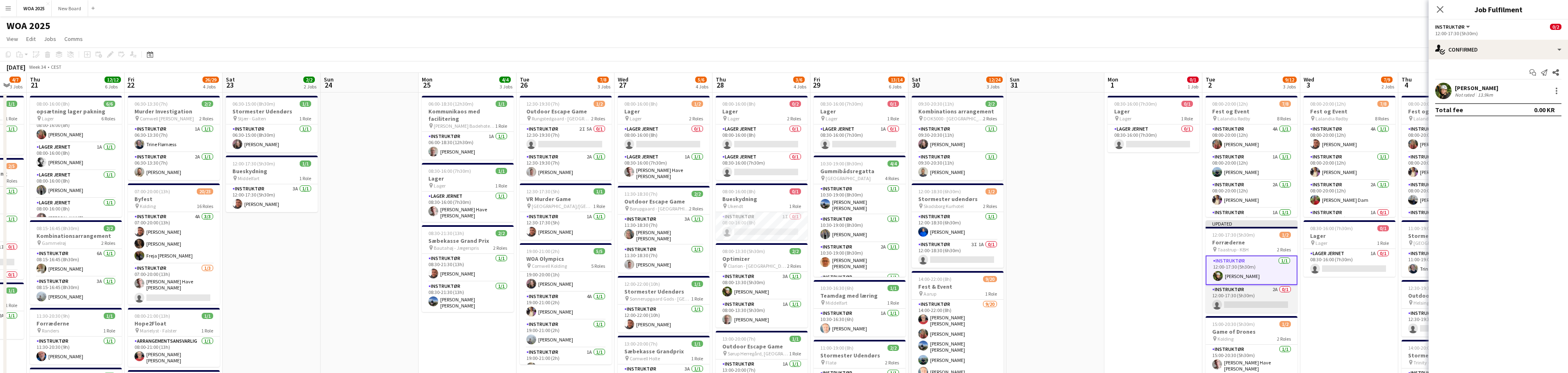
click at [786, 291] on app-card-role "Instruktør 2A 0/1 12:00-17:30 (5h30m) single-neutral-actions" at bounding box center [1251, 299] width 92 height 28
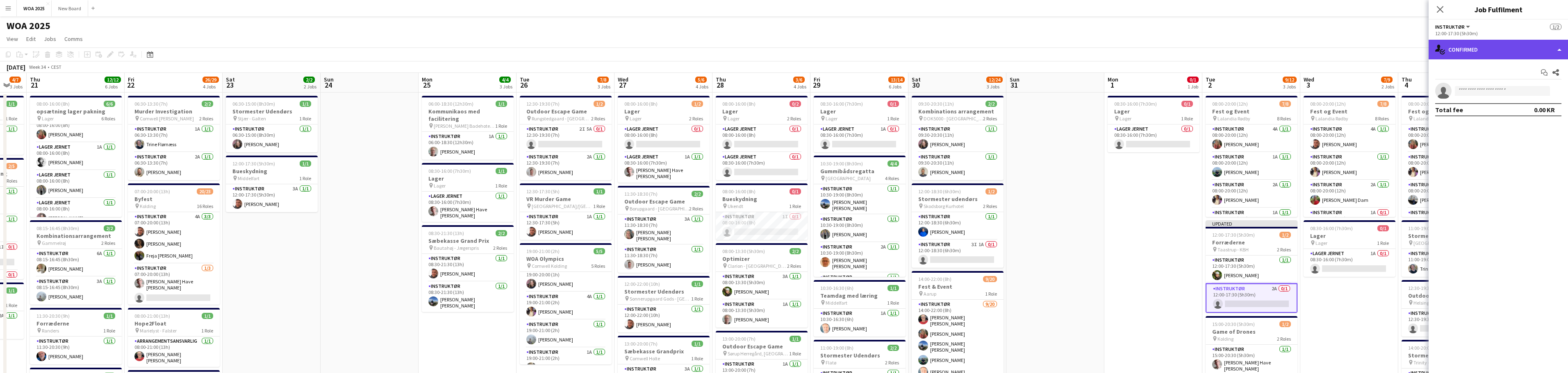
click at [786, 51] on div "single-neutral-actions-check-2 Confirmed" at bounding box center [1498, 49] width 139 height 20
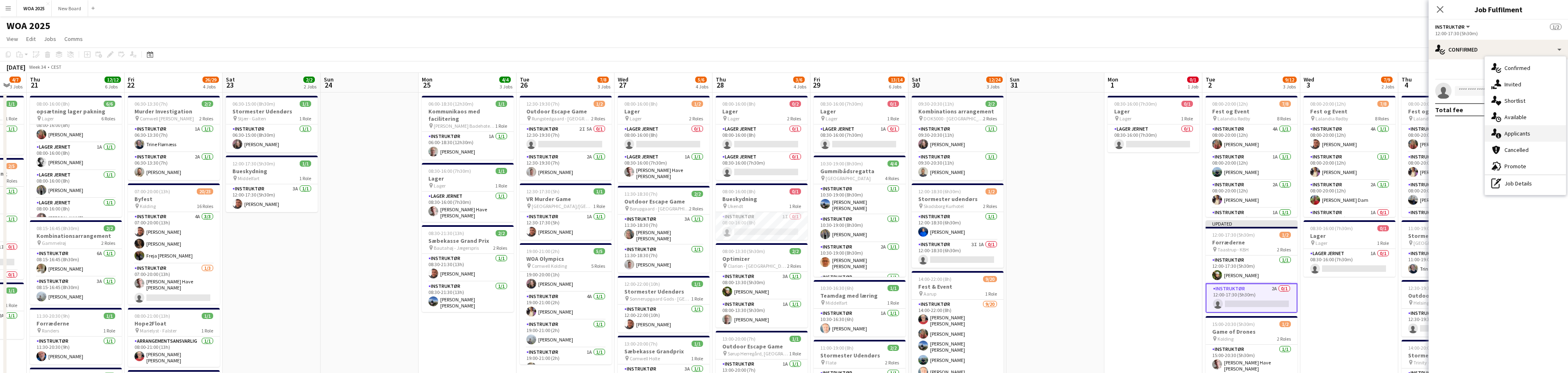
click at [786, 129] on div "single-neutral-actions-information Applicants" at bounding box center [1525, 133] width 81 height 16
click at [786, 109] on app-icon "Confirm" at bounding box center [1545, 112] width 7 height 7
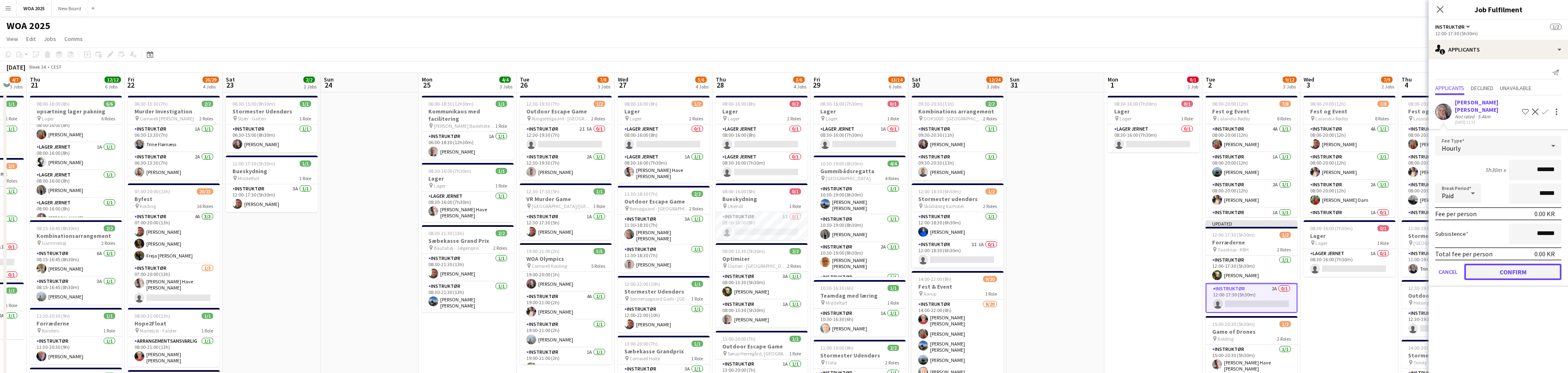
click at [786, 264] on button "Confirm" at bounding box center [1512, 272] width 97 height 16
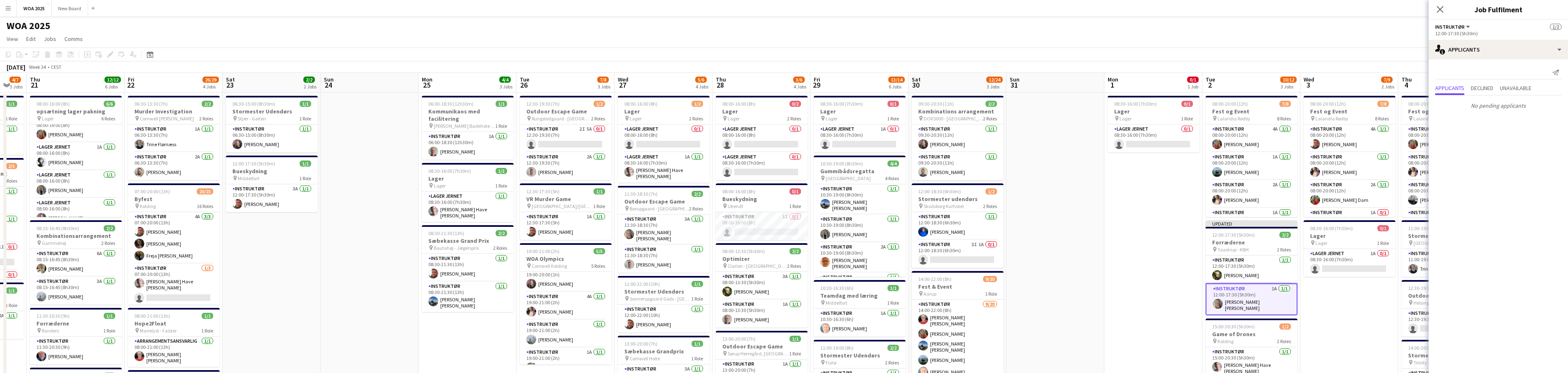
click at [786, 8] on icon at bounding box center [1440, 9] width 7 height 7
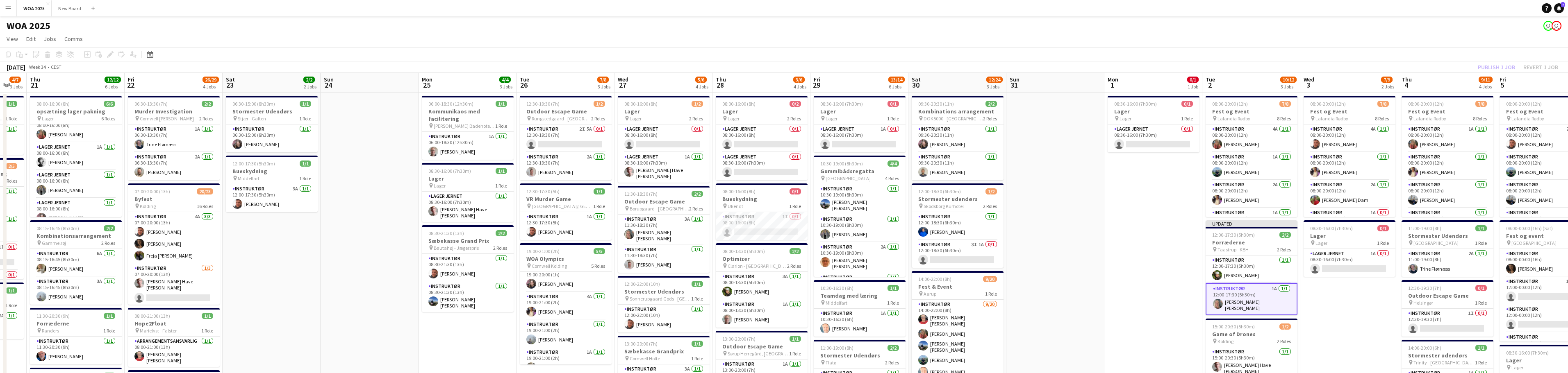
click at [786, 67] on div "Publish 1 job Revert 1 job" at bounding box center [1518, 67] width 100 height 10
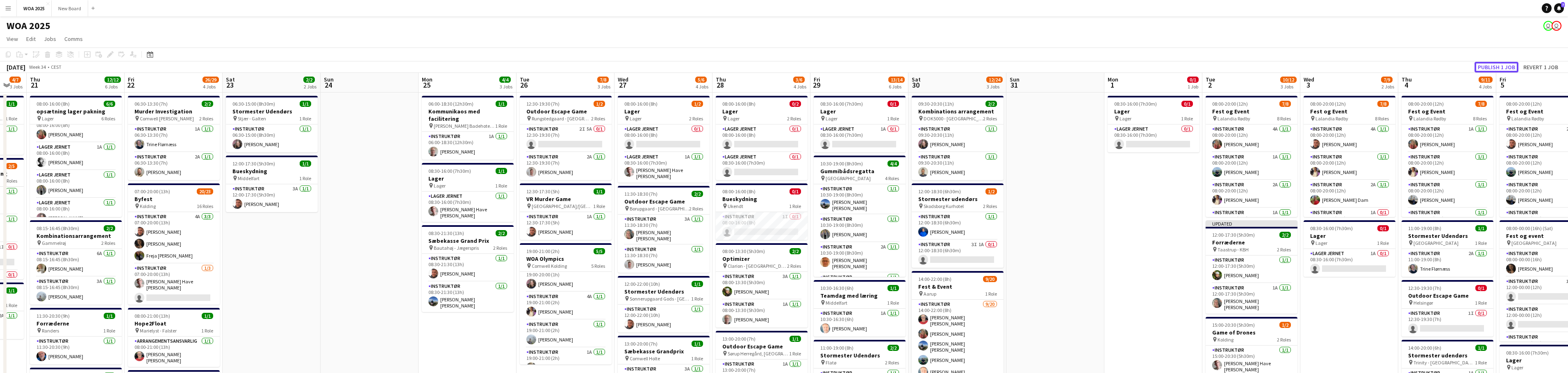
click at [786, 67] on button "Publish 1 job" at bounding box center [1497, 67] width 44 height 10
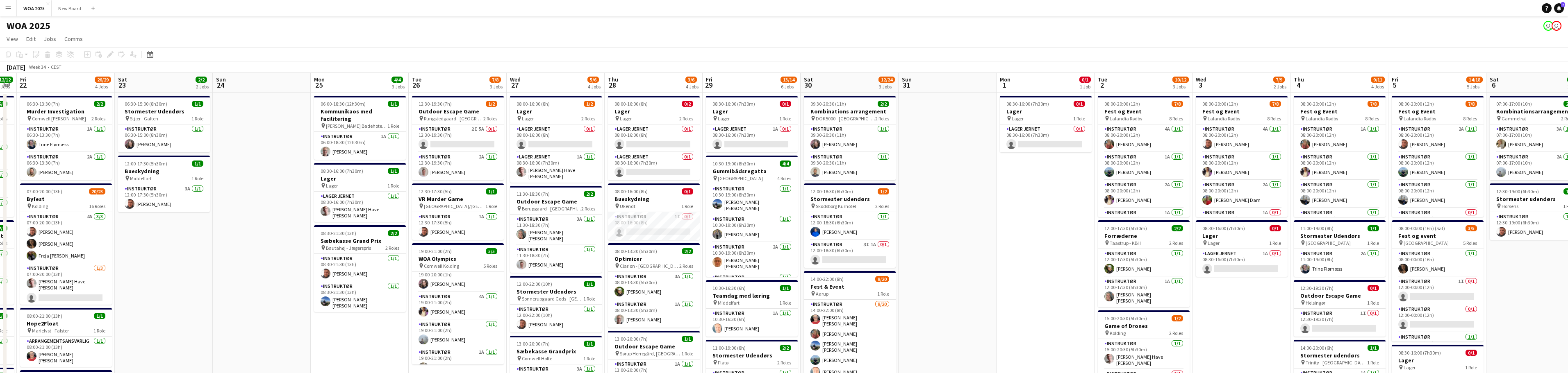
drag, startPoint x: 1354, startPoint y: 330, endPoint x: 1131, endPoint y: 322, distance: 223.1
click at [786, 322] on app-calendar-viewport "Tue 19 5/5 2 Jobs Wed 20 4/7 3 Jobs Thu 21 12/12 6 Jobs Fri 22 26/29 4 Jobs Sat…" at bounding box center [784, 350] width 1568 height 554
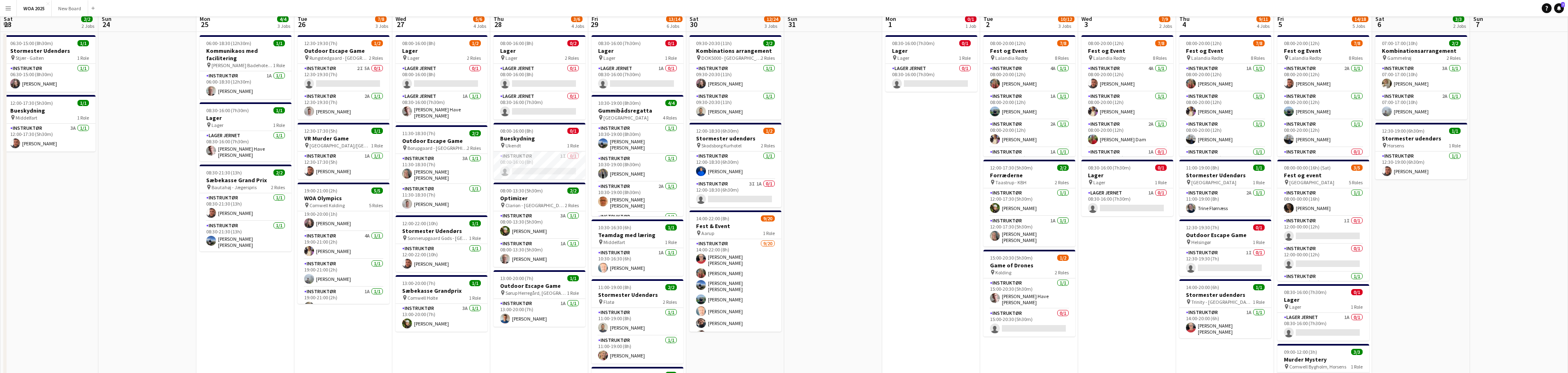
scroll to position [0, 0]
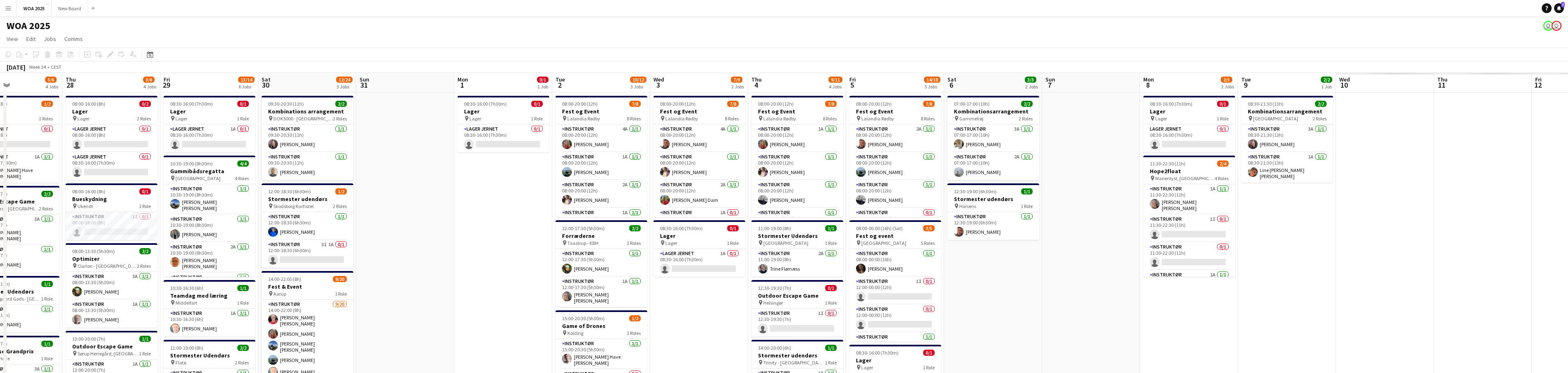
drag, startPoint x: 1264, startPoint y: 300, endPoint x: 1134, endPoint y: 300, distance: 130.0
click at [786, 304] on app-calendar-viewport "Fri 22 26/29 4 Jobs Sat 23 2/2 2 Jobs Sun 24 Mon 25 4/4 3 Jobs Tue 26 7/8 3 Job…" at bounding box center [784, 350] width 1568 height 554
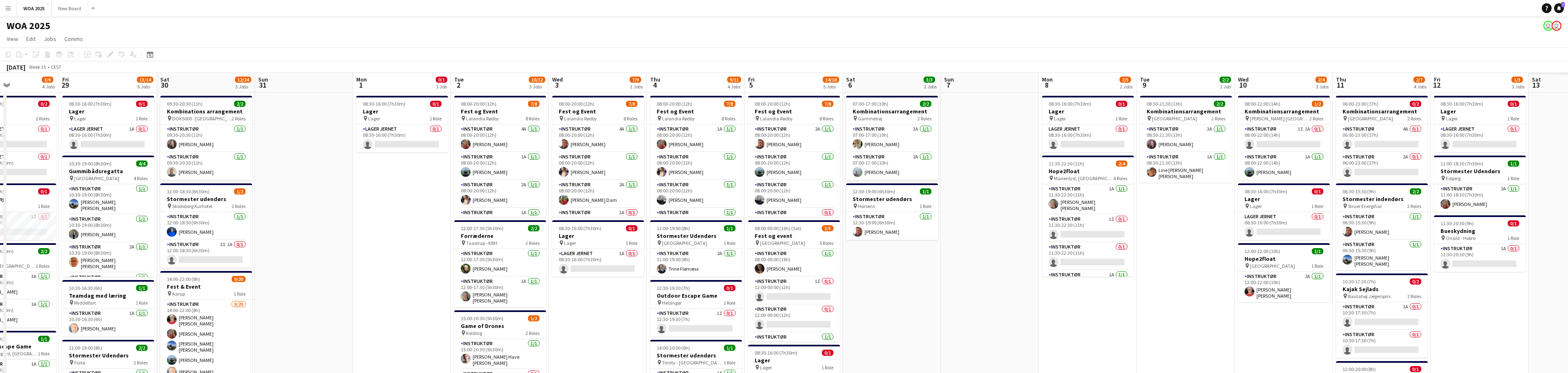
drag, startPoint x: 1189, startPoint y: 280, endPoint x: 1350, endPoint y: 263, distance: 161.9
click at [786, 281] on app-calendar-viewport "Sun 24 Mon 25 4/4 3 Jobs Tue 26 7/8 3 Jobs Wed 27 5/6 4 Jobs Thu 28 3/6 4 Jobs …" at bounding box center [784, 350] width 1568 height 554
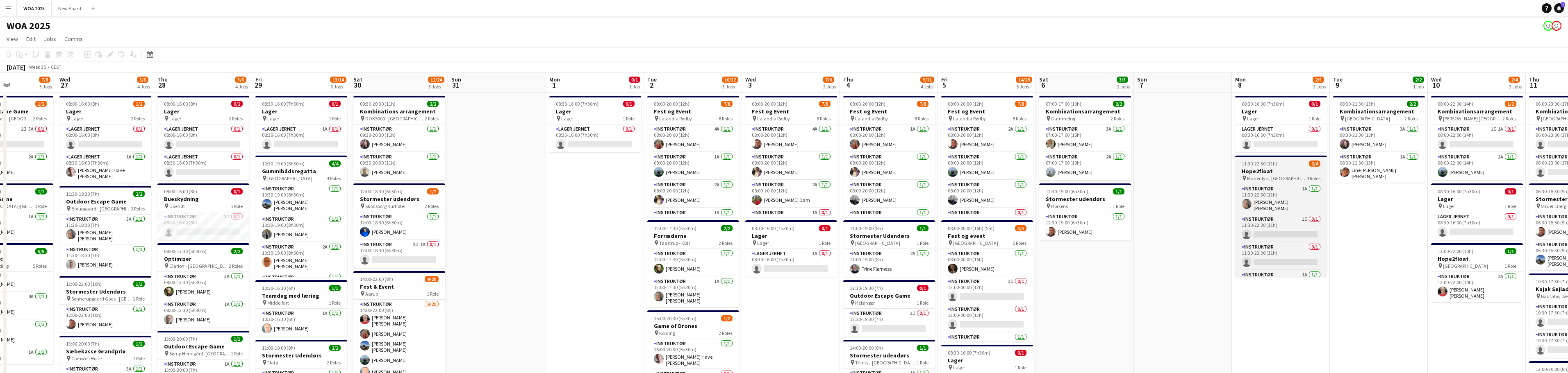
scroll to position [19, 0]
click at [786, 214] on app-card-role "Instruktør 1I 0/1 11:30-22:30 (11h) single-neutral-actions" at bounding box center [1281, 210] width 92 height 28
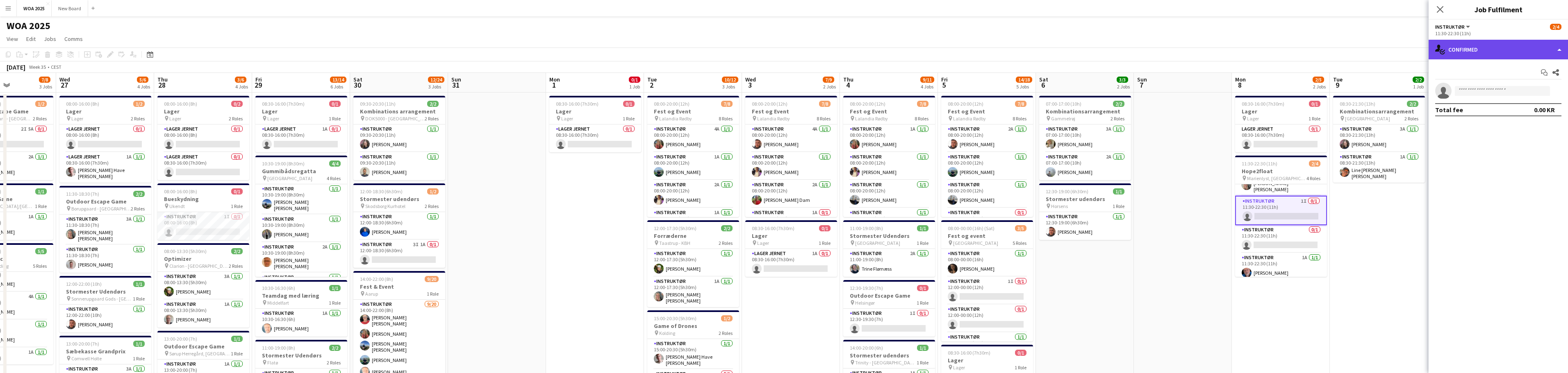
click at [786, 53] on div "single-neutral-actions-check-2 Confirmed" at bounding box center [1498, 49] width 139 height 20
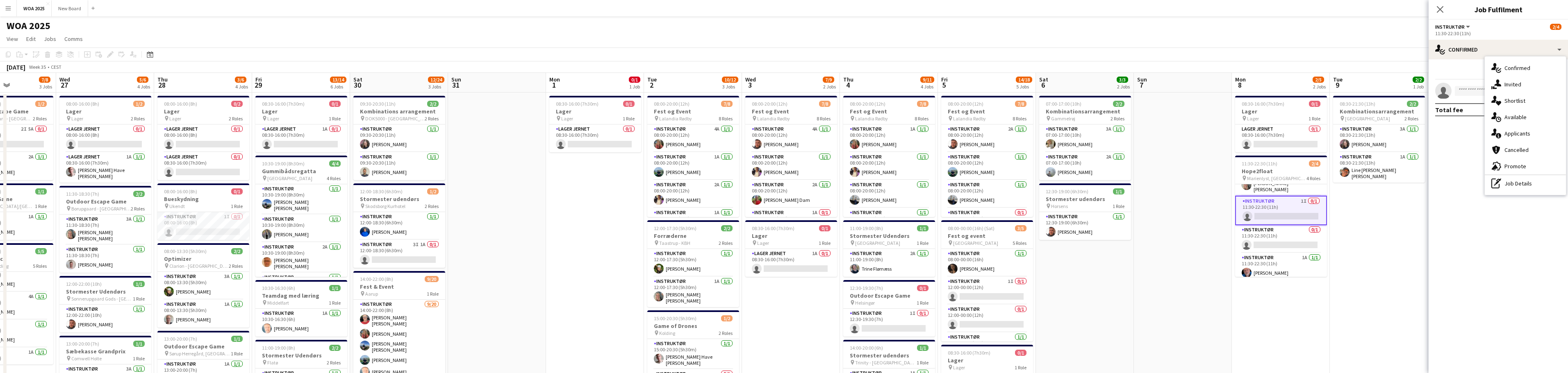
click at [786, 236] on mat-expansion-panel "check Confirmed Start chat Share single-neutral-actions Total fee 0.00 KR" at bounding box center [1498, 216] width 139 height 314
click at [786, 187] on app-card-role "Instruktør 1A [DATE] 11:30-22:30 (11h) [PERSON_NAME] [PERSON_NAME]" at bounding box center [1281, 181] width 92 height 31
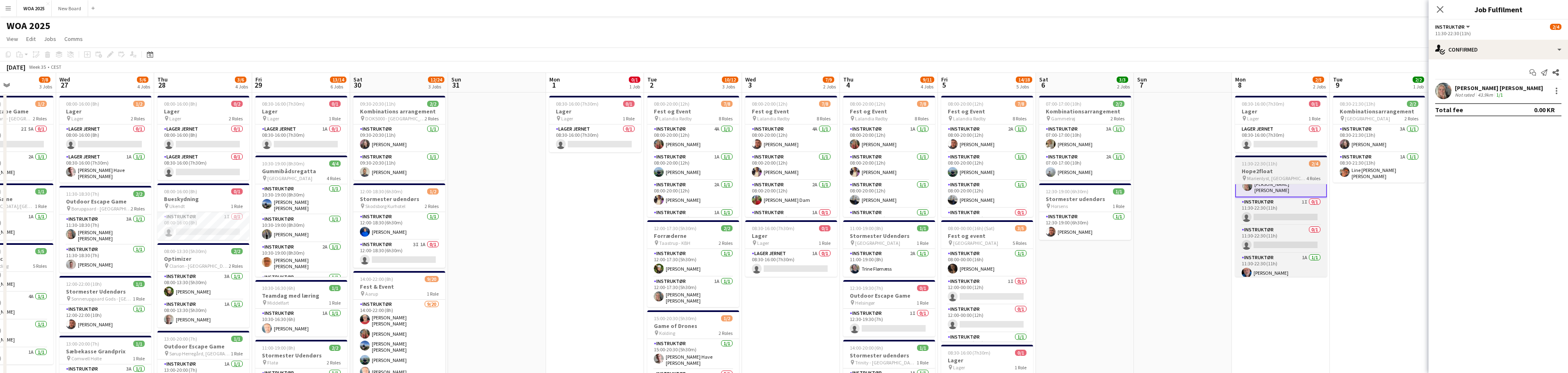
scroll to position [0, 0]
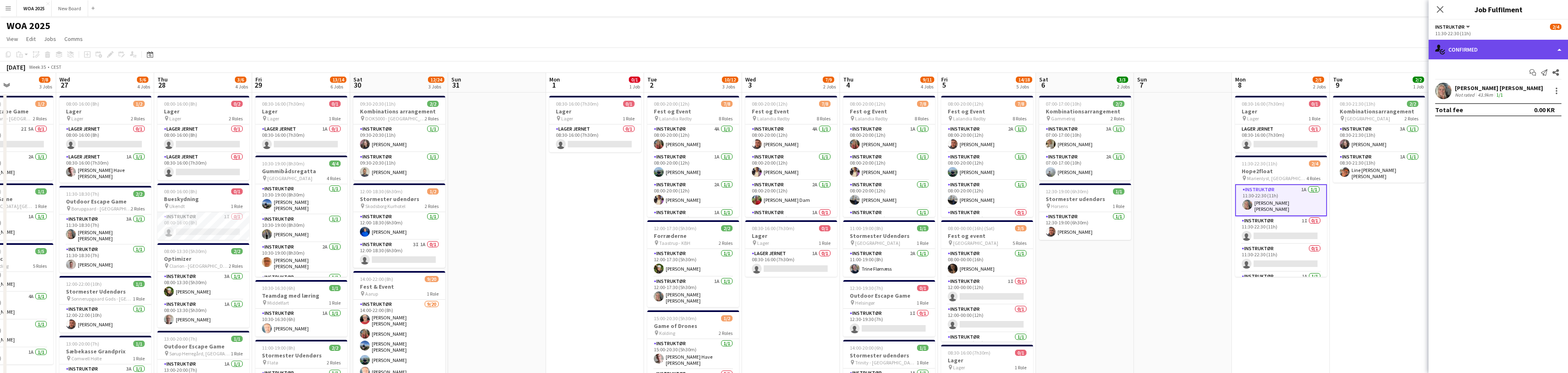
click at [786, 53] on div "single-neutral-actions-check-2 Confirmed" at bounding box center [1498, 49] width 139 height 20
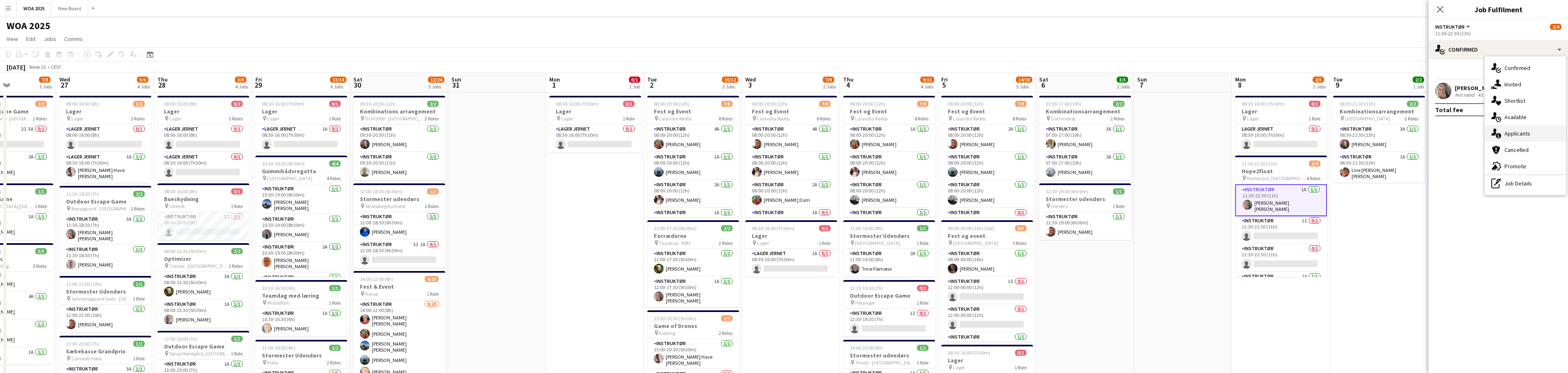
click at [786, 134] on div "single-neutral-actions-information Applicants" at bounding box center [1525, 133] width 81 height 16
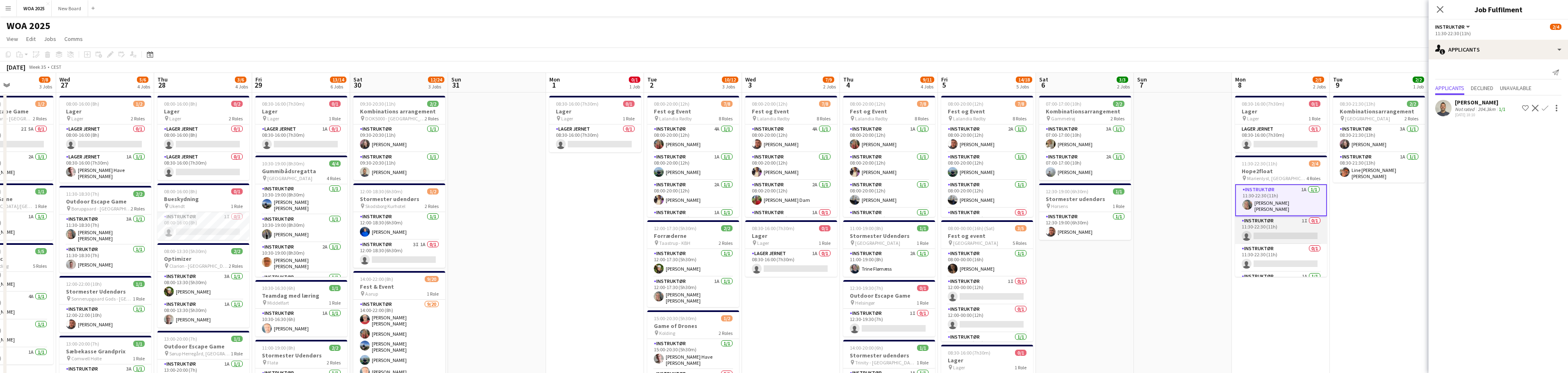
click at [786, 230] on app-card-role "Instruktør 1I 0/1 11:30-22:30 (11h) single-neutral-actions" at bounding box center [1281, 230] width 92 height 28
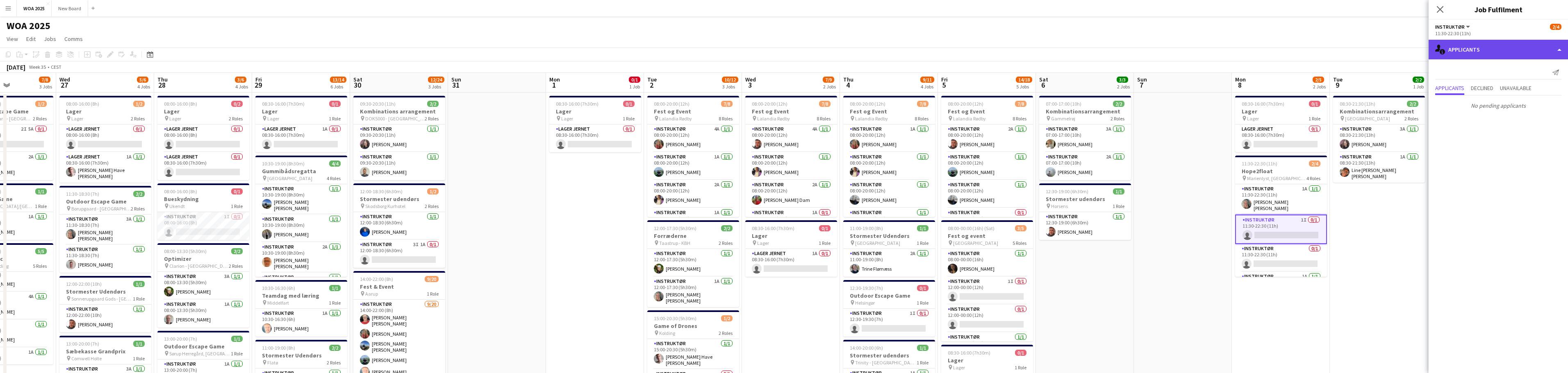
click at [786, 53] on div "single-neutral-actions-information Applicants" at bounding box center [1498, 49] width 139 height 20
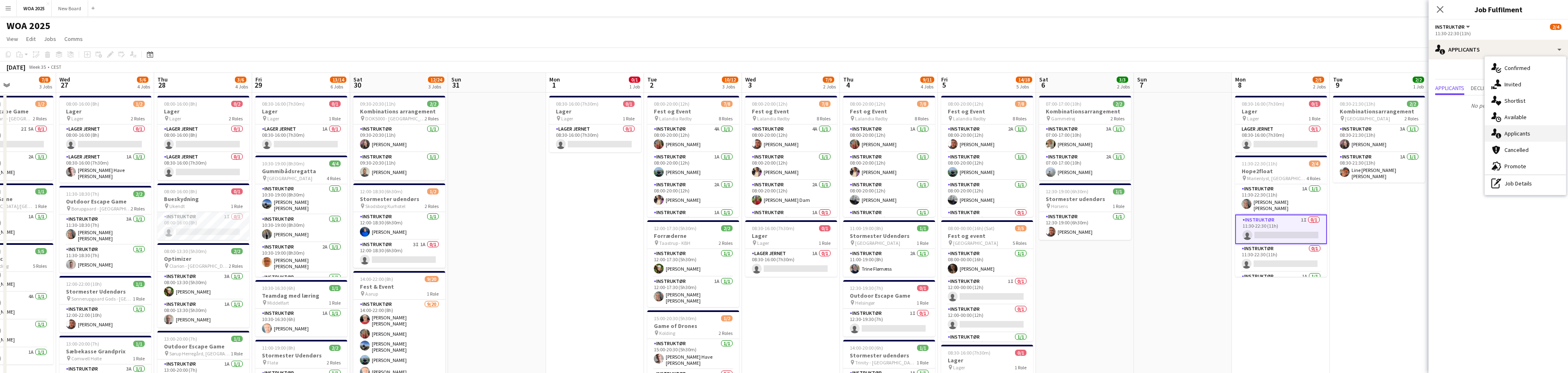
click at [786, 132] on div "single-neutral-actions-information Applicants" at bounding box center [1525, 133] width 81 height 16
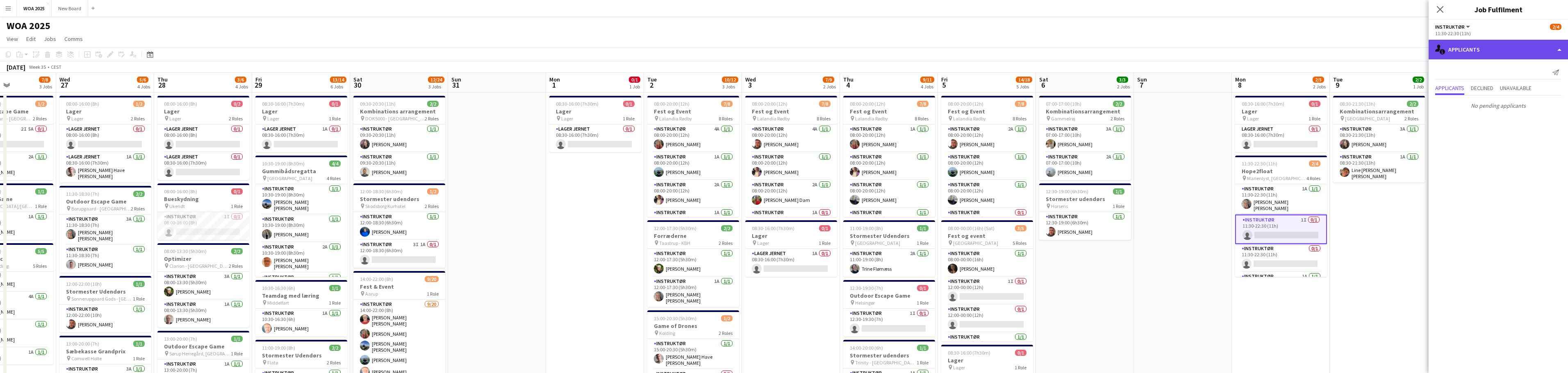
click at [786, 48] on div "single-neutral-actions-information Applicants" at bounding box center [1498, 49] width 139 height 20
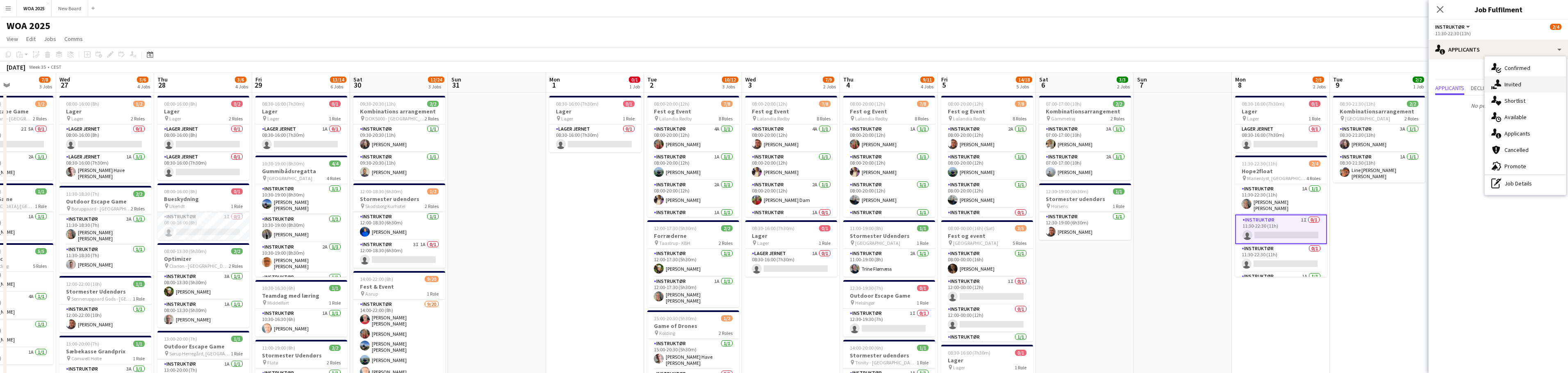
click at [786, 82] on div "single-neutral-actions-share-1 Invited" at bounding box center [1525, 84] width 81 height 16
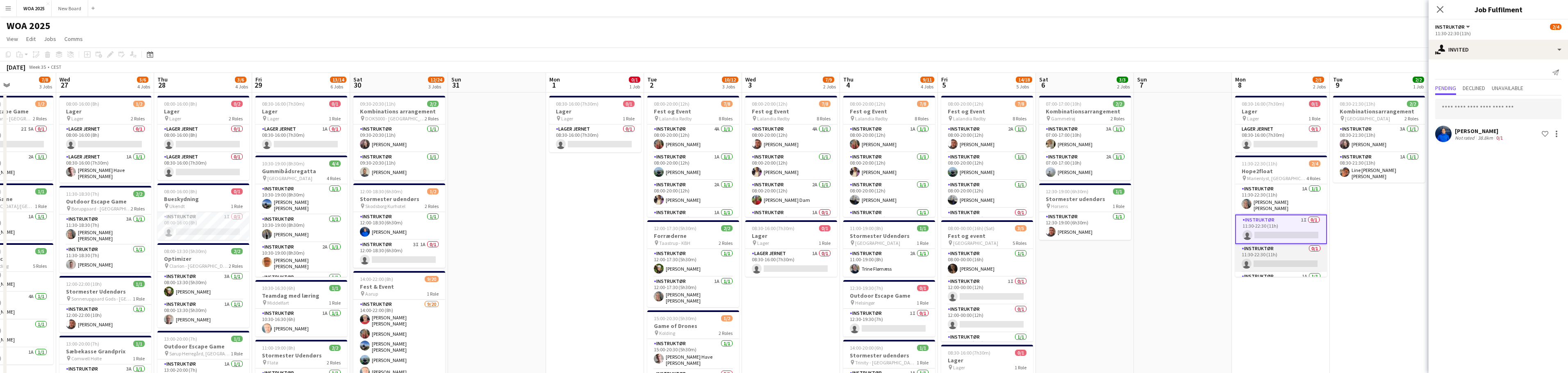
click at [786, 250] on app-card-role "Instruktør 0/1 11:30-22:30 (11h) single-neutral-actions" at bounding box center [1281, 258] width 92 height 28
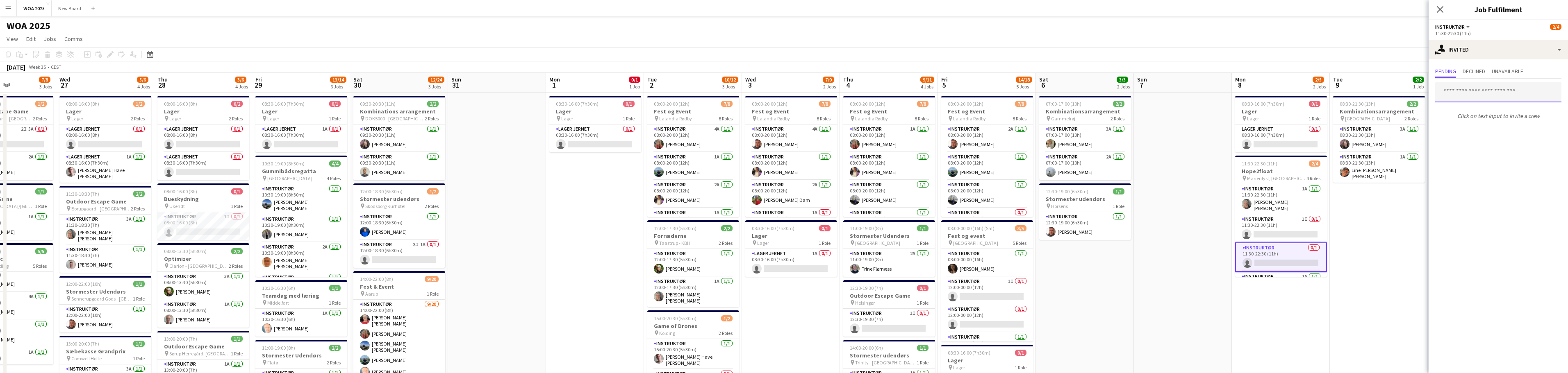
click at [786, 95] on input "text" at bounding box center [1498, 92] width 126 height 21
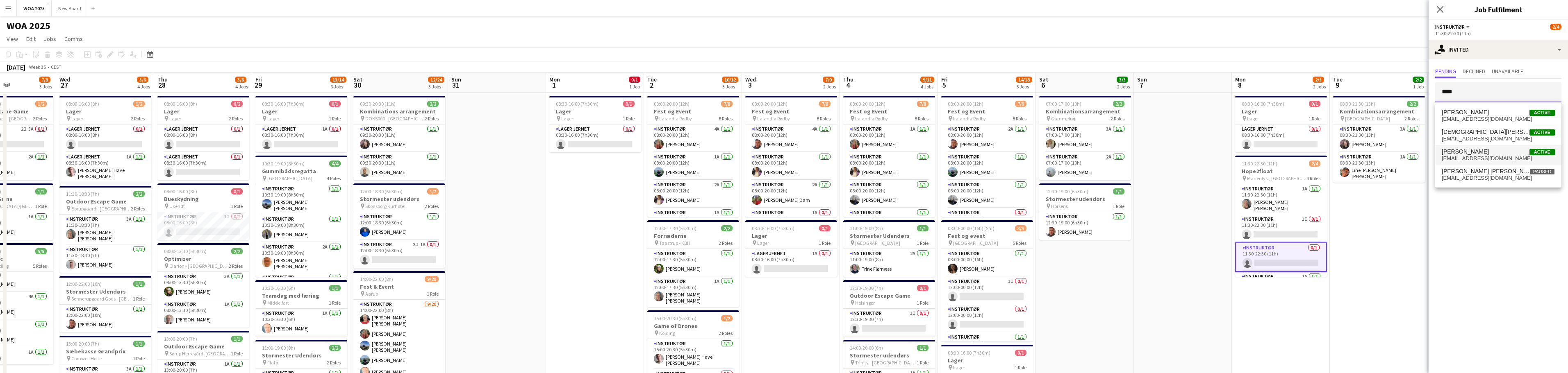
type input "****"
click at [786, 153] on span "Active" at bounding box center [1542, 152] width 26 height 6
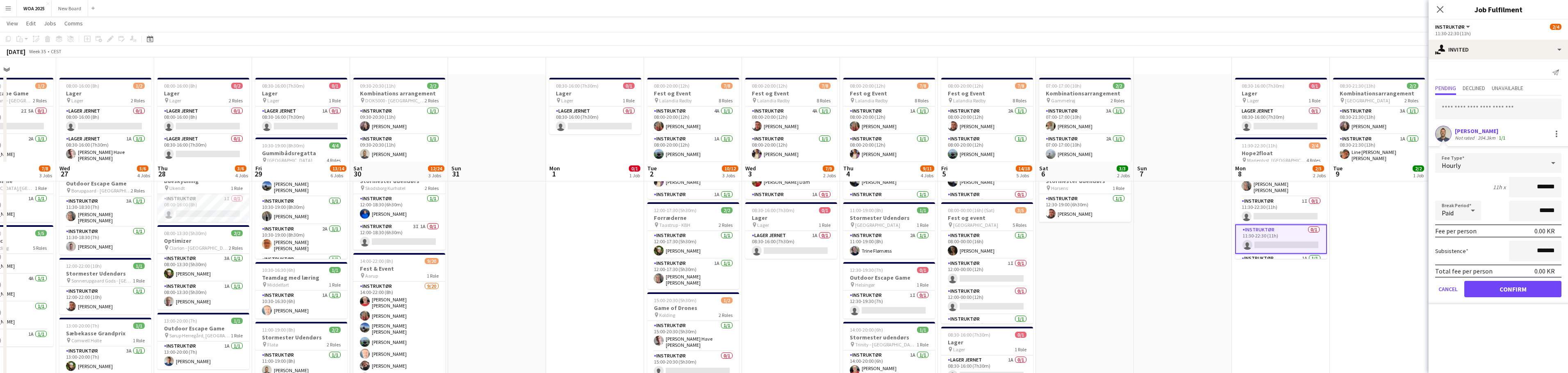
scroll to position [121, 0]
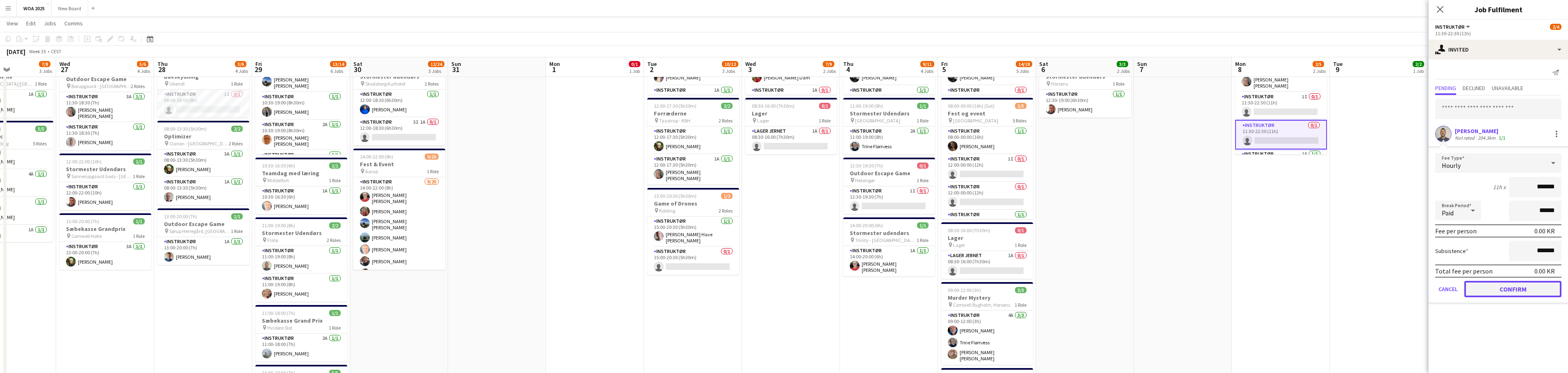
click at [786, 291] on button "Confirm" at bounding box center [1512, 289] width 97 height 16
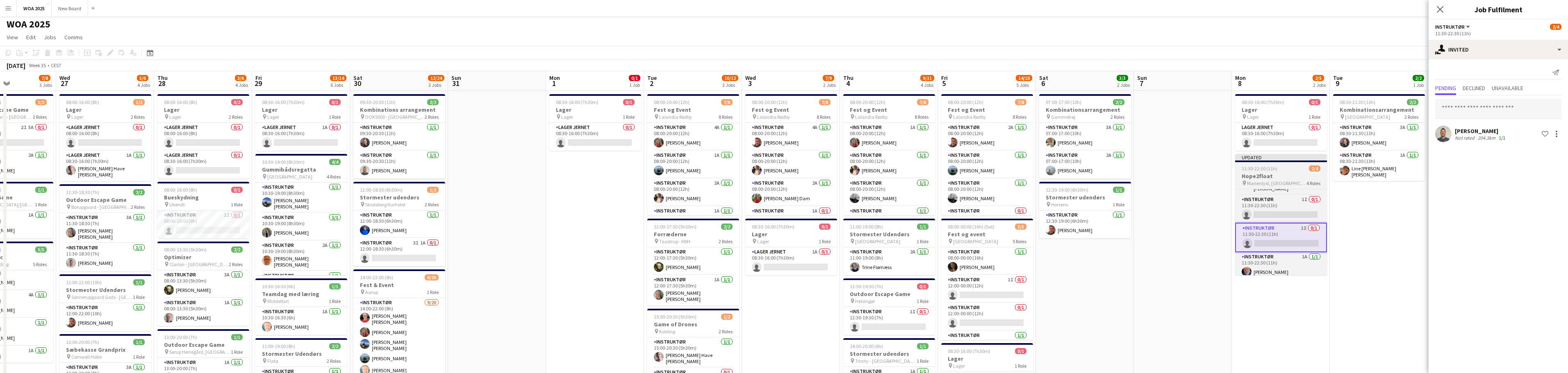
scroll to position [1, 0]
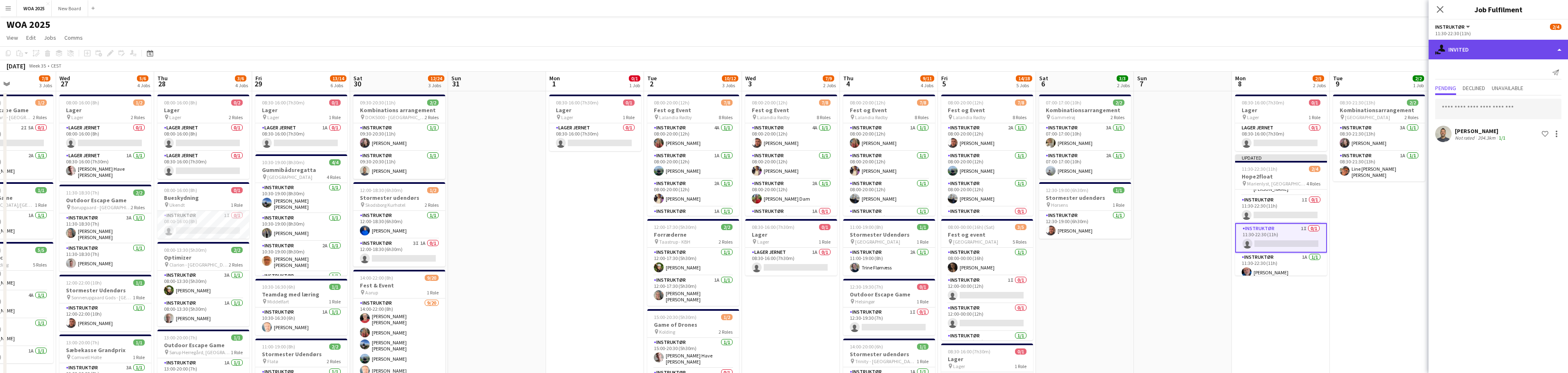
click at [786, 48] on div "single-neutral-actions-share-1 Invited" at bounding box center [1498, 49] width 139 height 20
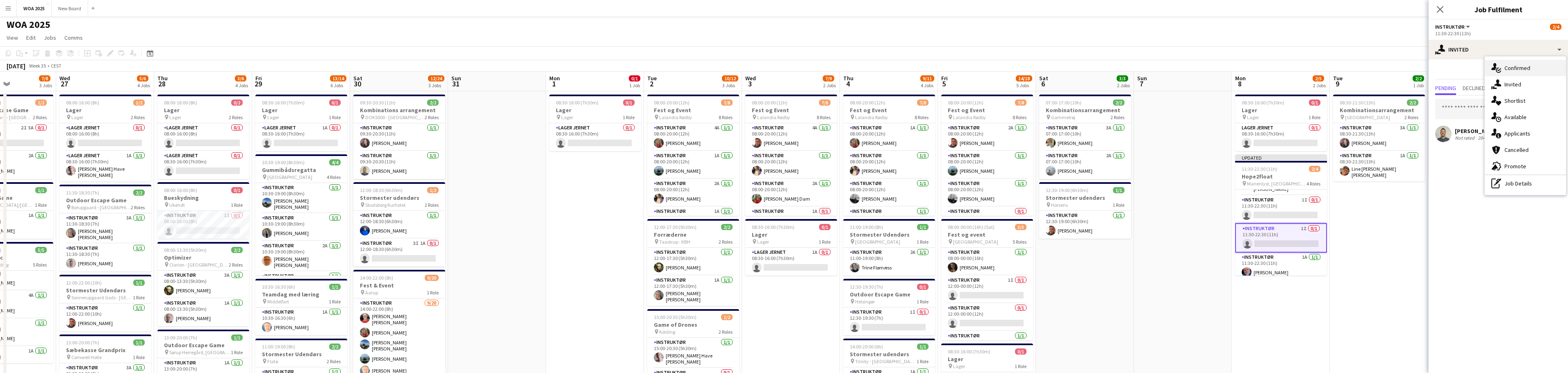
click at [786, 69] on div "single-neutral-actions-check-2 Confirmed" at bounding box center [1525, 68] width 81 height 16
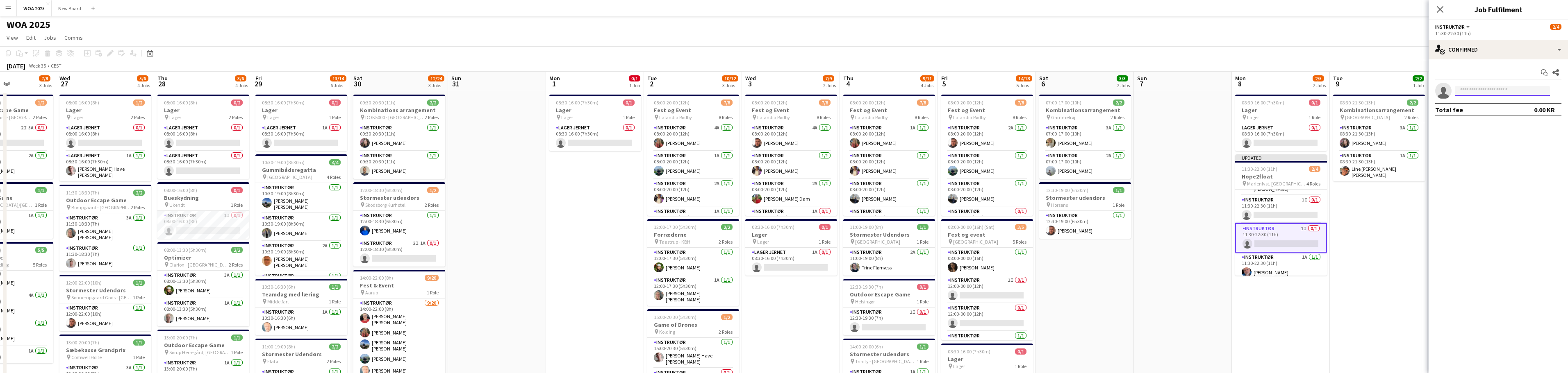
click at [786, 92] on input at bounding box center [1503, 91] width 95 height 10
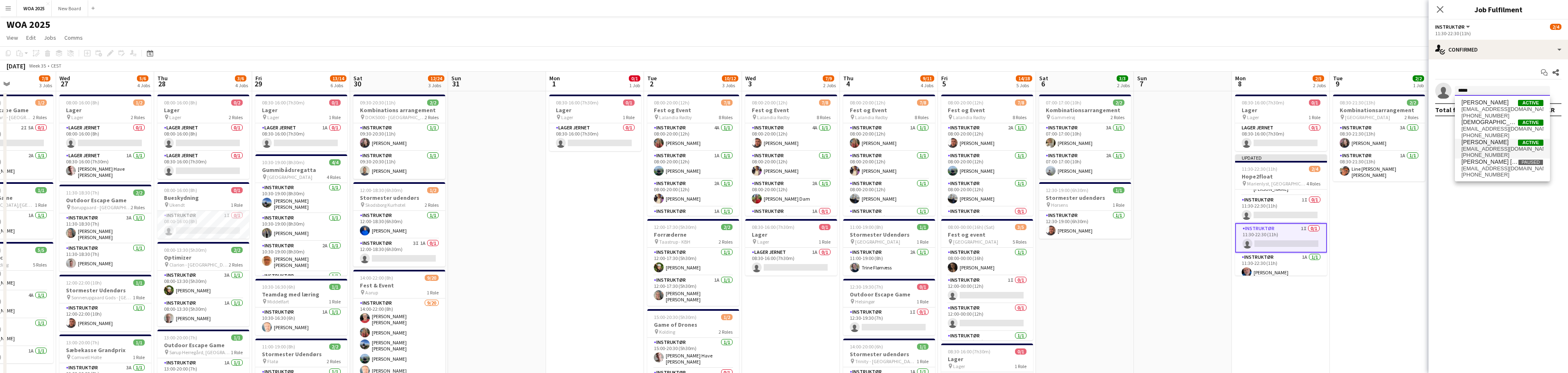
type input "*****"
click at [786, 144] on span "[PERSON_NAME]" at bounding box center [1485, 142] width 47 height 7
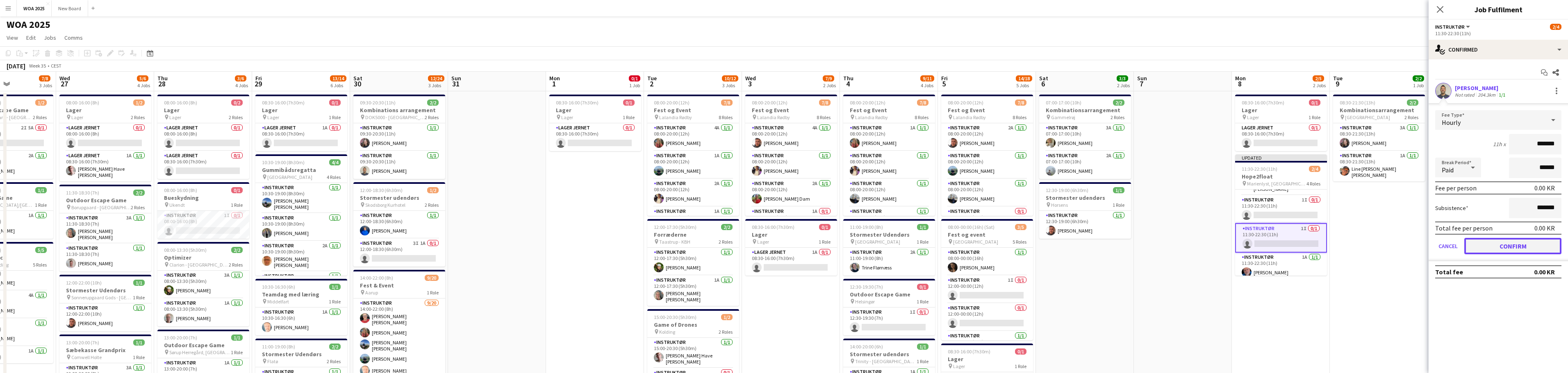
click at [786, 245] on button "Confirm" at bounding box center [1512, 246] width 97 height 16
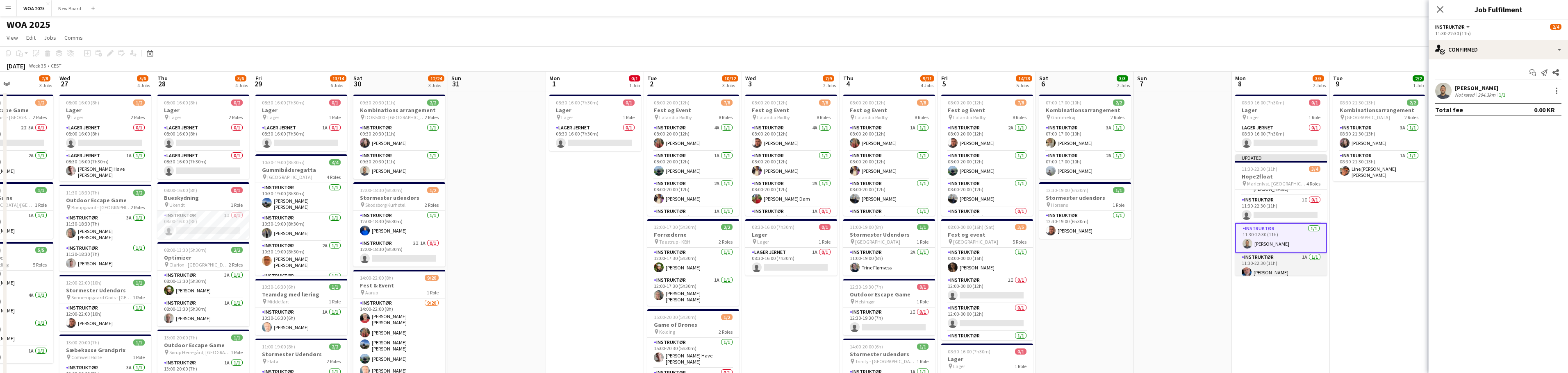
click at [786, 269] on app-card-role "Instruktør 1A [DATE] 11:30-22:30 (11h) [PERSON_NAME]" at bounding box center [1281, 267] width 92 height 28
click at [786, 94] on div at bounding box center [1556, 91] width 10 height 10
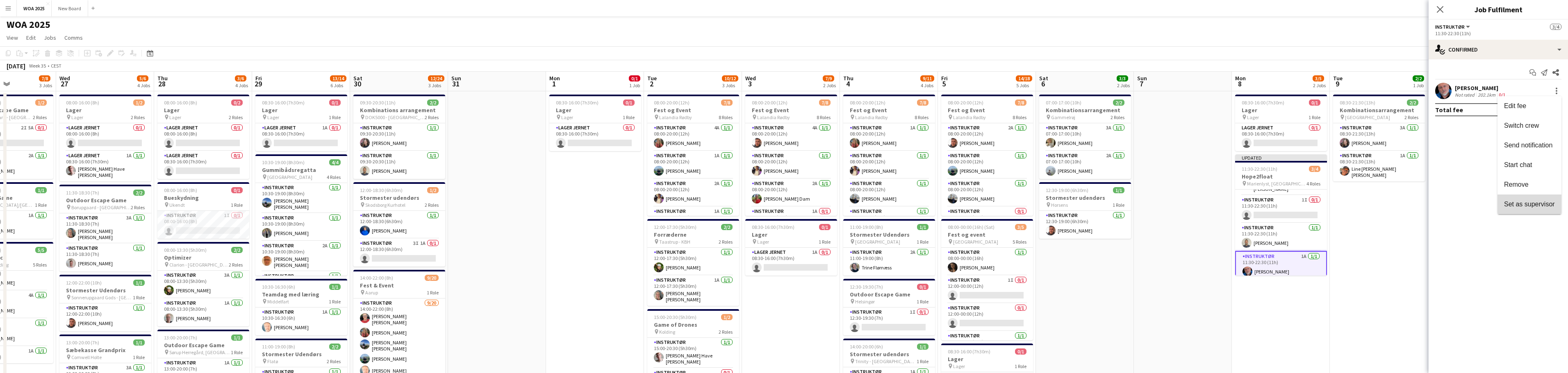
click at [786, 203] on span "Set as supervisor" at bounding box center [1529, 204] width 51 height 7
click at [786, 7] on icon at bounding box center [1440, 9] width 8 height 8
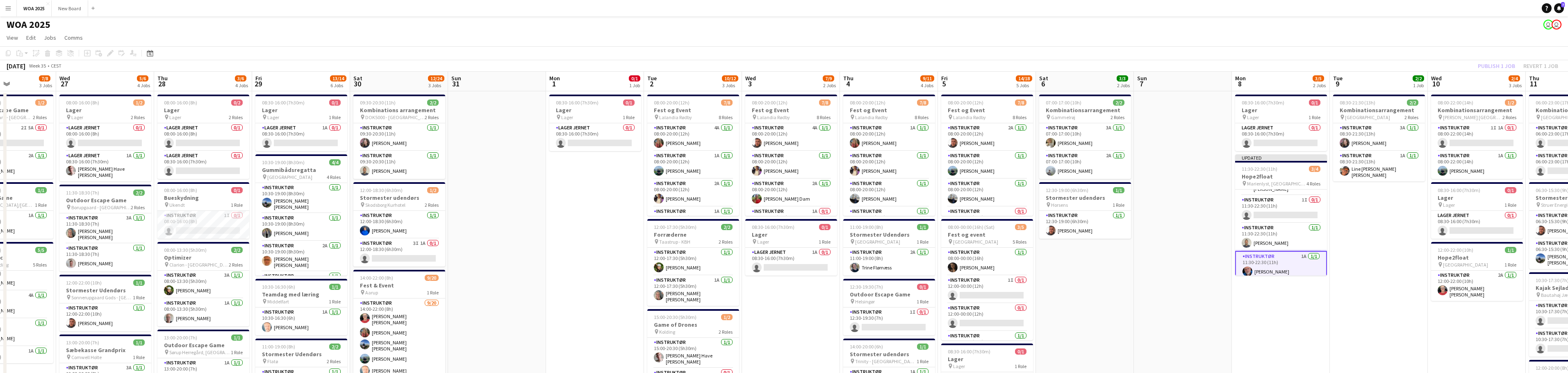
click at [786, 65] on div "Publish 1 job Revert 1 job" at bounding box center [1518, 65] width 100 height 10
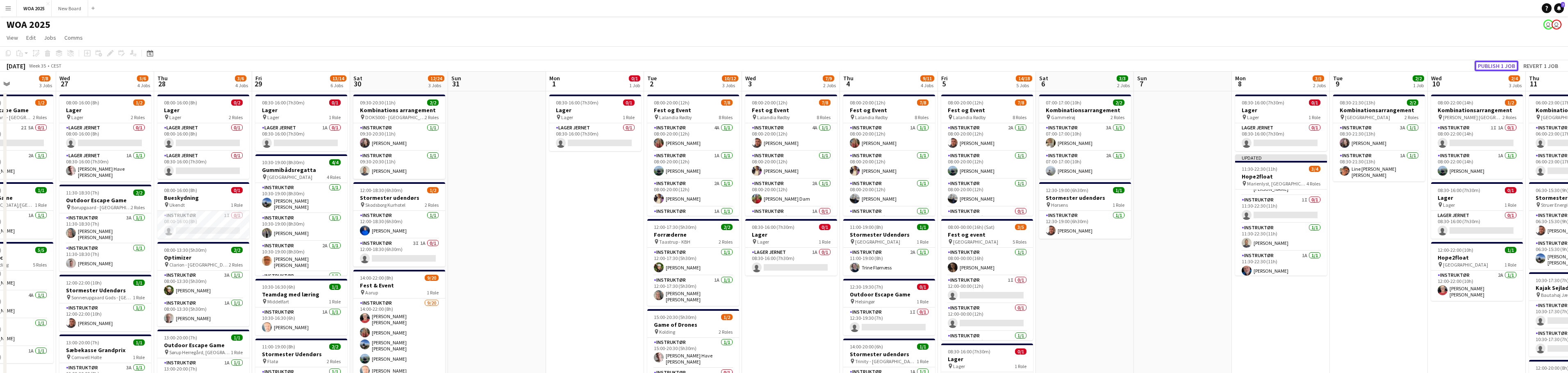
click at [786, 65] on button "Publish 1 job" at bounding box center [1497, 65] width 44 height 10
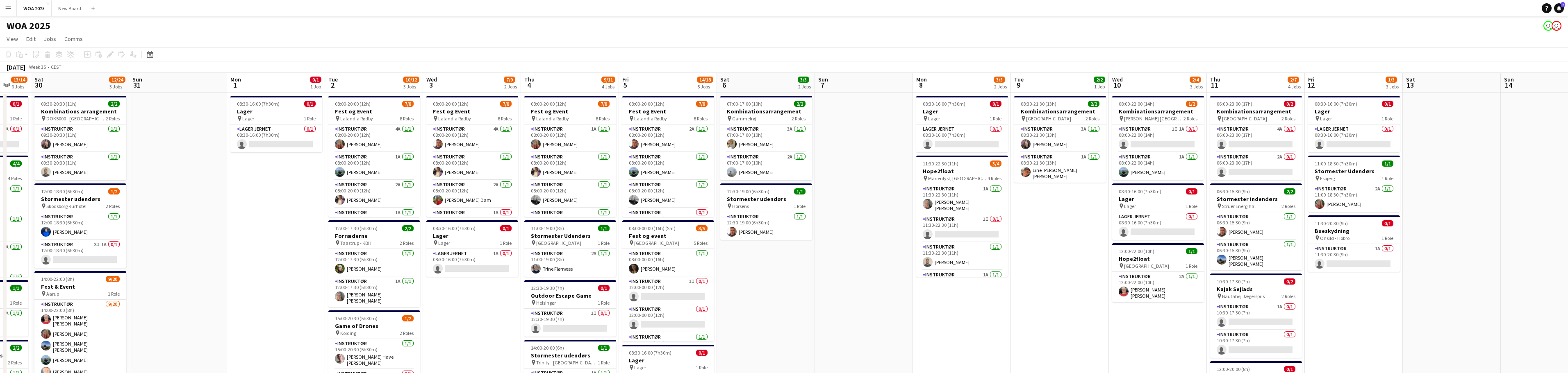
drag, startPoint x: 1325, startPoint y: 305, endPoint x: 1223, endPoint y: 305, distance: 102.0
click at [786, 305] on app-calendar-viewport "Tue 26 7/8 3 Jobs Wed 27 5/6 4 Jobs Thu 28 3/6 4 Jobs Fri 29 13/14 6 Jobs Sat 3…" at bounding box center [784, 350] width 1568 height 554
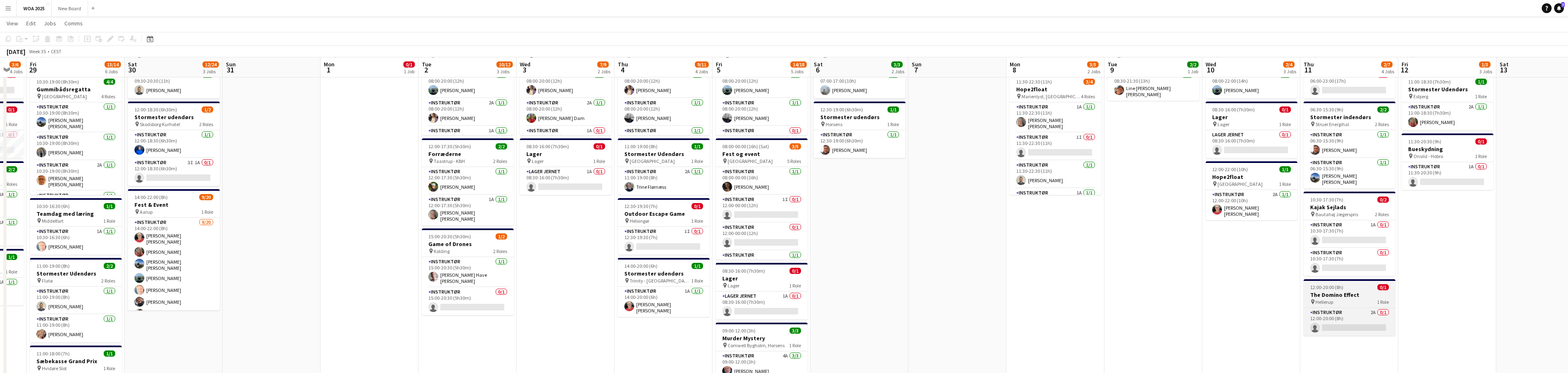
scroll to position [81, 0]
click at [786, 288] on app-job-card "12:00-20:00 (8h) 0/1 The Domino Effect pin Hellerup 1 Role Instruktør 2A 0/1 12…" at bounding box center [1349, 307] width 92 height 57
click at [786, 285] on div "12:00-20:00 (8h) 0/1" at bounding box center [1350, 288] width 90 height 6
click at [786, 293] on h3 "The Domino Effect" at bounding box center [1349, 294] width 92 height 7
click at [786, 287] on div "12:00-20:00 (8h) 0/1" at bounding box center [1350, 288] width 90 height 6
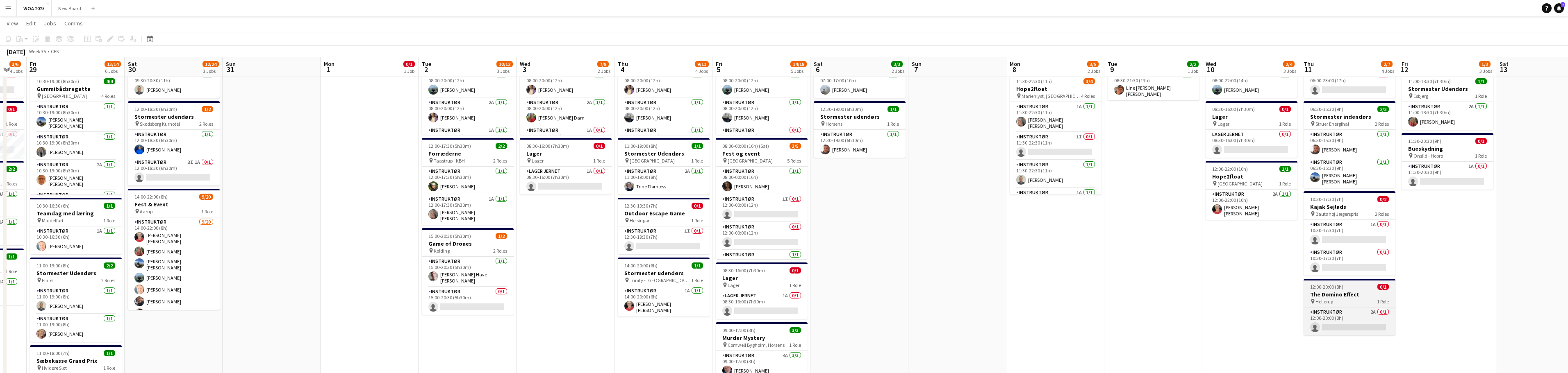
click at [786, 298] on div "pin Hellerup 1 Role" at bounding box center [1349, 301] width 92 height 7
drag, startPoint x: 109, startPoint y: 41, endPoint x: 113, endPoint y: 39, distance: 4.5
click at [109, 41] on icon "Edit" at bounding box center [110, 38] width 7 height 7
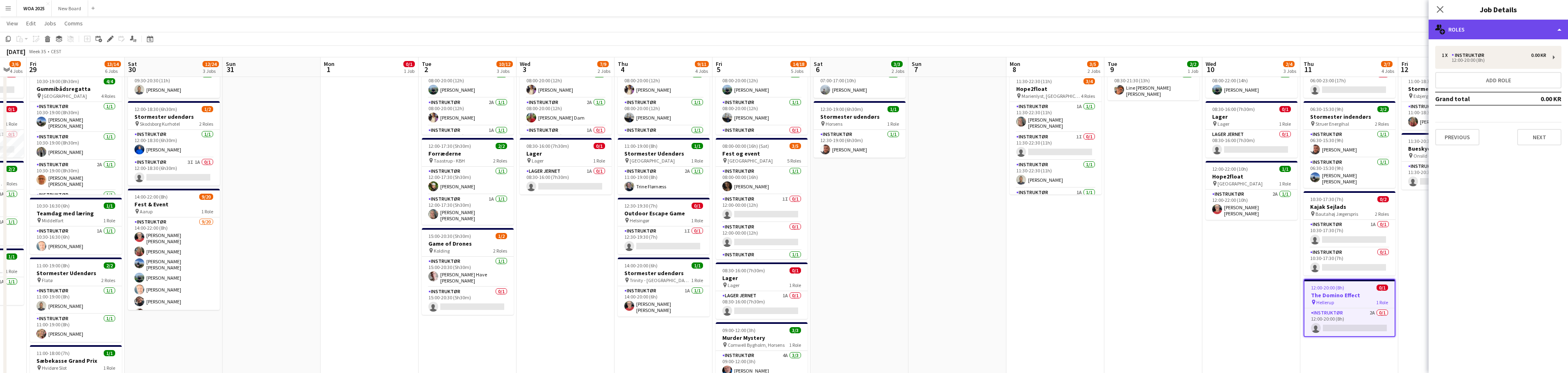
click at [786, 28] on div "multiple-users-add Roles" at bounding box center [1498, 29] width 139 height 20
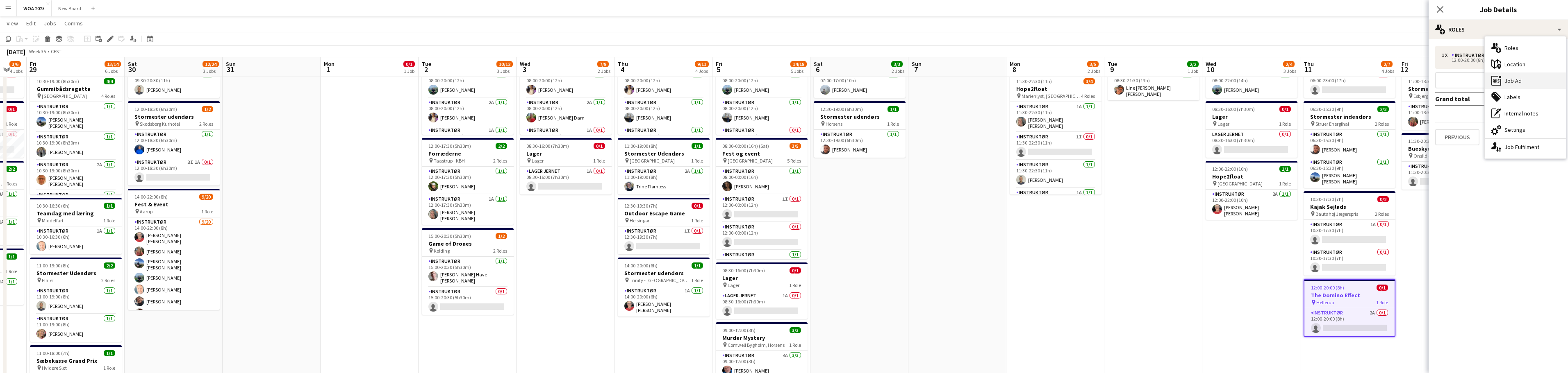
click at [786, 83] on div "ads-window Job Ad" at bounding box center [1525, 81] width 81 height 16
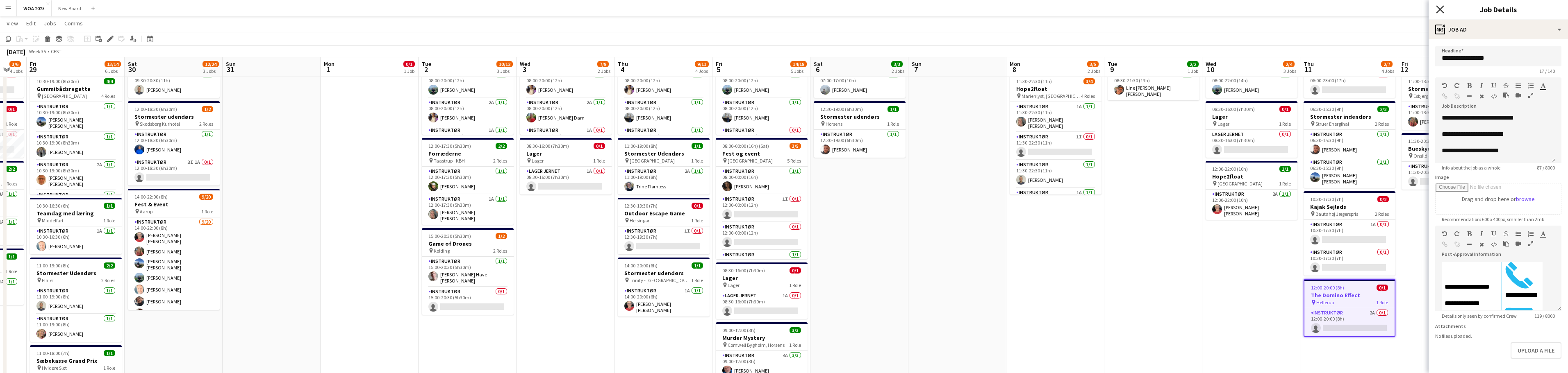
click at [786, 9] on icon at bounding box center [1440, 9] width 8 height 8
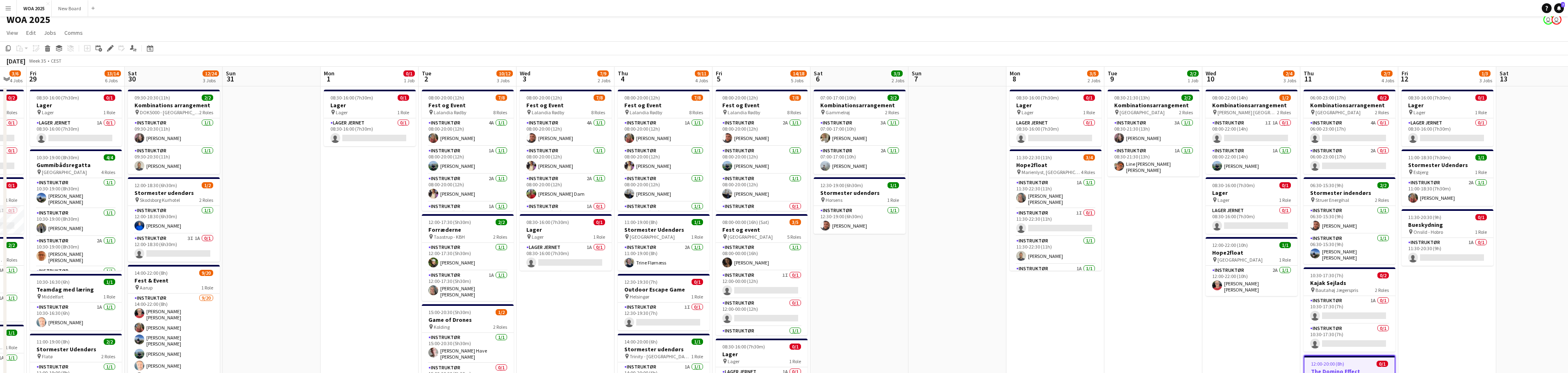
scroll to position [0, 0]
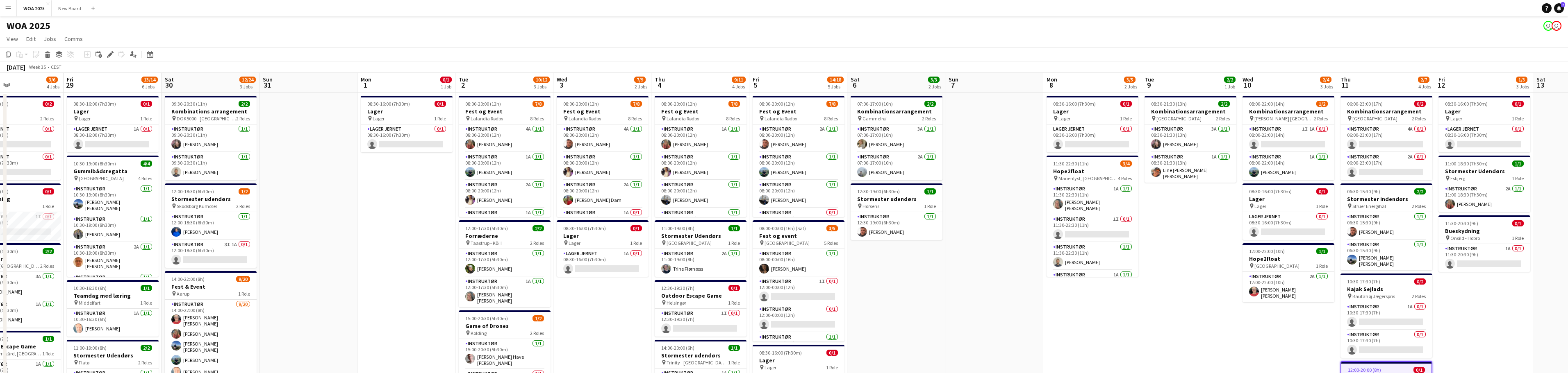
click at [786, 297] on app-calendar-viewport "Tue 26 7/8 3 Jobs Wed 27 5/6 4 Jobs Thu 28 3/6 4 Jobs Fri 29 13/14 6 Jobs Sat 3…" at bounding box center [784, 350] width 1568 height 554
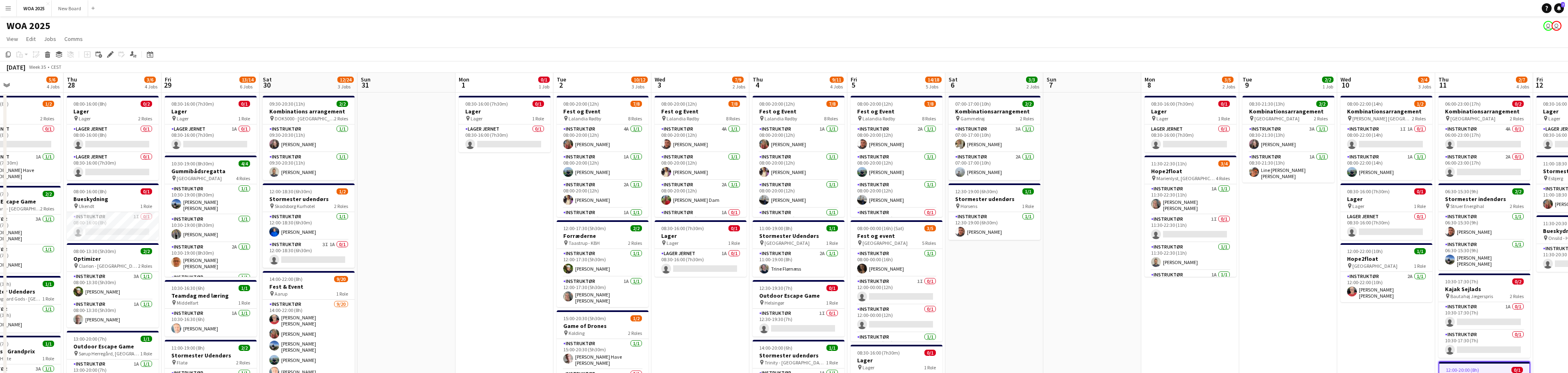
scroll to position [0, 232]
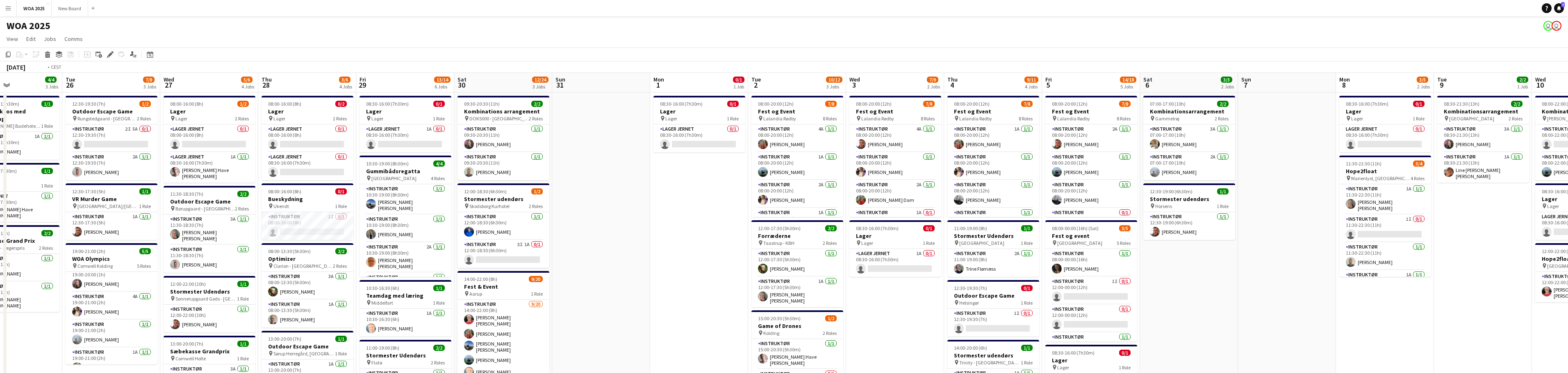
drag, startPoint x: 448, startPoint y: 264, endPoint x: 898, endPoint y: 190, distance: 456.0
click at [786, 190] on app-calendar-viewport "Sat 23 2/2 2 Jobs Sun 24 Mon 25 4/4 3 Jobs Tue 26 7/8 3 Jobs Wed 27 5/6 4 Jobs …" at bounding box center [784, 350] width 1568 height 554
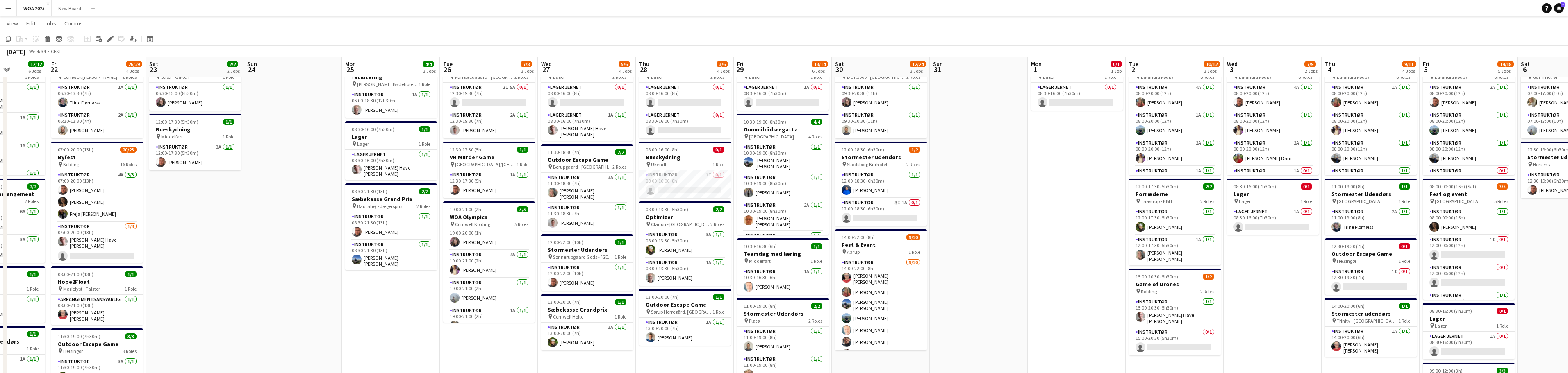
scroll to position [0, 259]
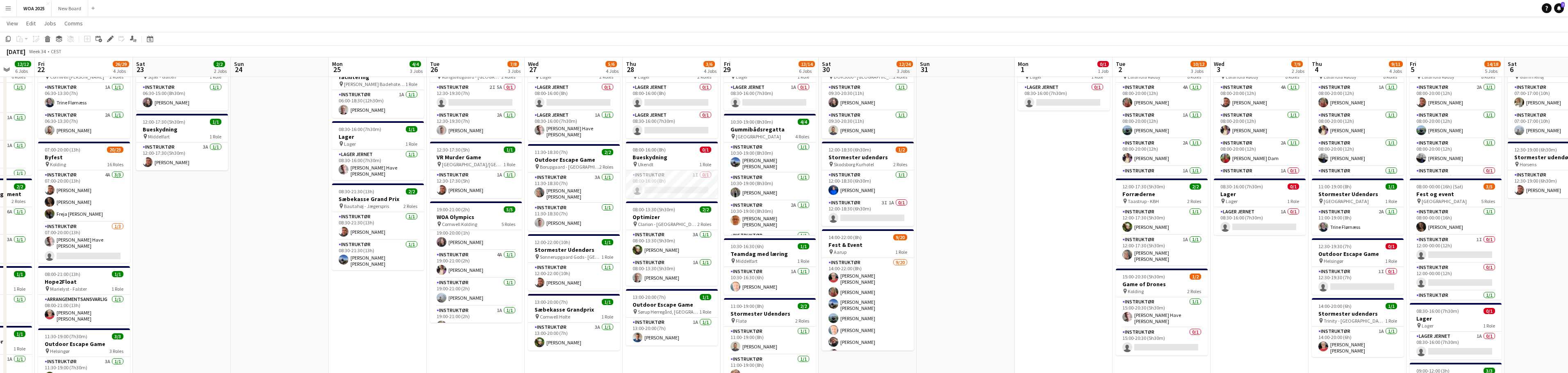
drag, startPoint x: 248, startPoint y: 300, endPoint x: 357, endPoint y: 304, distance: 109.1
click at [357, 304] on app-calendar-viewport "Tue 19 5/5 2 Jobs Wed 20 4/7 3 Jobs Thu 21 12/12 6 Jobs Fri 22 26/29 4 Jobs Sat…" at bounding box center [784, 288] width 1568 height 595
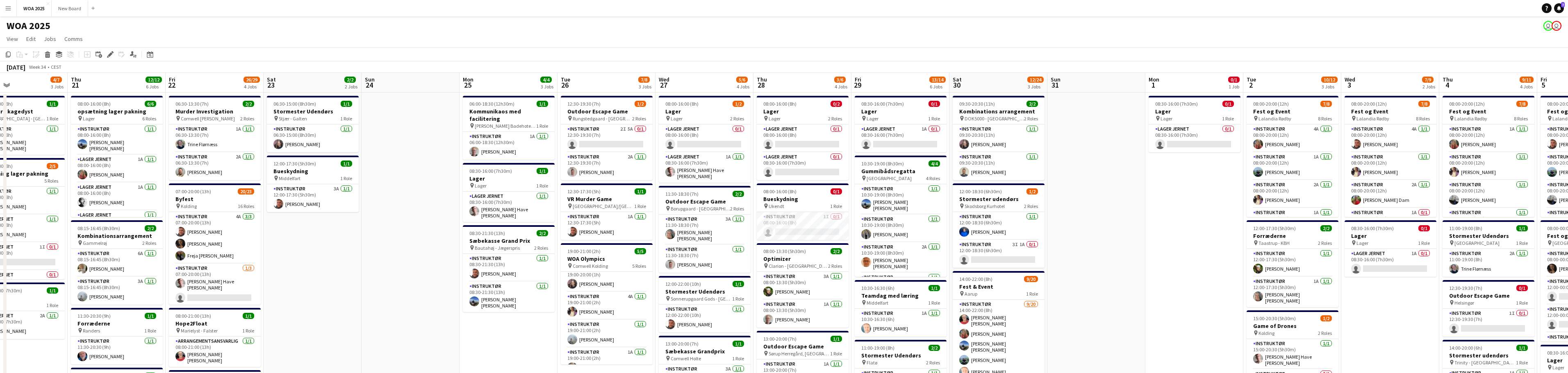
scroll to position [0, 226]
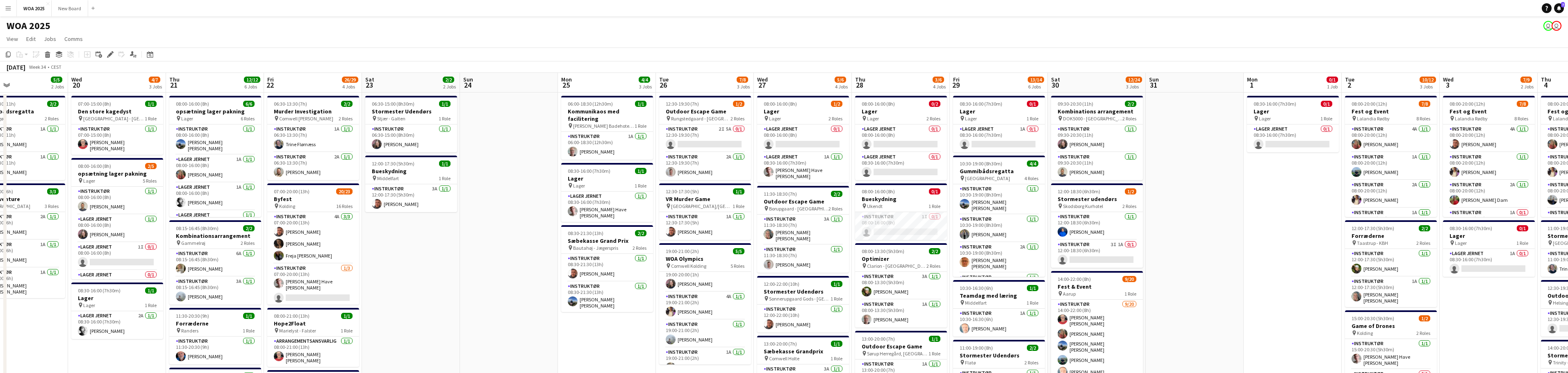
drag, startPoint x: 381, startPoint y: 230, endPoint x: 498, endPoint y: 212, distance: 118.4
click at [498, 212] on app-calendar-viewport "Sun 17 Mon 18 2/2 2 Jobs Tue 19 5/5 2 Jobs Wed 20 4/7 3 Jobs Thu 21 12/12 6 Job…" at bounding box center [784, 350] width 1568 height 554
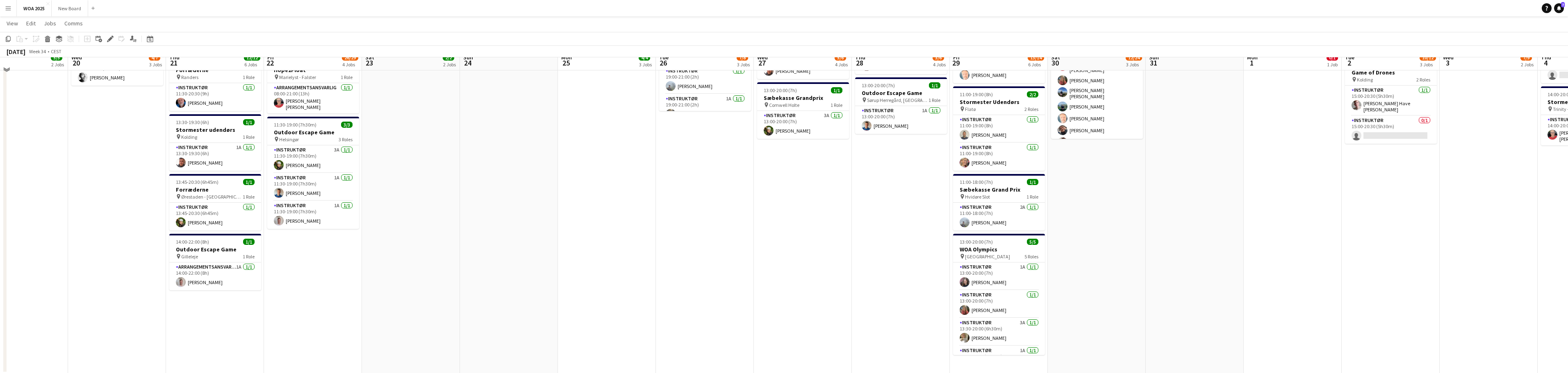
scroll to position [253, 0]
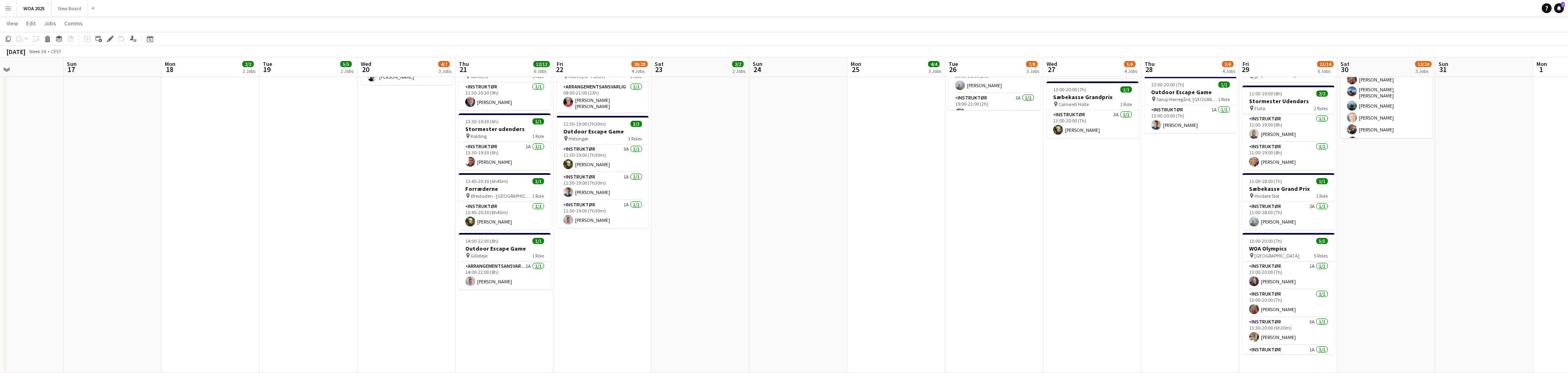
drag, startPoint x: 475, startPoint y: 212, endPoint x: 764, endPoint y: 288, distance: 298.8
click at [768, 289] on app-calendar-viewport "Fri 15 5/7 3 Jobs Sat 16 Sun 17 Mon 18 2/2 2 Jobs Tue 19 5/5 2 Jobs Wed 20 4/7 …" at bounding box center [784, 76] width 1568 height 595
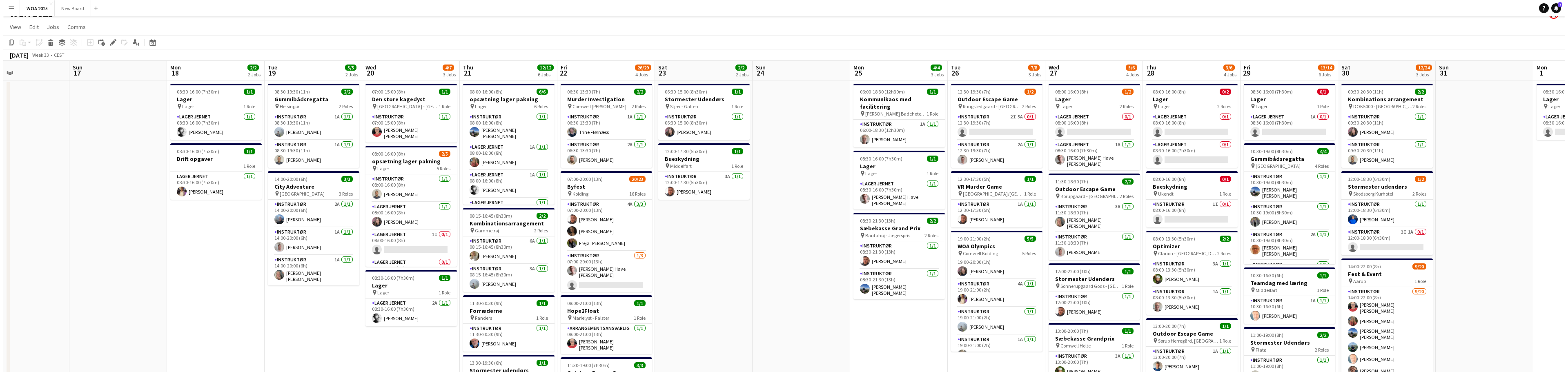
scroll to position [0, 0]
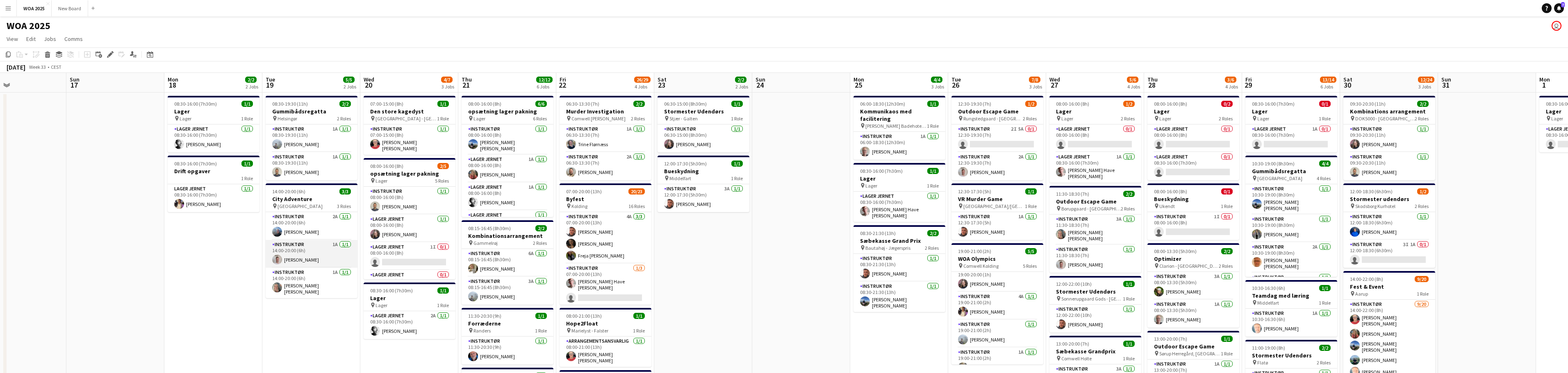
click at [315, 255] on app-card-role "Instruktør 1A [DATE] 14:00-20:00 (6h) [PERSON_NAME]" at bounding box center [312, 254] width 92 height 28
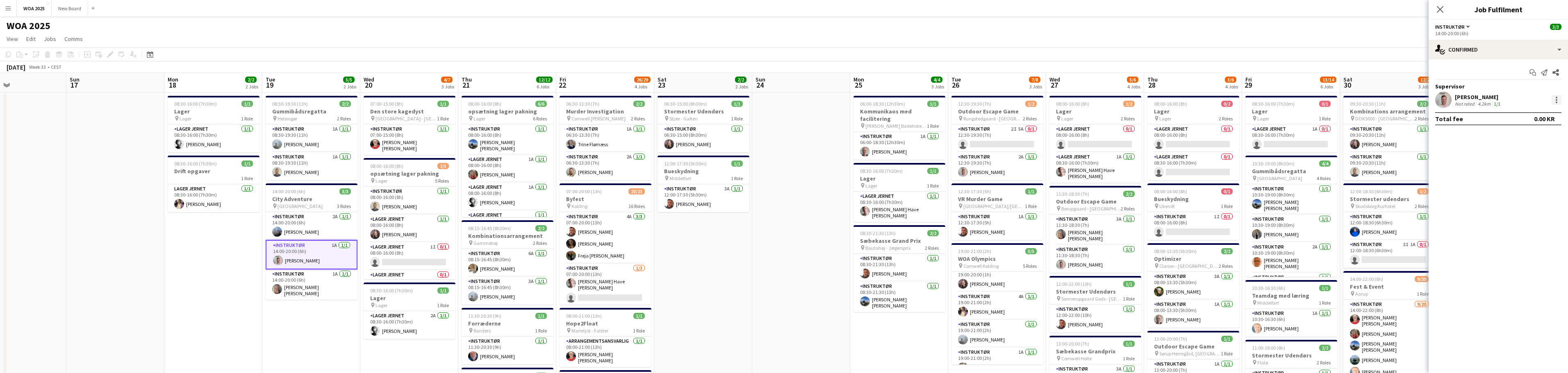
click at [786, 101] on div at bounding box center [1556, 100] width 10 height 10
click at [786, 71] on div at bounding box center [784, 186] width 1568 height 373
click at [786, 71] on icon "Start chat" at bounding box center [1533, 72] width 7 height 7
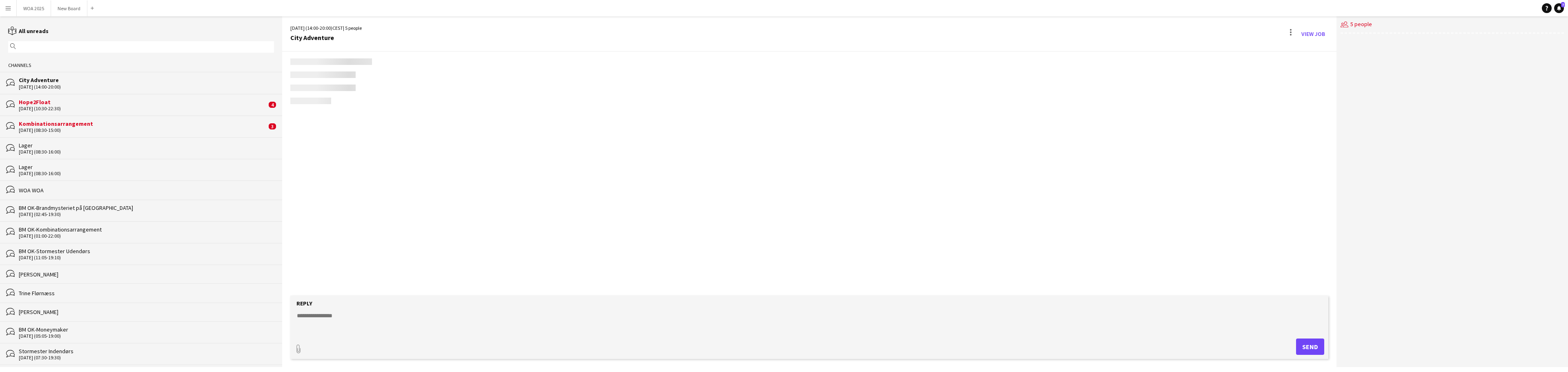
click at [783, 71] on div "users2 5 people" at bounding box center [1452, 192] width 231 height 351
click at [351, 316] on textarea at bounding box center [811, 322] width 1030 height 21
click at [155, 107] on div "[DATE] (10:30-22:30)" at bounding box center [142, 108] width 248 height 5
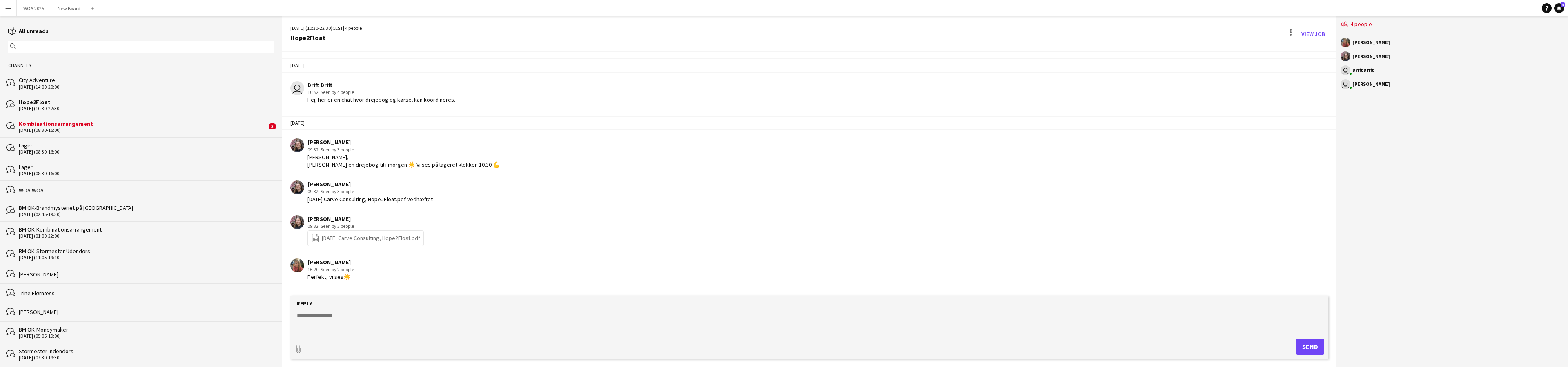
click at [151, 130] on div "[DATE] (08:30-15:00)" at bounding box center [142, 130] width 248 height 5
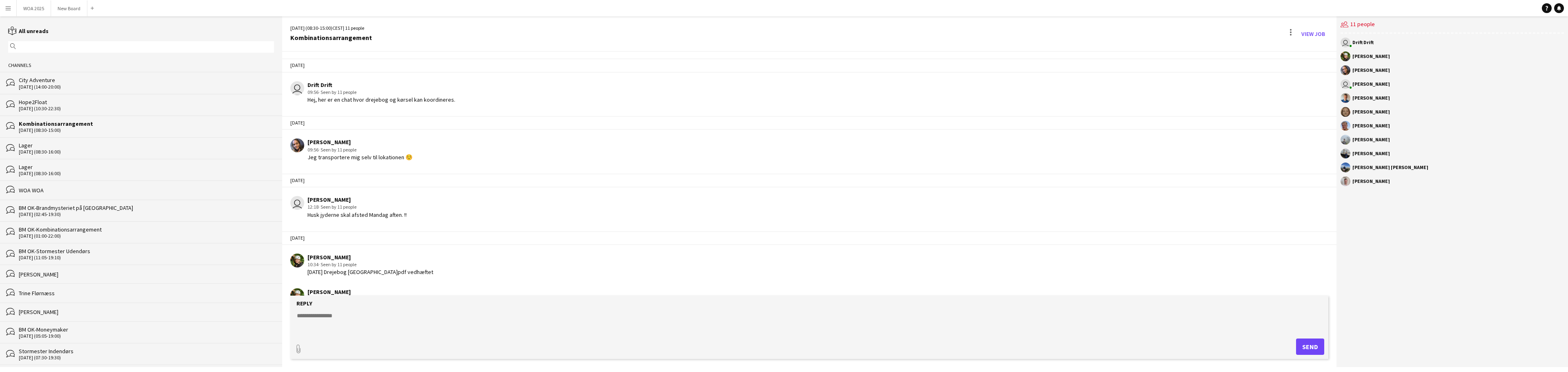
scroll to position [585, 0]
